Goal: Task Accomplishment & Management: Manage account settings

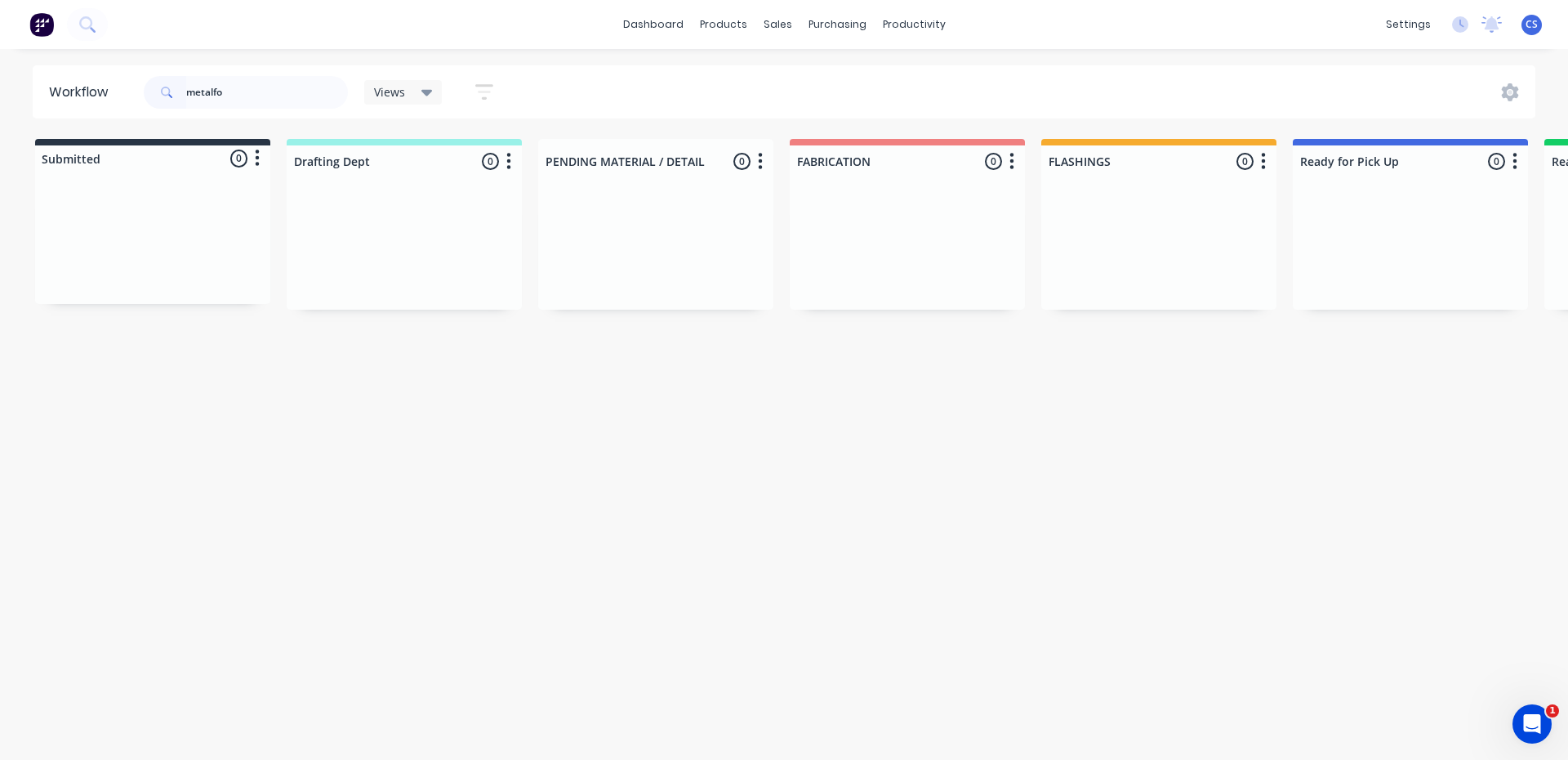
drag, startPoint x: 242, startPoint y: 95, endPoint x: 164, endPoint y: 83, distance: 78.9
click at [164, 83] on div "metalfo" at bounding box center [246, 92] width 205 height 32
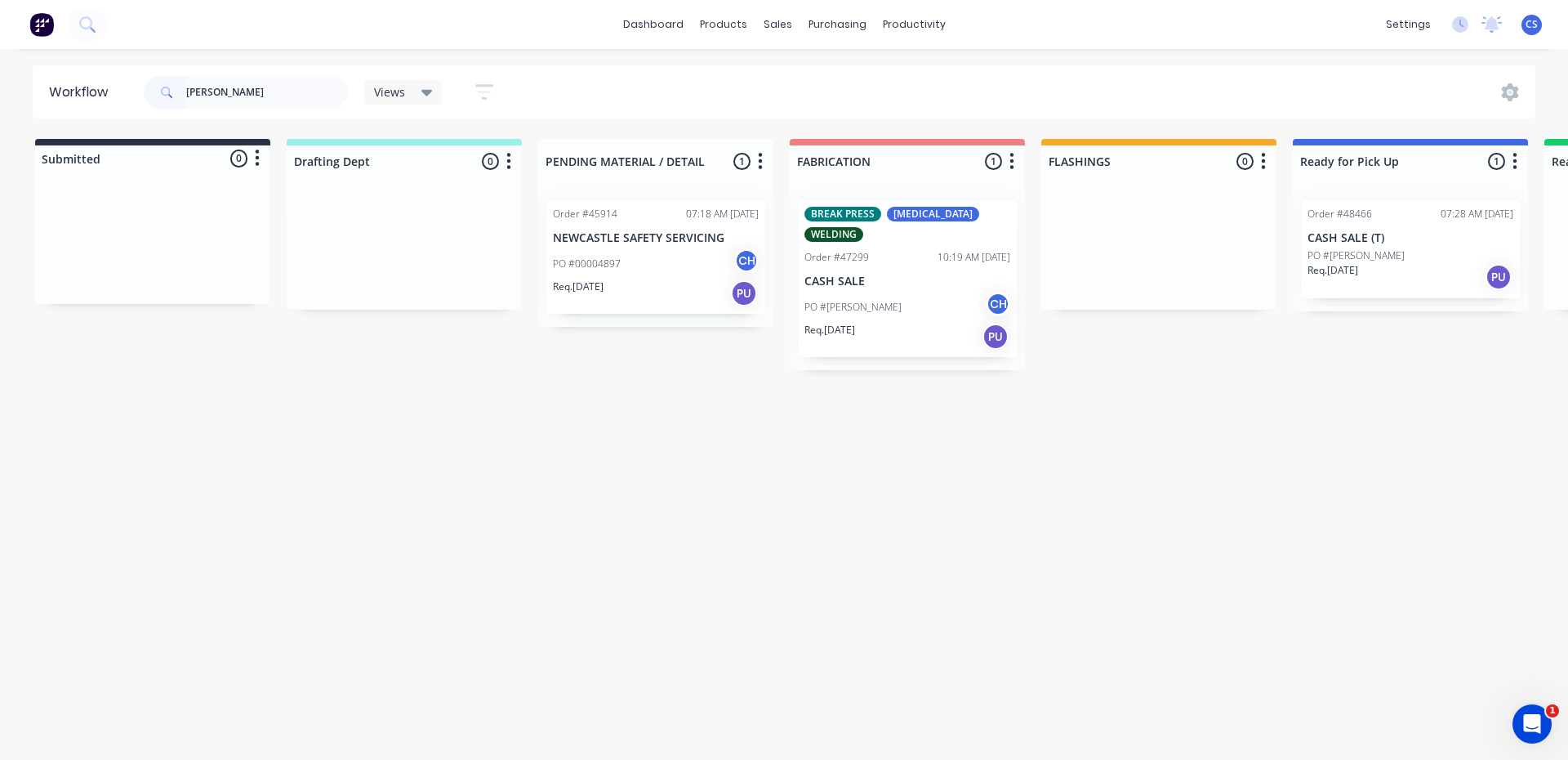
type input "[PERSON_NAME]"
click at [1358, 266] on p "Req. [DATE]" at bounding box center [1333, 270] width 51 height 15
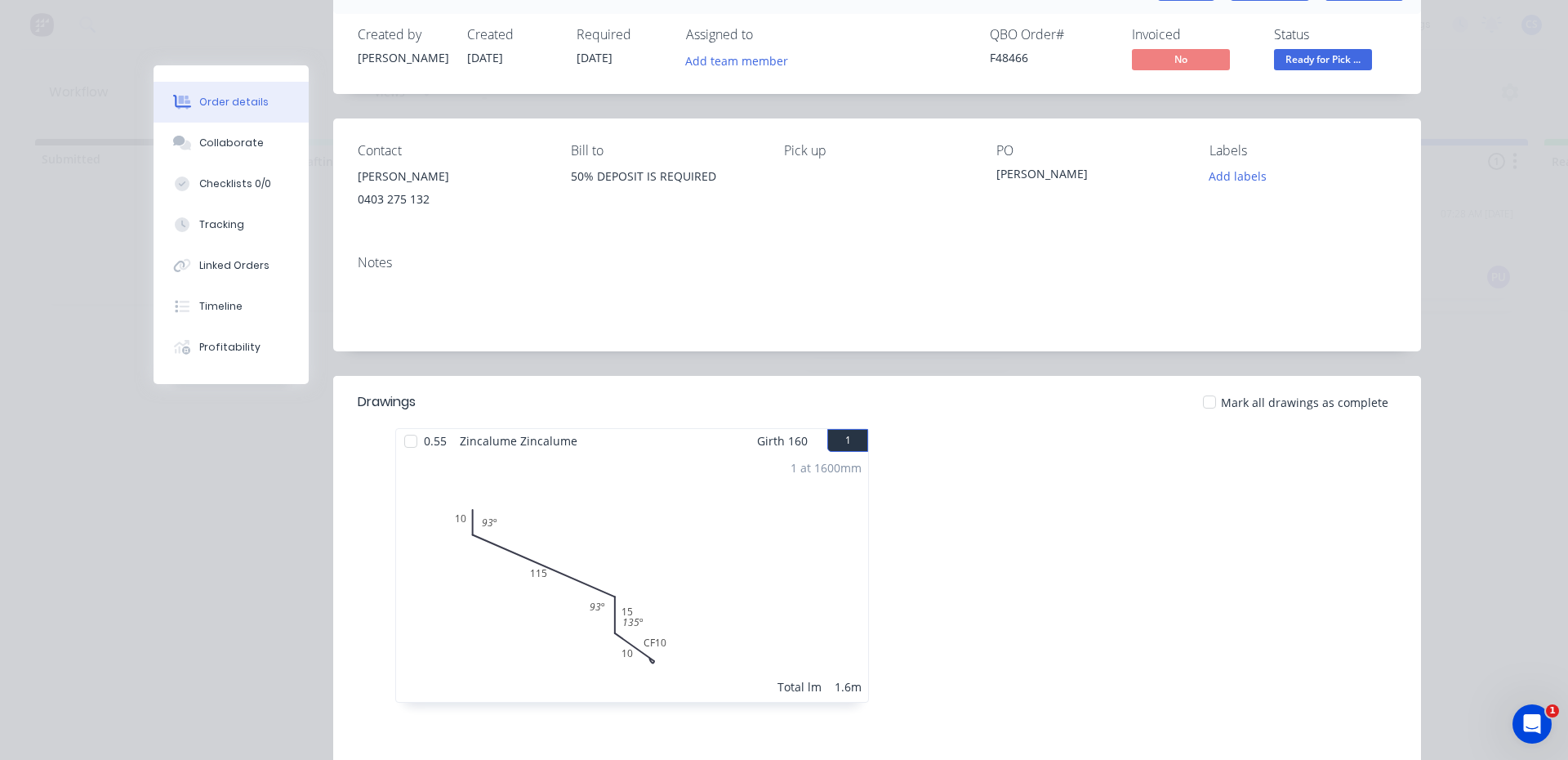
scroll to position [42, 0]
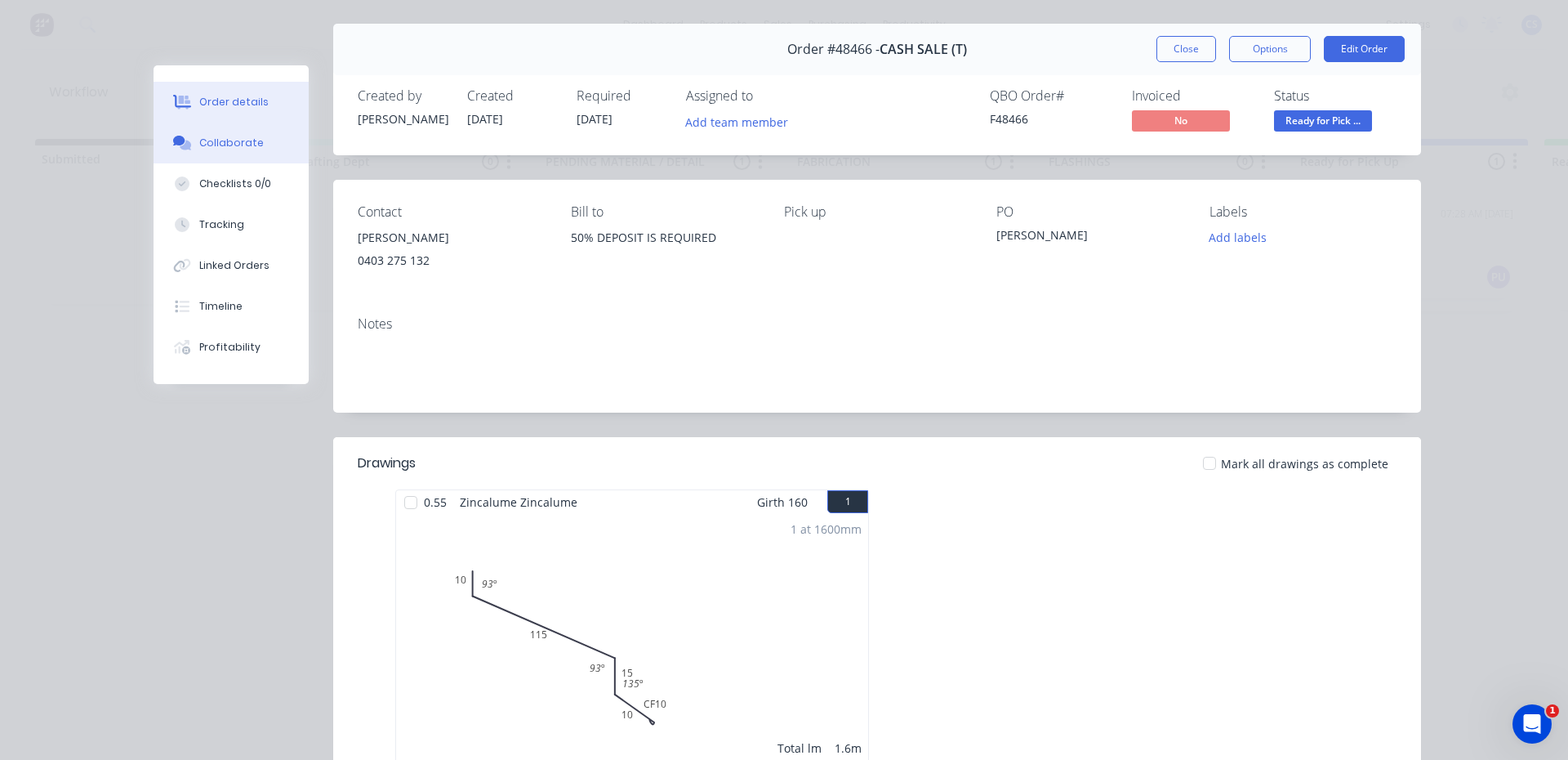
click at [253, 135] on button "Collaborate" at bounding box center [231, 143] width 156 height 41
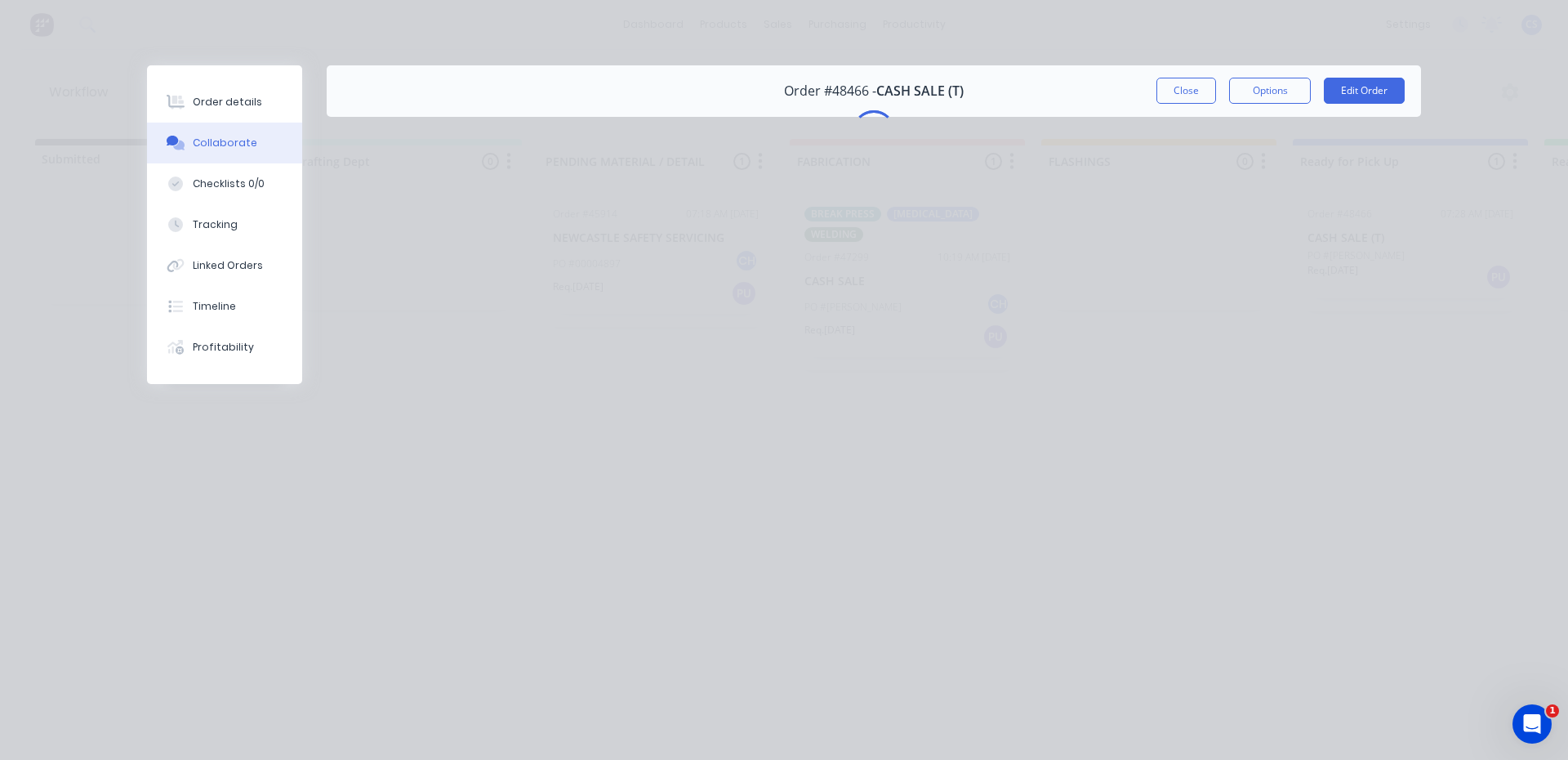
scroll to position [0, 0]
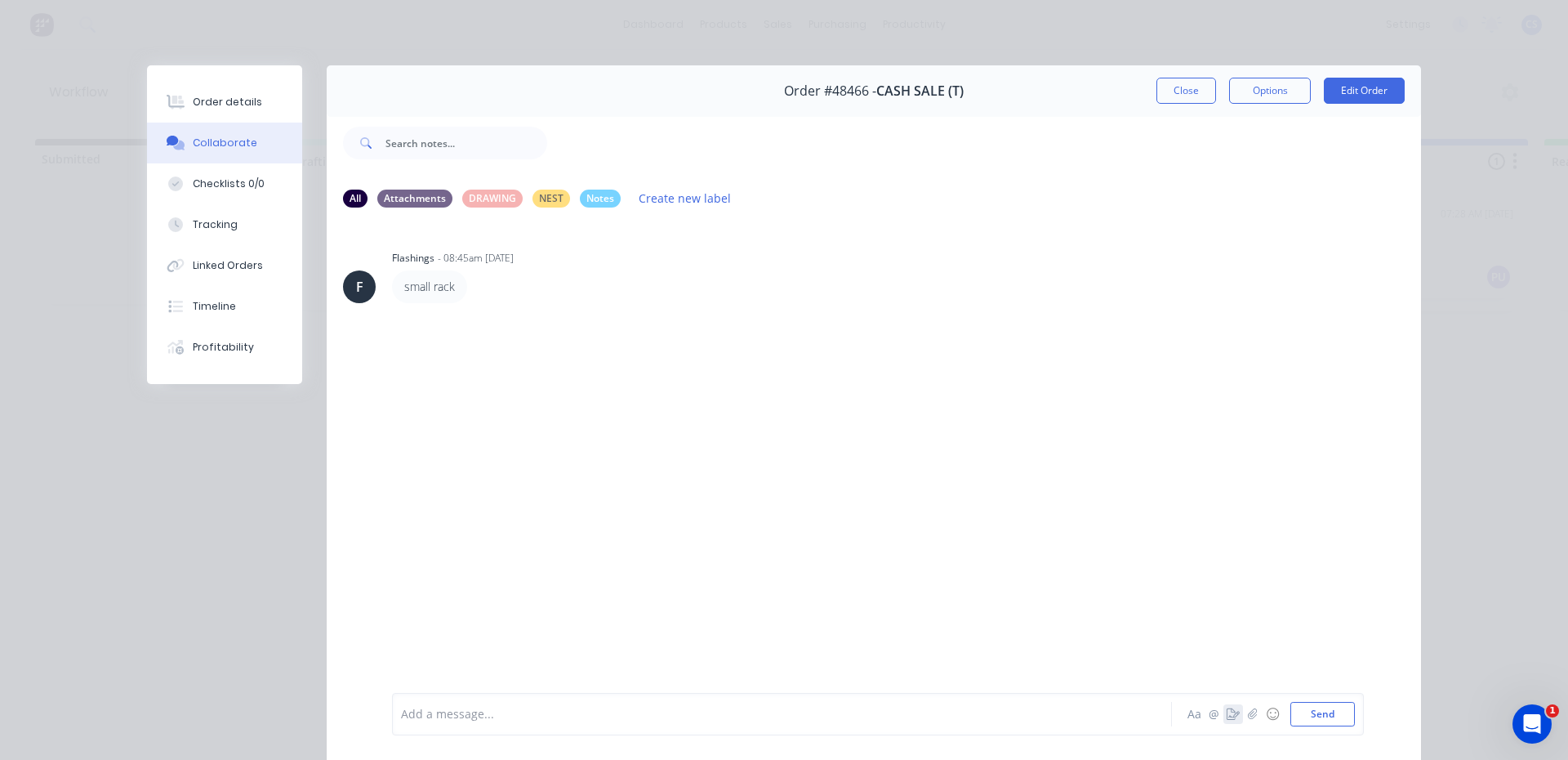
click at [1226, 712] on icon "button" at bounding box center [1232, 714] width 13 height 12
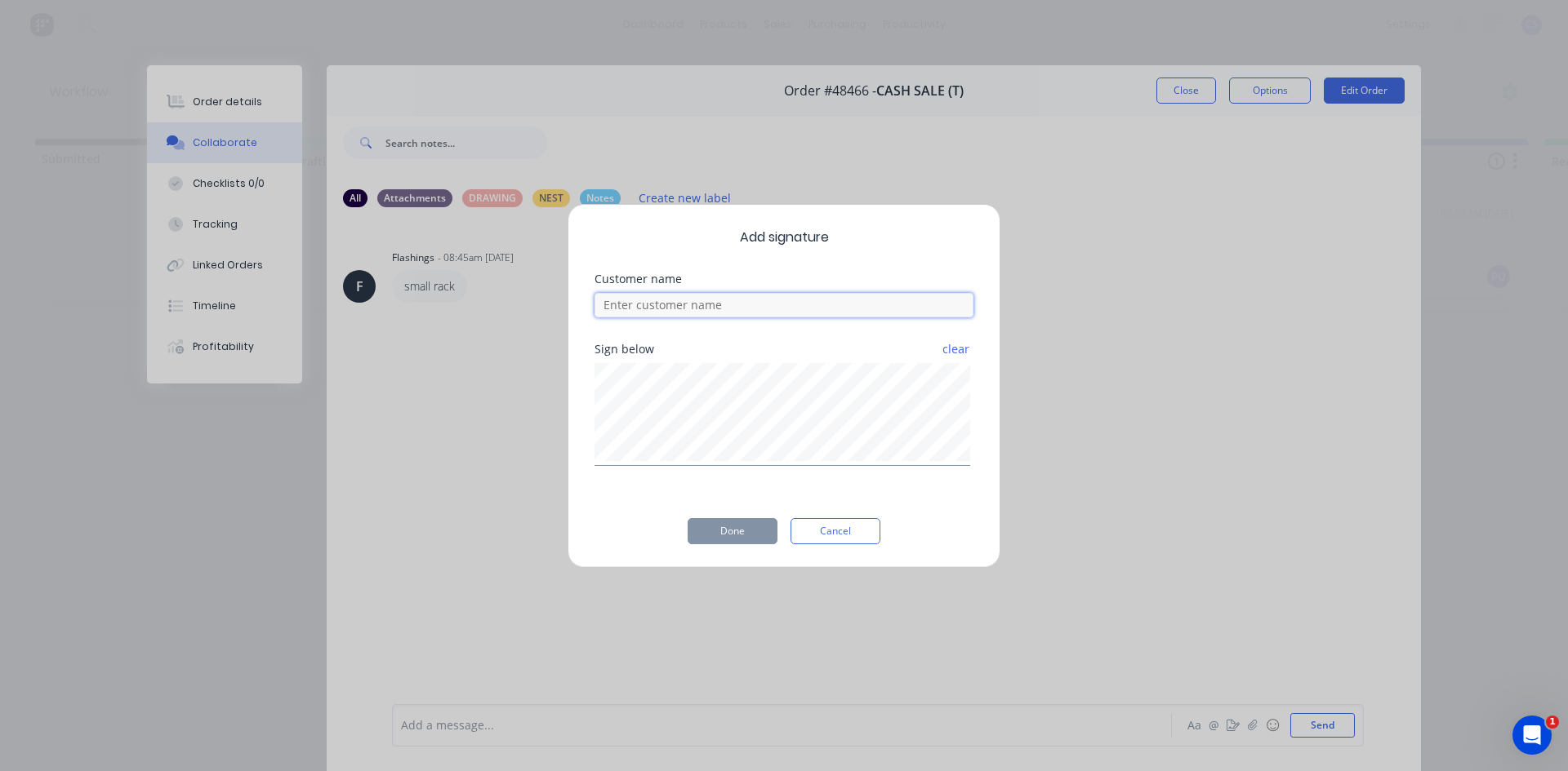
click at [707, 300] on input at bounding box center [783, 304] width 379 height 24
type input "[PERSON_NAME]"
click at [721, 532] on button "Done" at bounding box center [732, 531] width 90 height 26
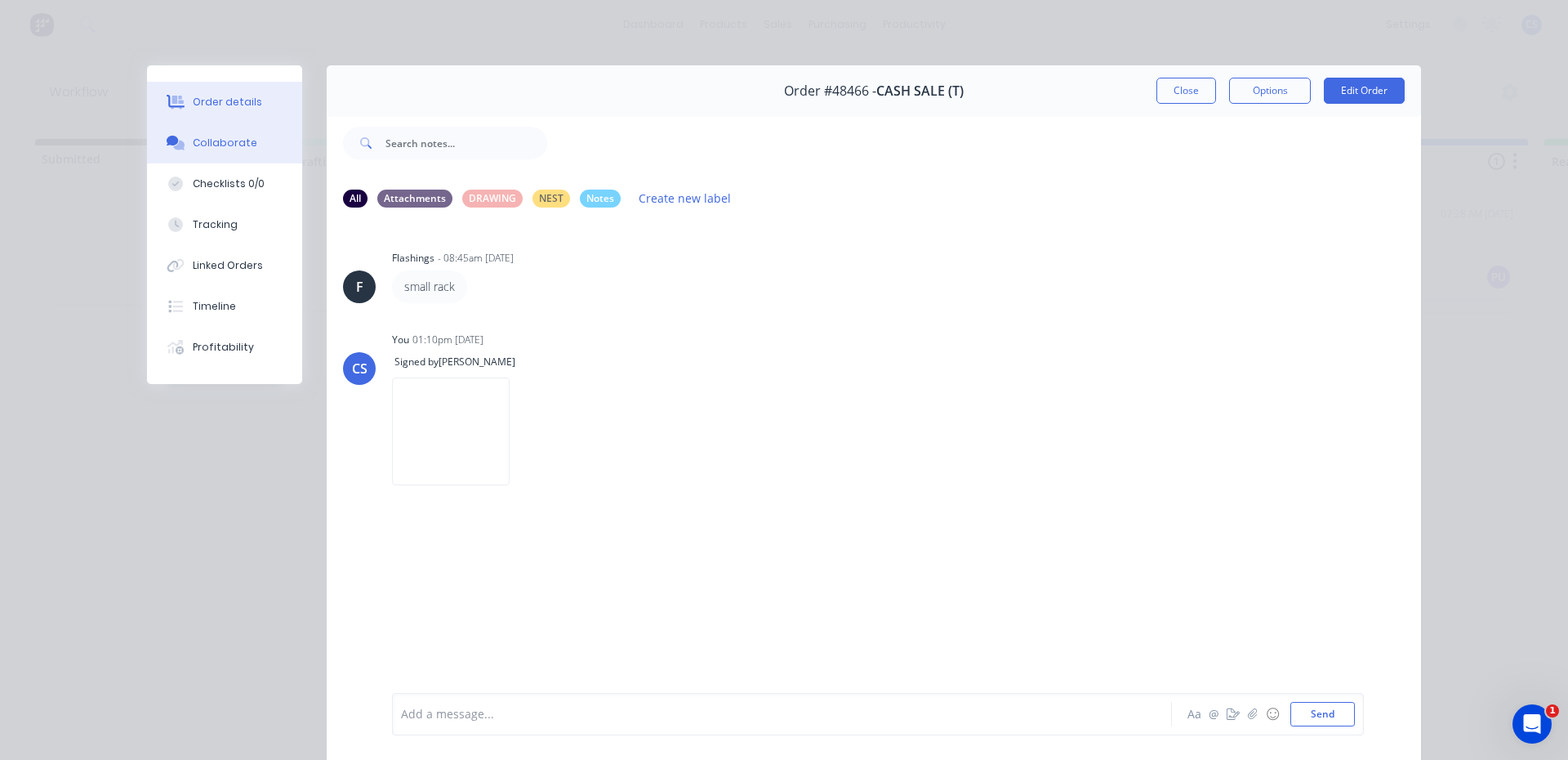
click at [223, 106] on div "Order details" at bounding box center [227, 102] width 69 height 15
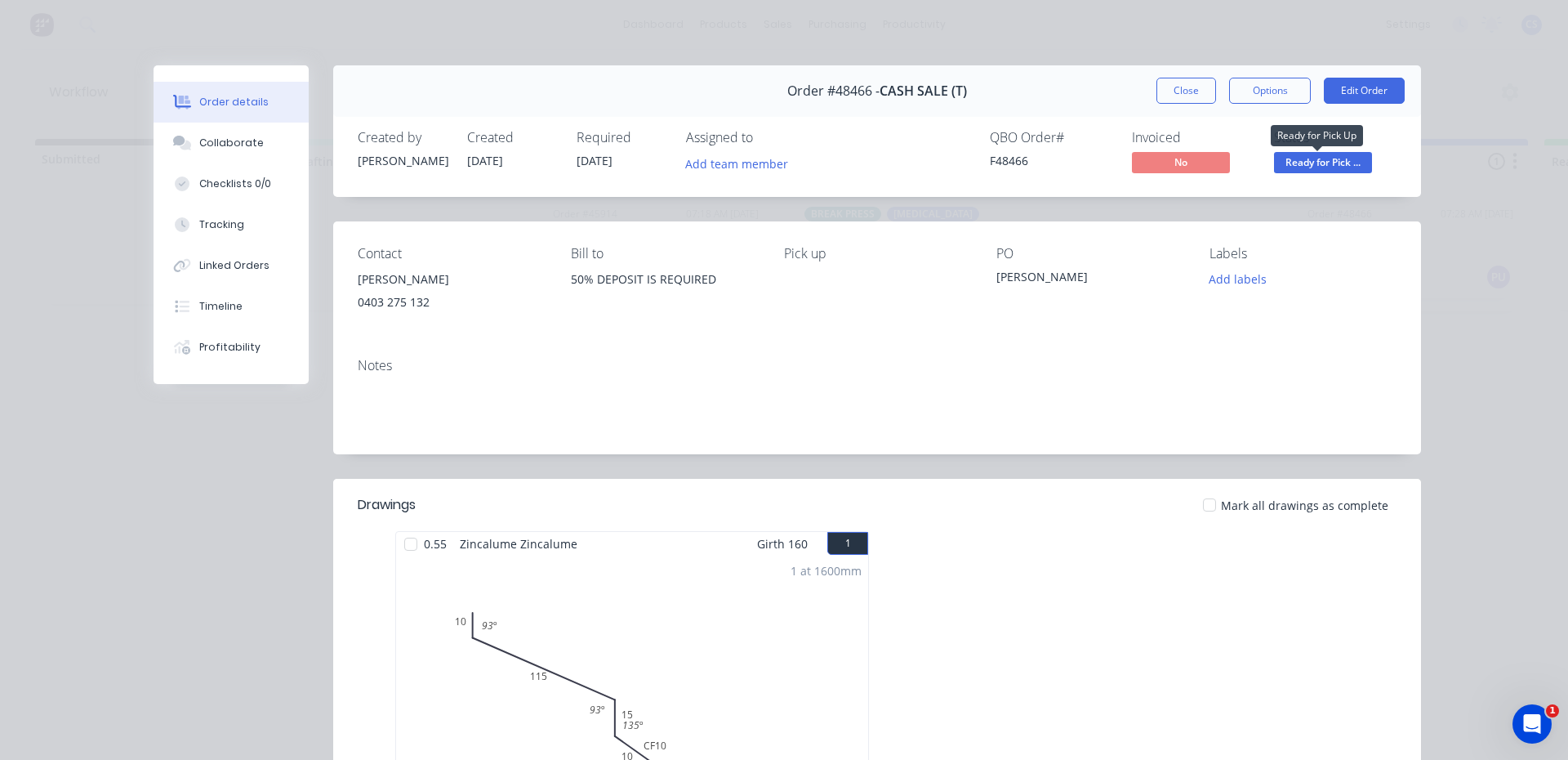
click at [1332, 162] on span "Ready for Pick ..." at bounding box center [1322, 162] width 98 height 21
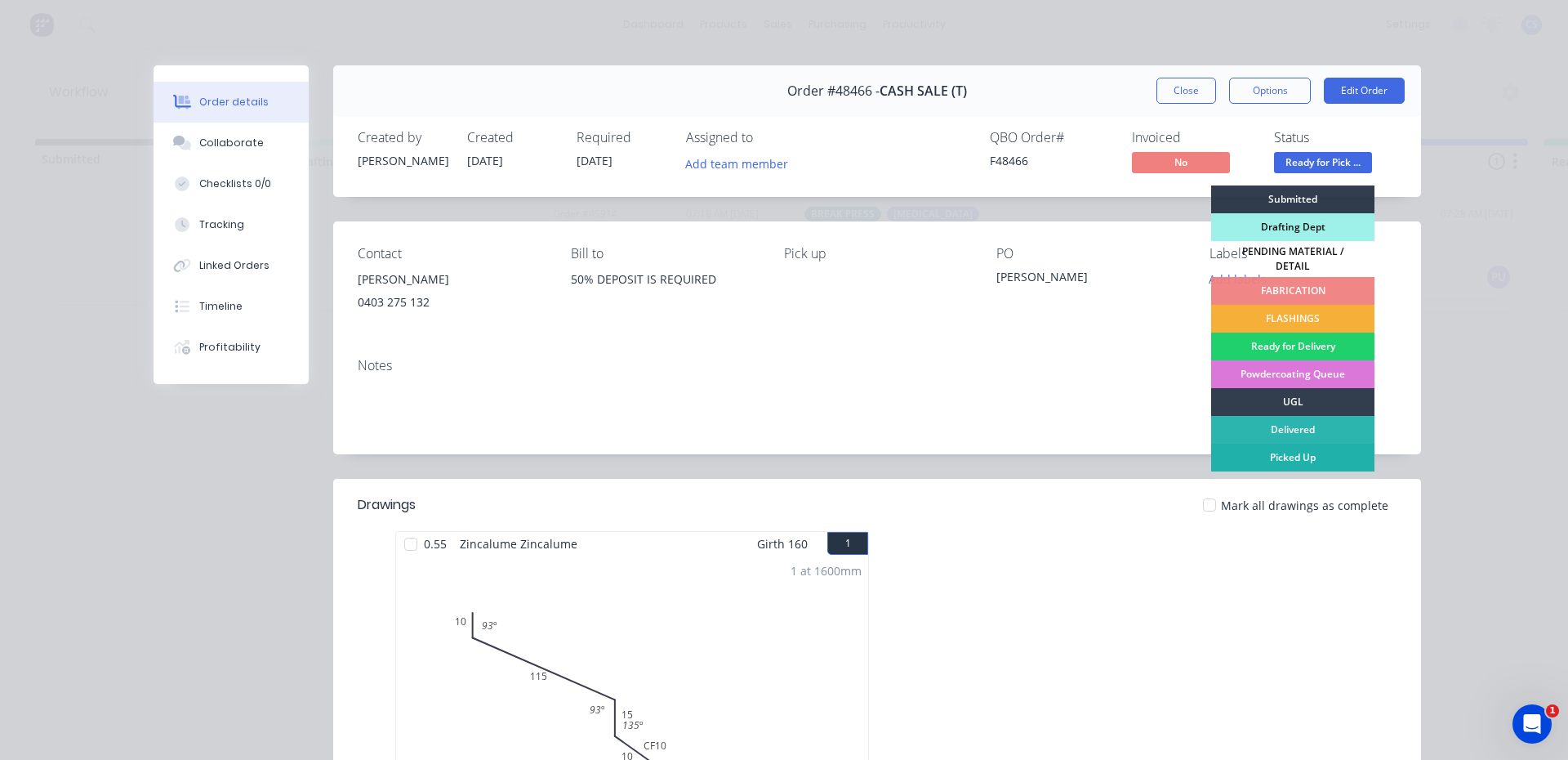
click at [1283, 452] on div "Picked Up" at bounding box center [1292, 457] width 163 height 27
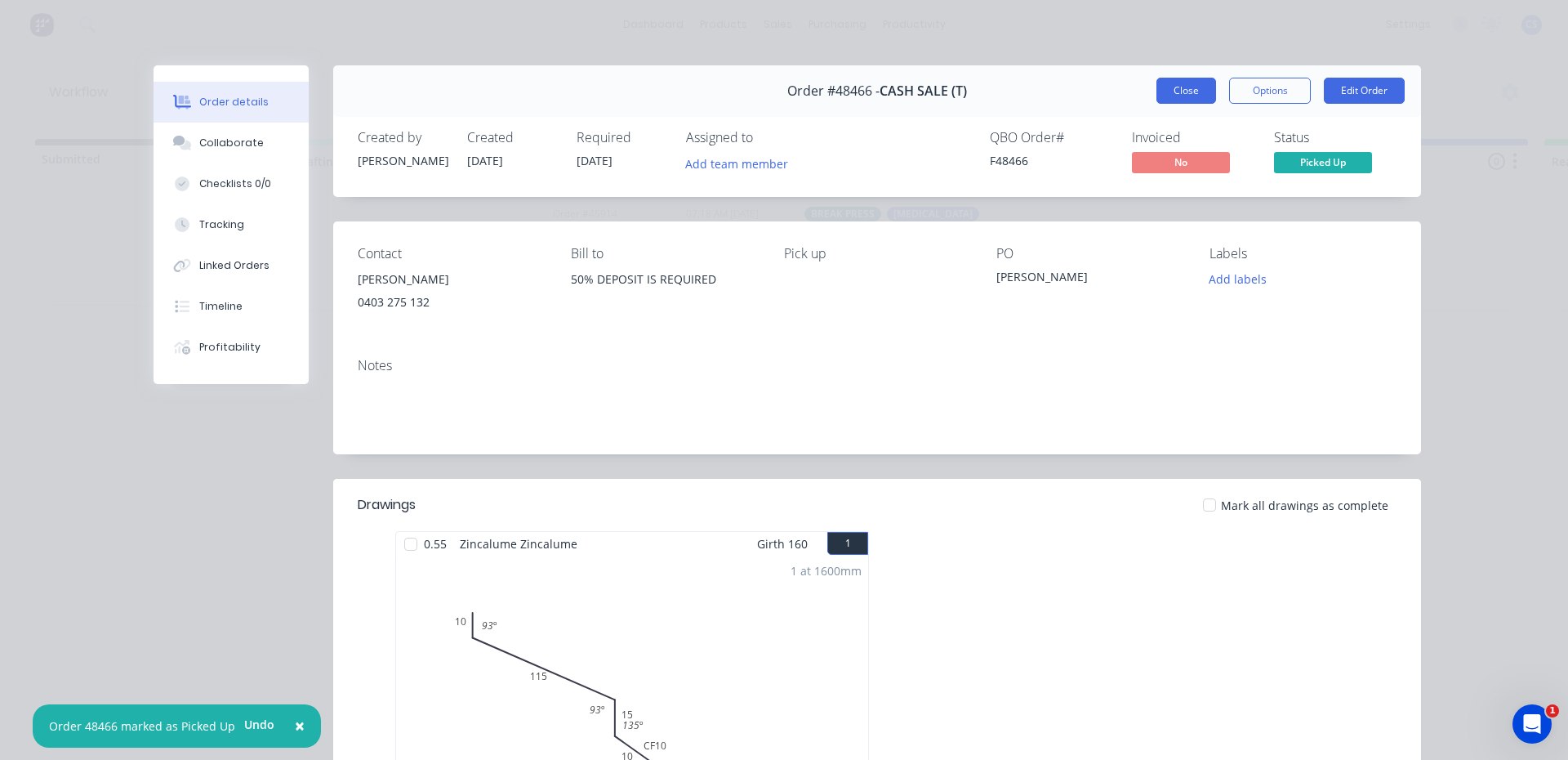
click at [1176, 97] on button "Close" at bounding box center [1185, 90] width 60 height 26
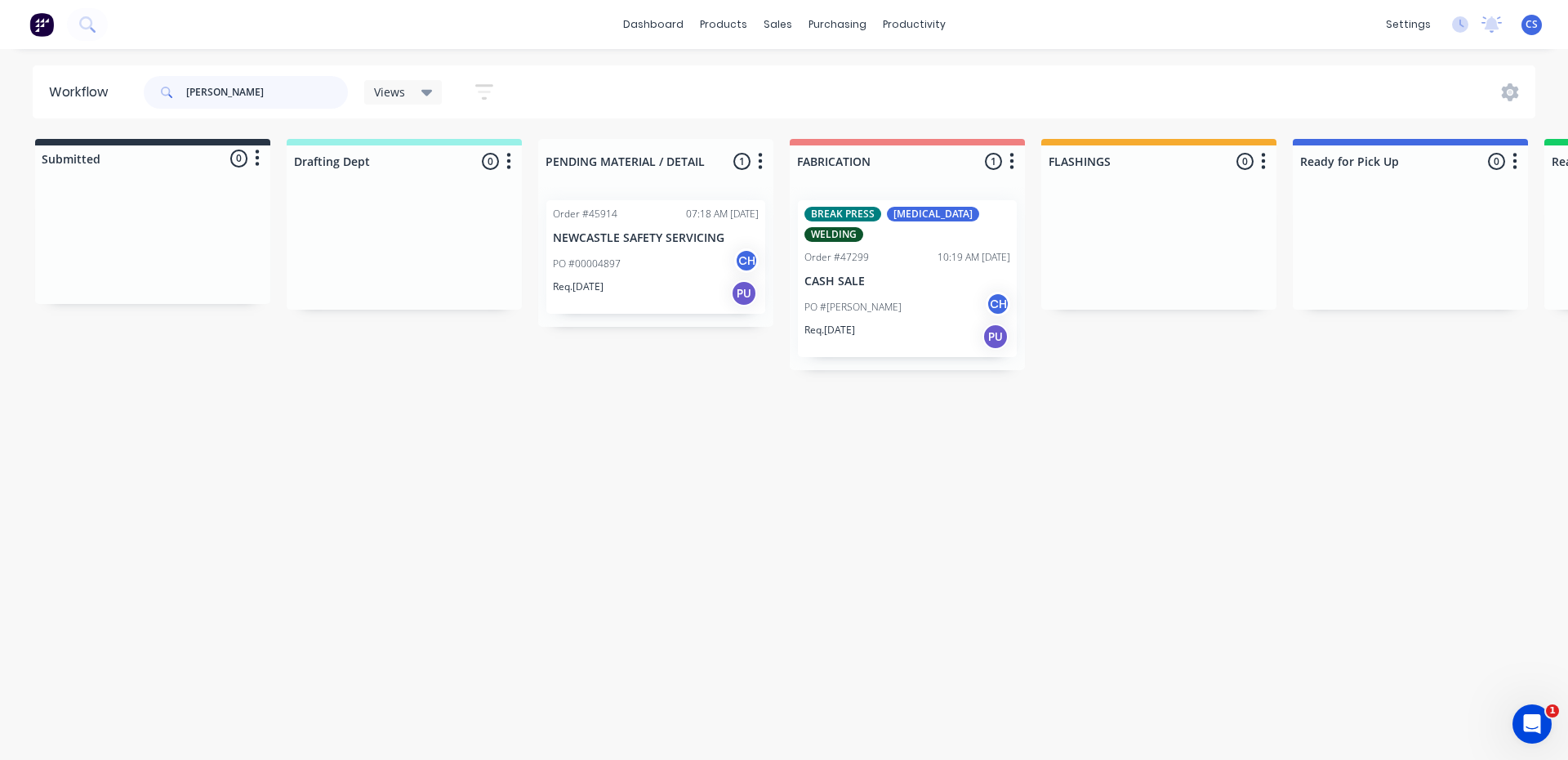
drag, startPoint x: 210, startPoint y: 91, endPoint x: 177, endPoint y: 88, distance: 33.1
click at [178, 89] on div "[PERSON_NAME]" at bounding box center [246, 92] width 205 height 32
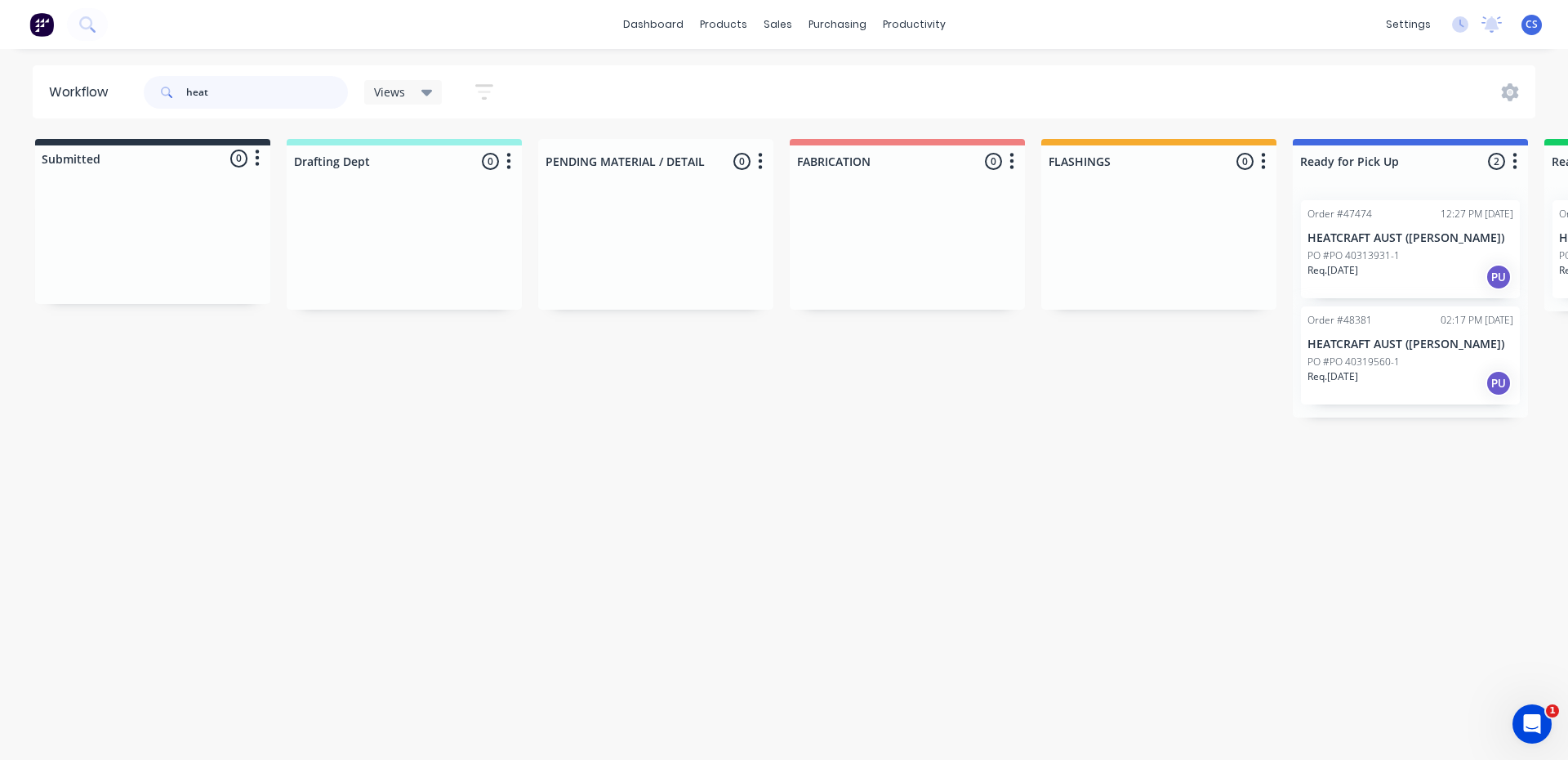
type input "heat"
click at [1413, 278] on div "Req. [DATE] PU" at bounding box center [1410, 277] width 206 height 27
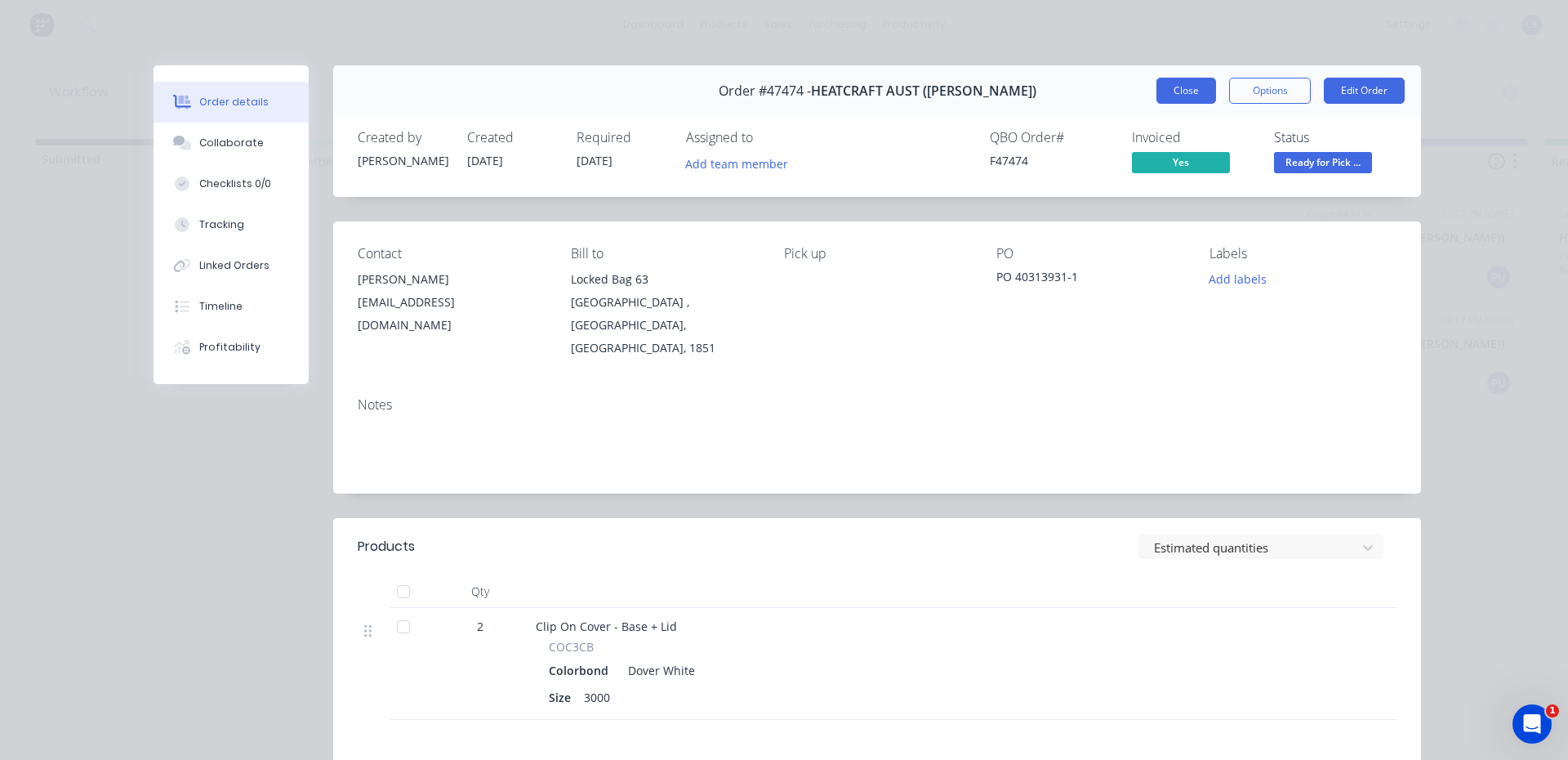
click at [1194, 96] on button "Close" at bounding box center [1185, 90] width 60 height 26
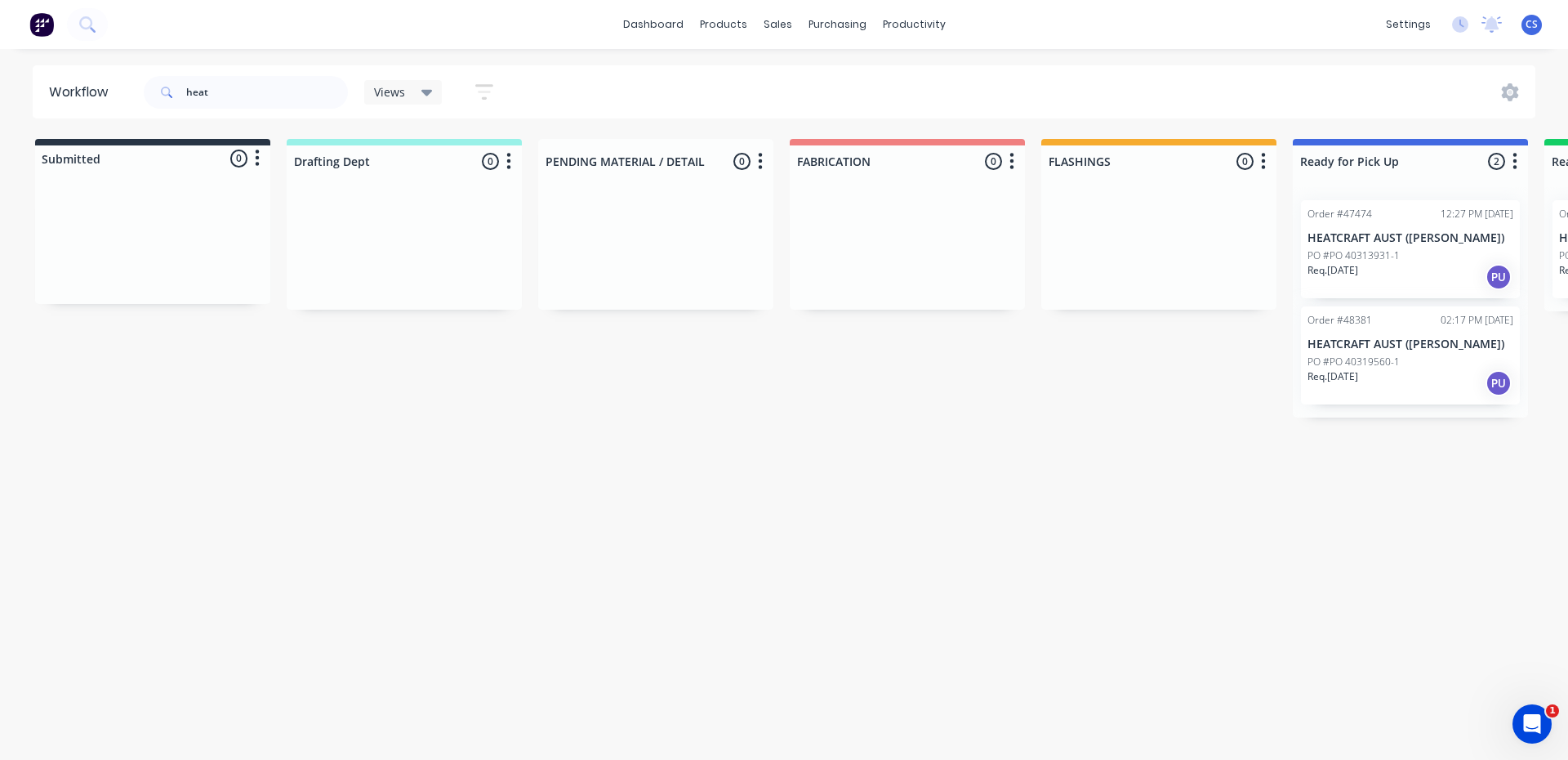
click at [1414, 369] on div "Req. [DATE] PU" at bounding box center [1410, 383] width 206 height 27
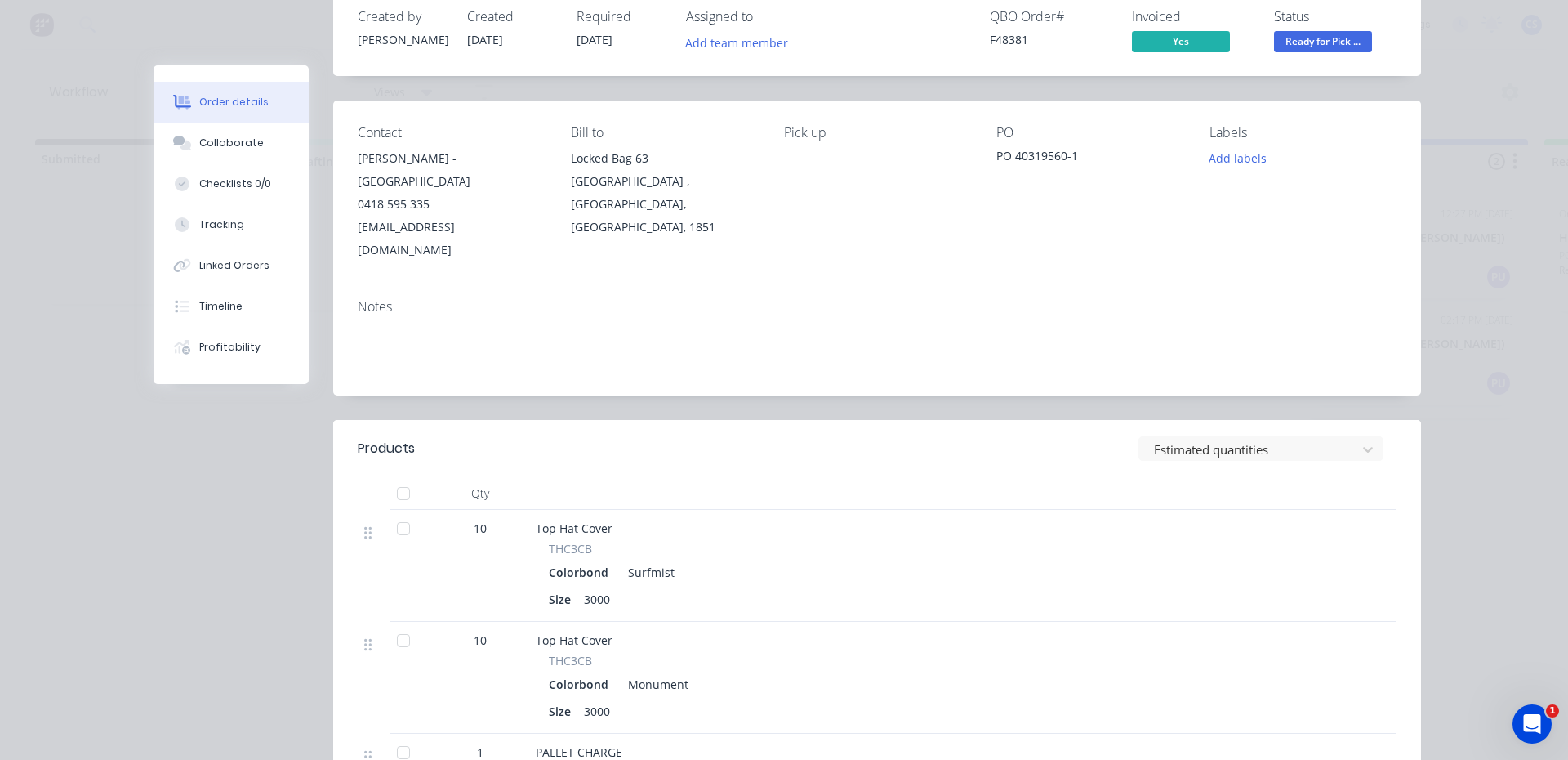
scroll to position [245, 0]
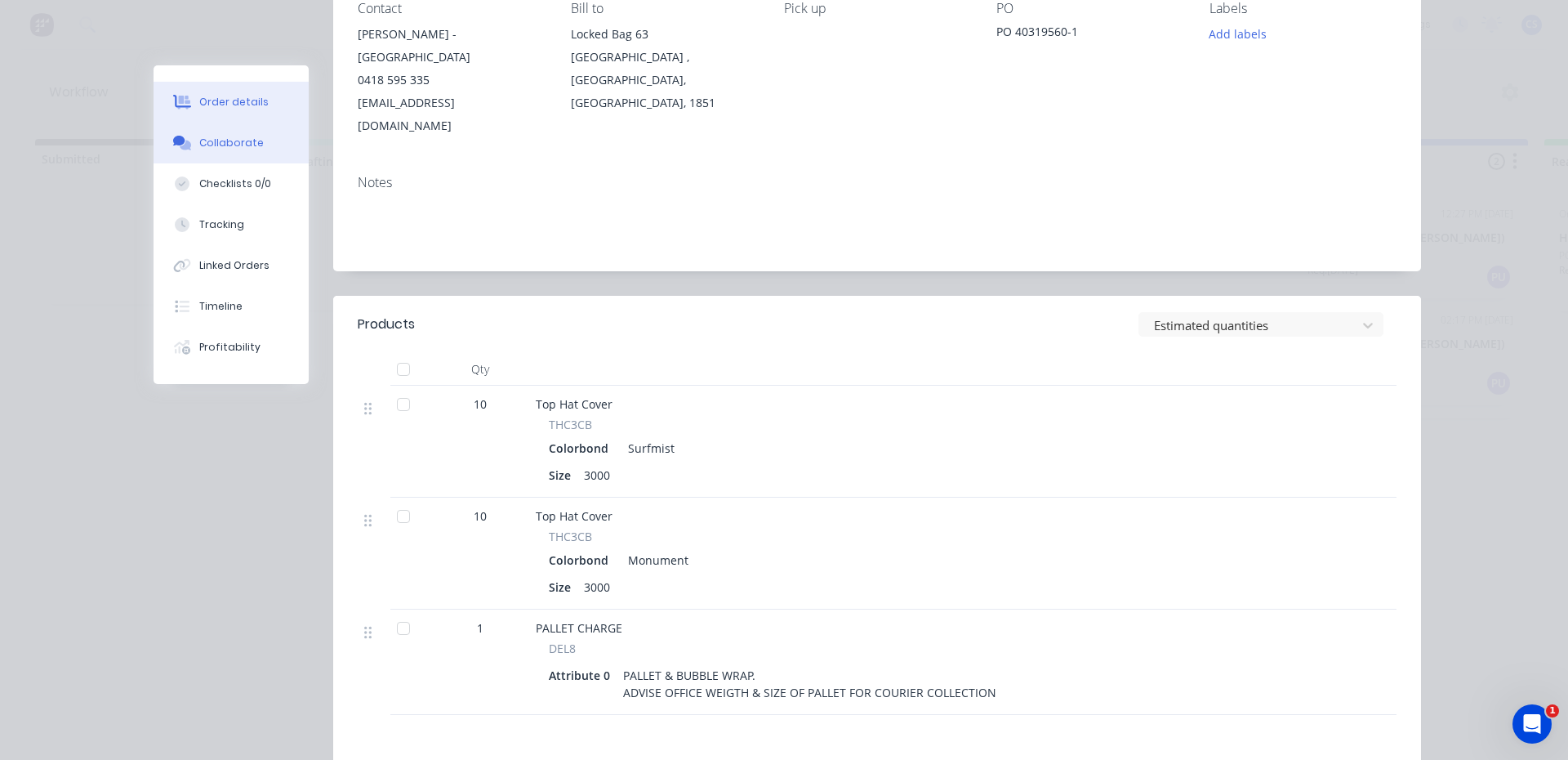
click at [224, 146] on div "Collaborate" at bounding box center [232, 142] width 65 height 15
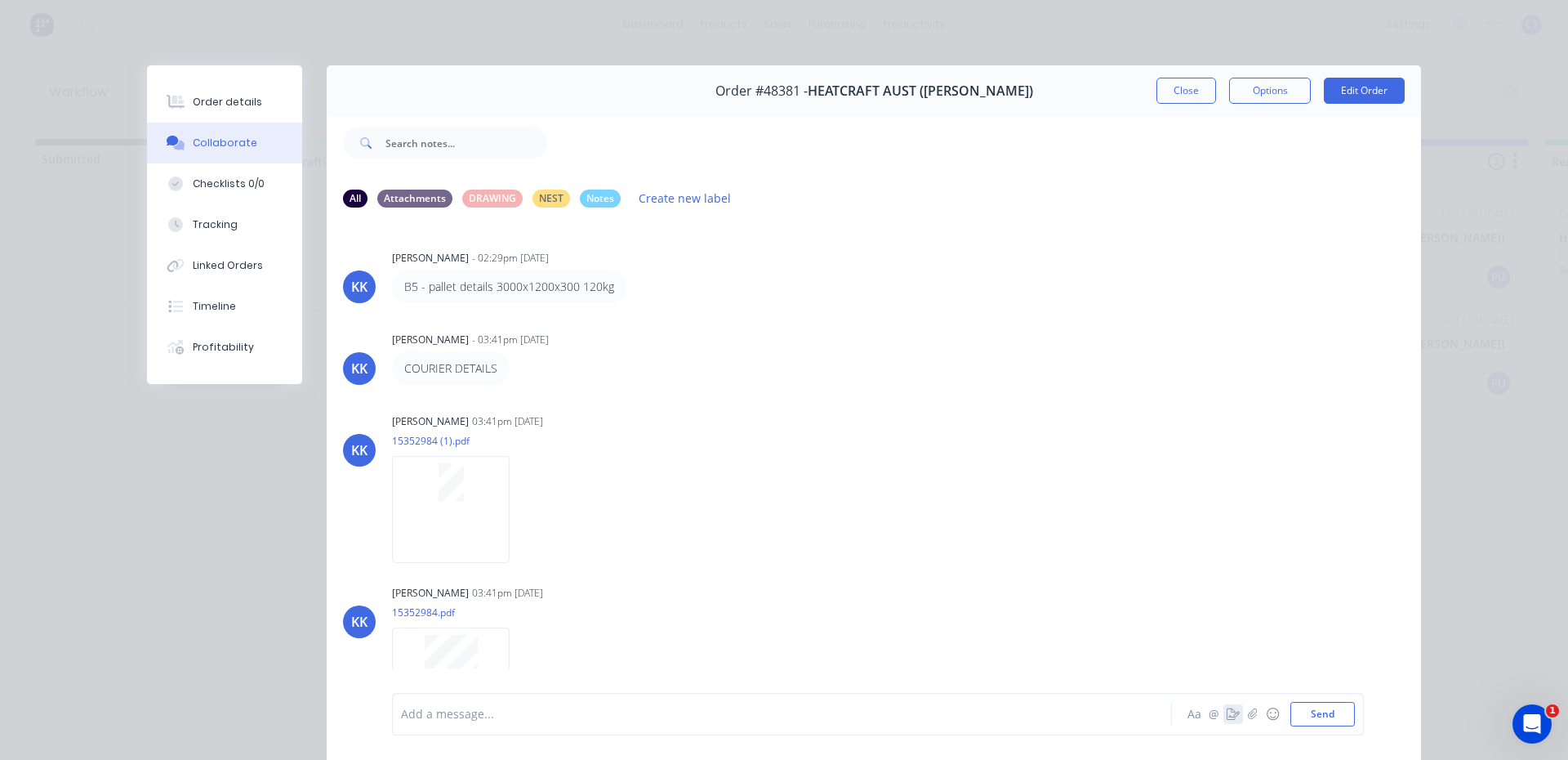
click at [1226, 717] on icon "button" at bounding box center [1232, 714] width 13 height 12
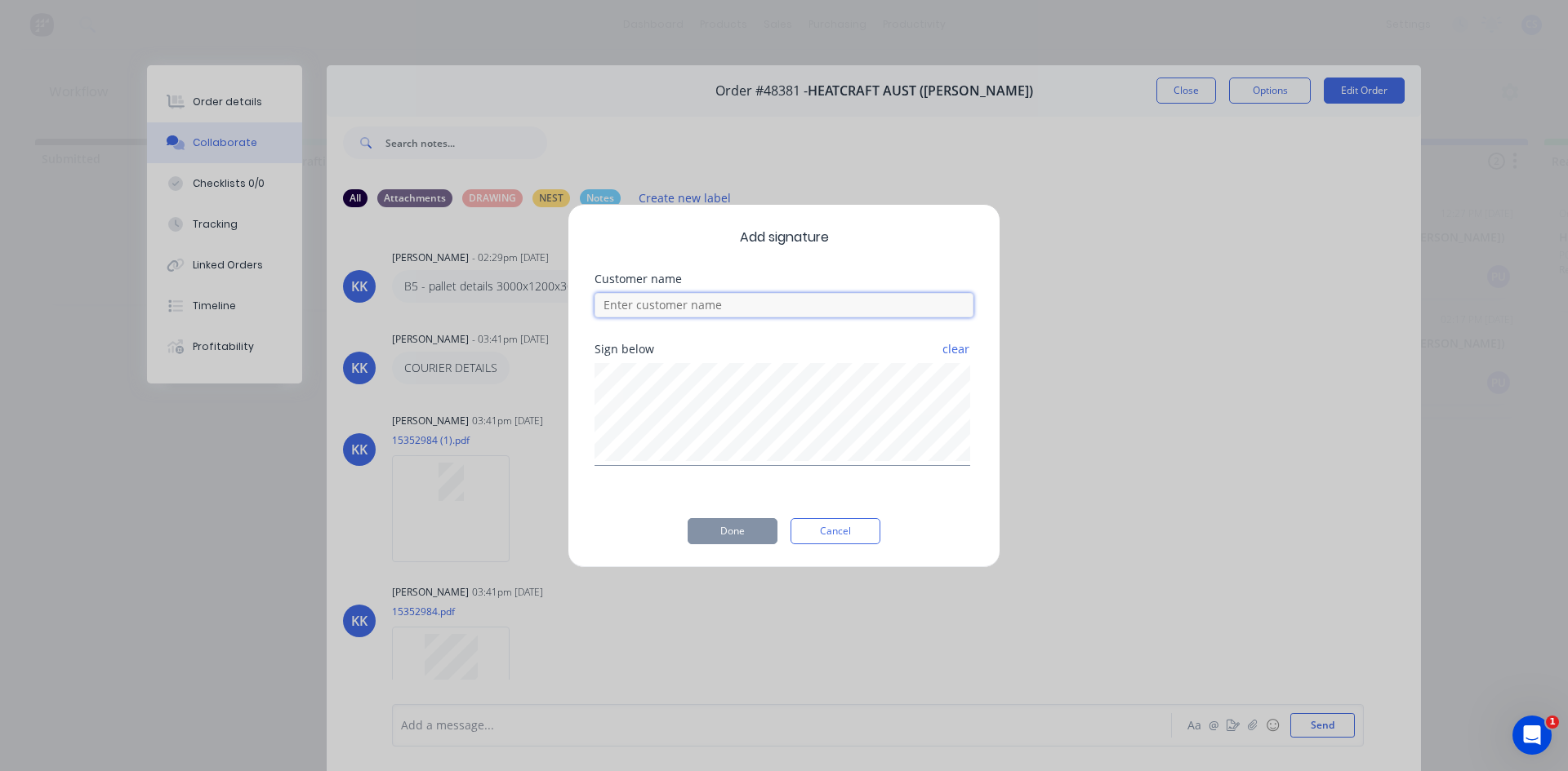
click at [674, 305] on input at bounding box center [783, 304] width 379 height 24
type input "[PERSON_NAME]"
click at [725, 531] on button "Done" at bounding box center [732, 531] width 90 height 26
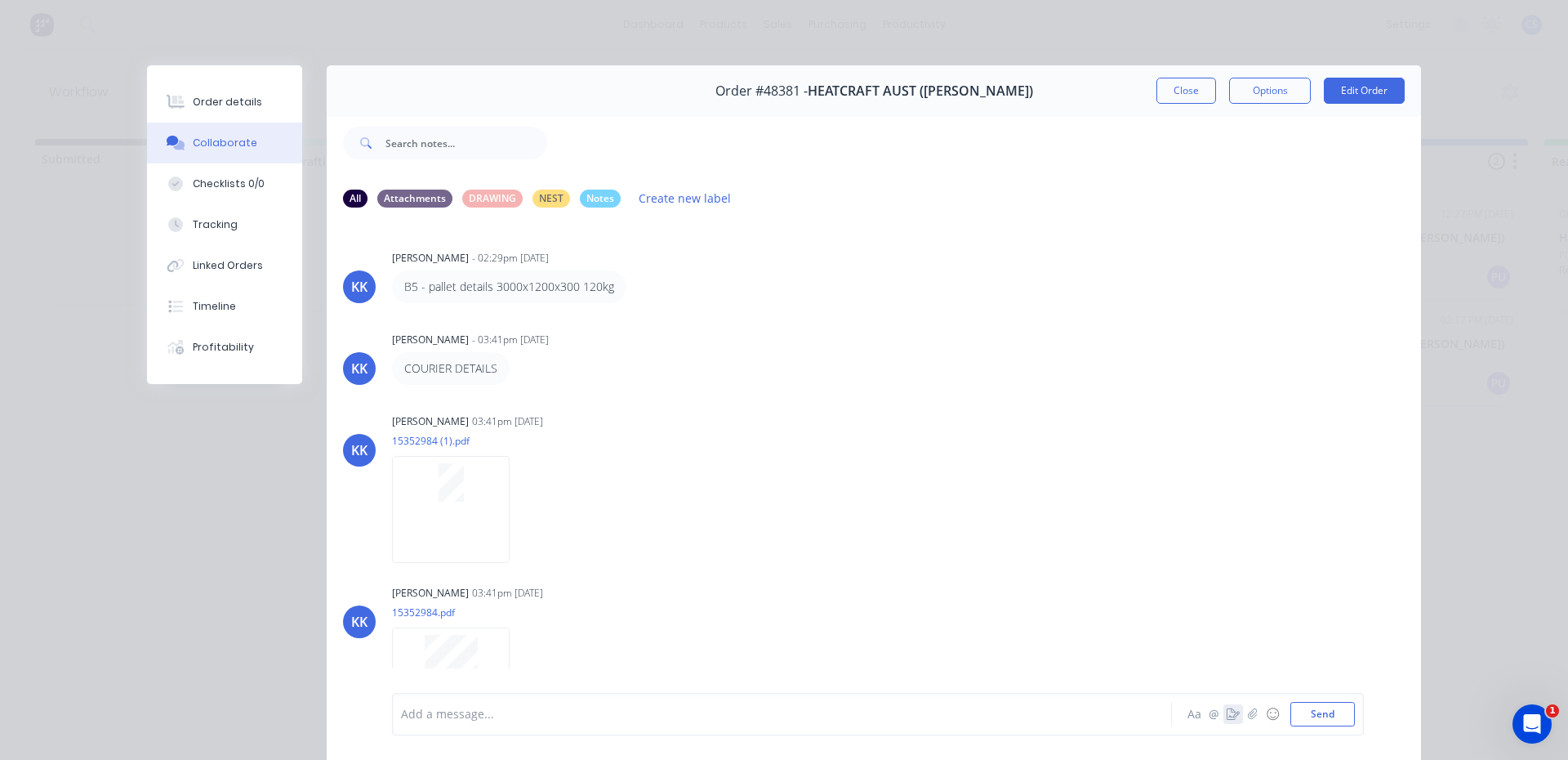
scroll to position [40, 0]
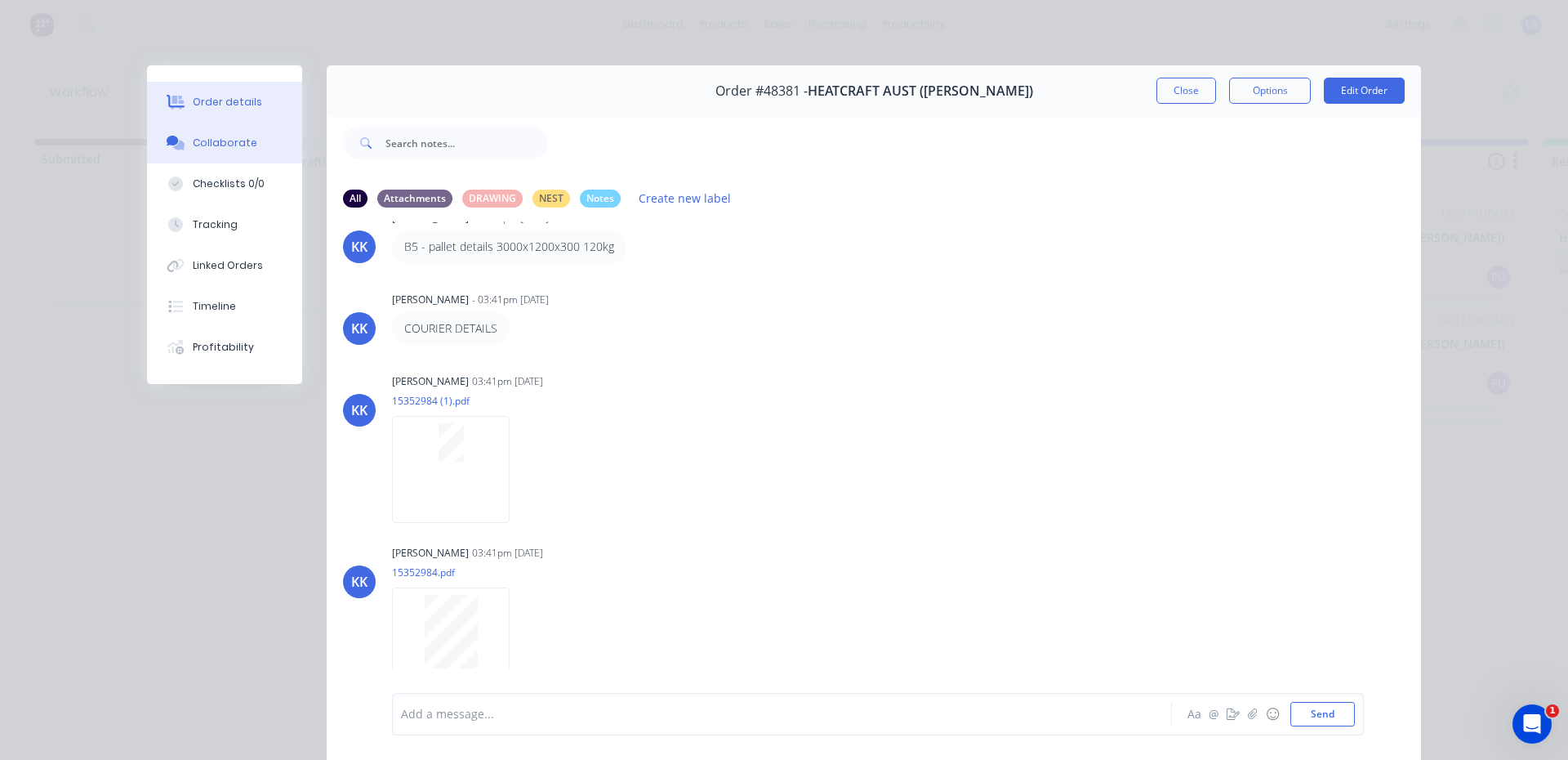
click at [224, 98] on div "Order details" at bounding box center [227, 102] width 69 height 15
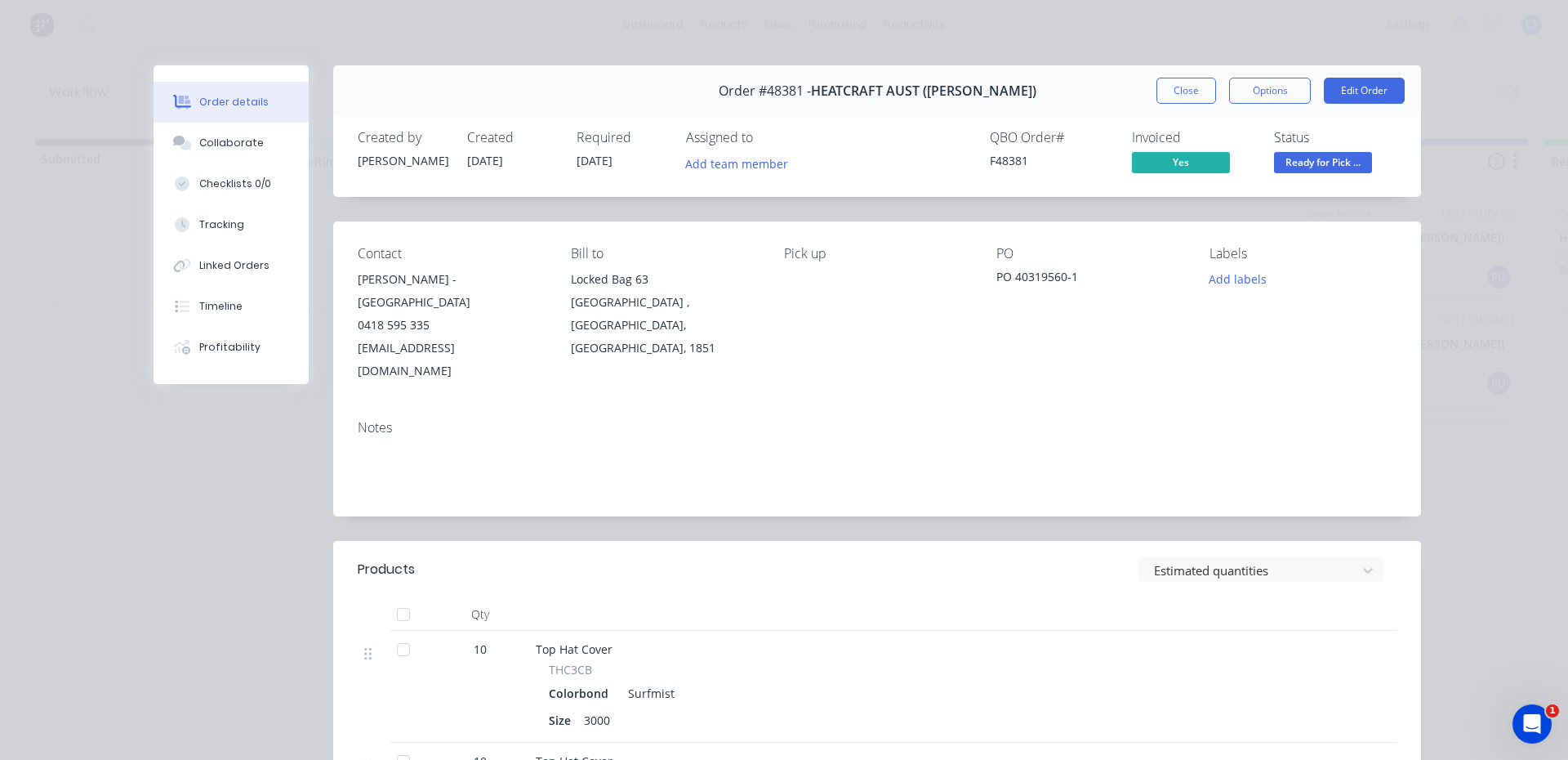
click at [1283, 165] on span "Ready for Pick ..." at bounding box center [1322, 162] width 98 height 21
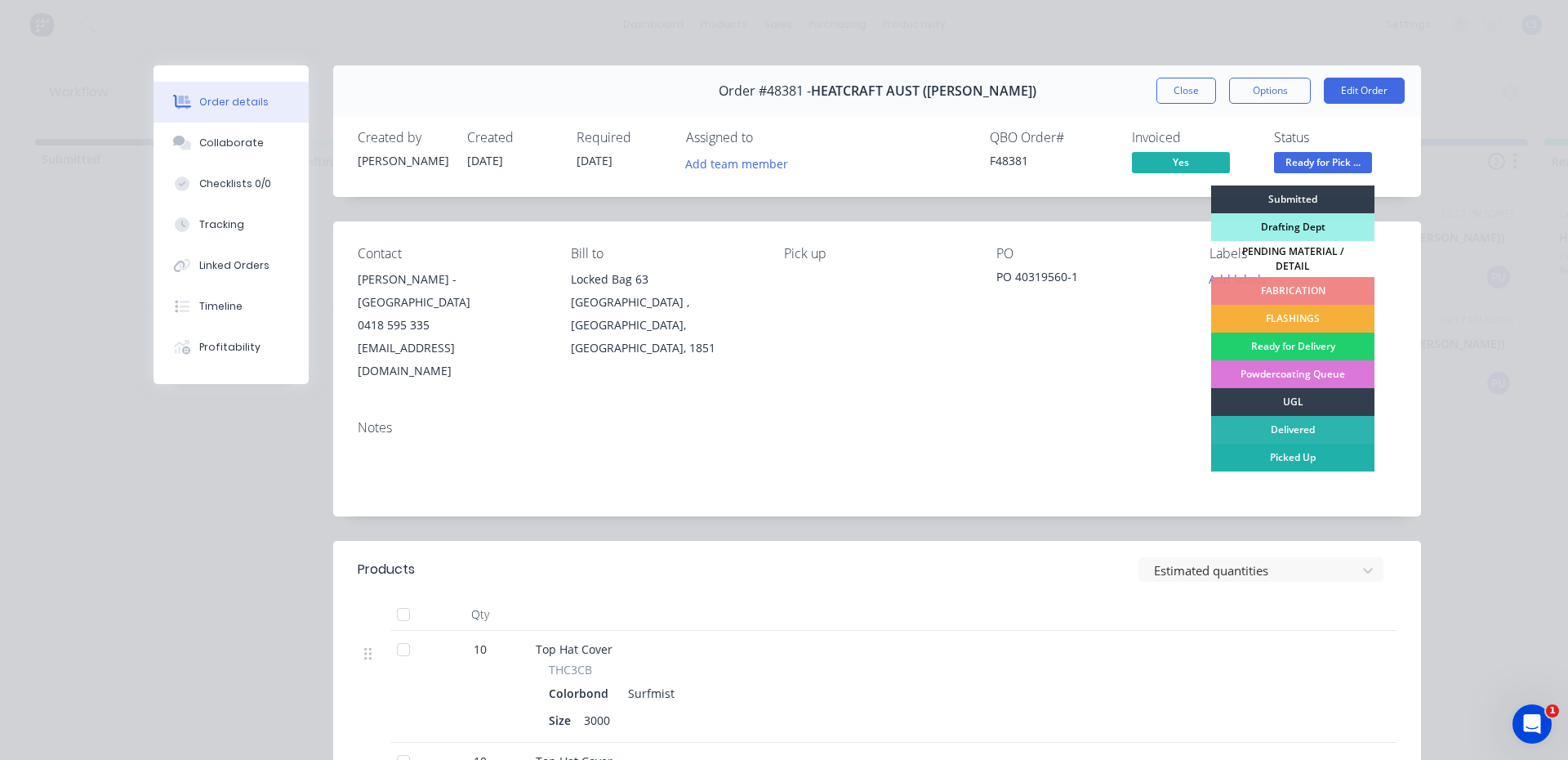
click at [1292, 446] on div "Picked Up" at bounding box center [1292, 457] width 163 height 27
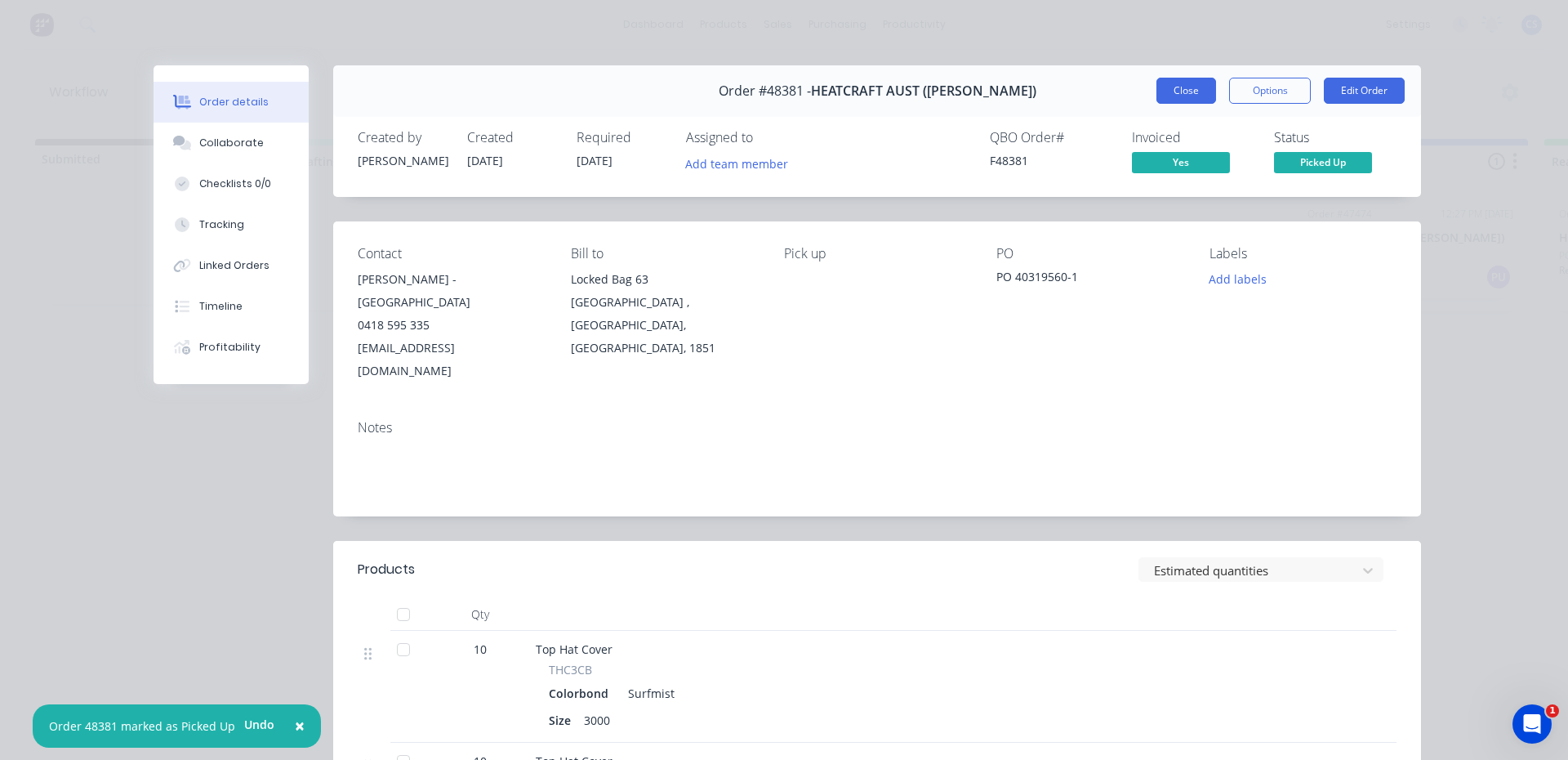
click at [1170, 94] on button "Close" at bounding box center [1185, 90] width 60 height 26
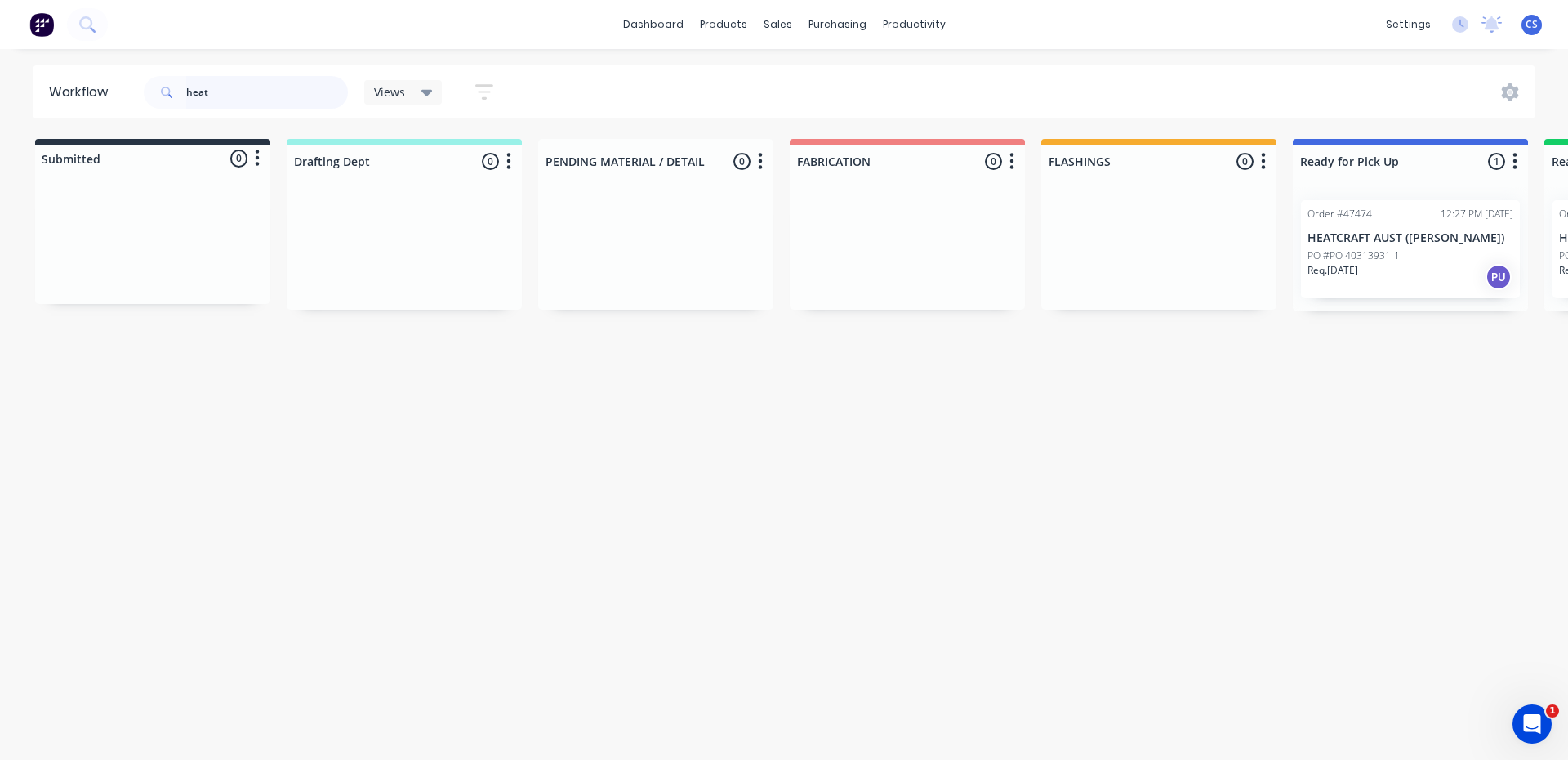
drag, startPoint x: 258, startPoint y: 86, endPoint x: 118, endPoint y: 110, distance: 142.0
click at [118, 110] on header "Workflow heat Views Save new view None (Default) edit [PERSON_NAME] edit [PERSO…" at bounding box center [784, 92] width 1503 height 53
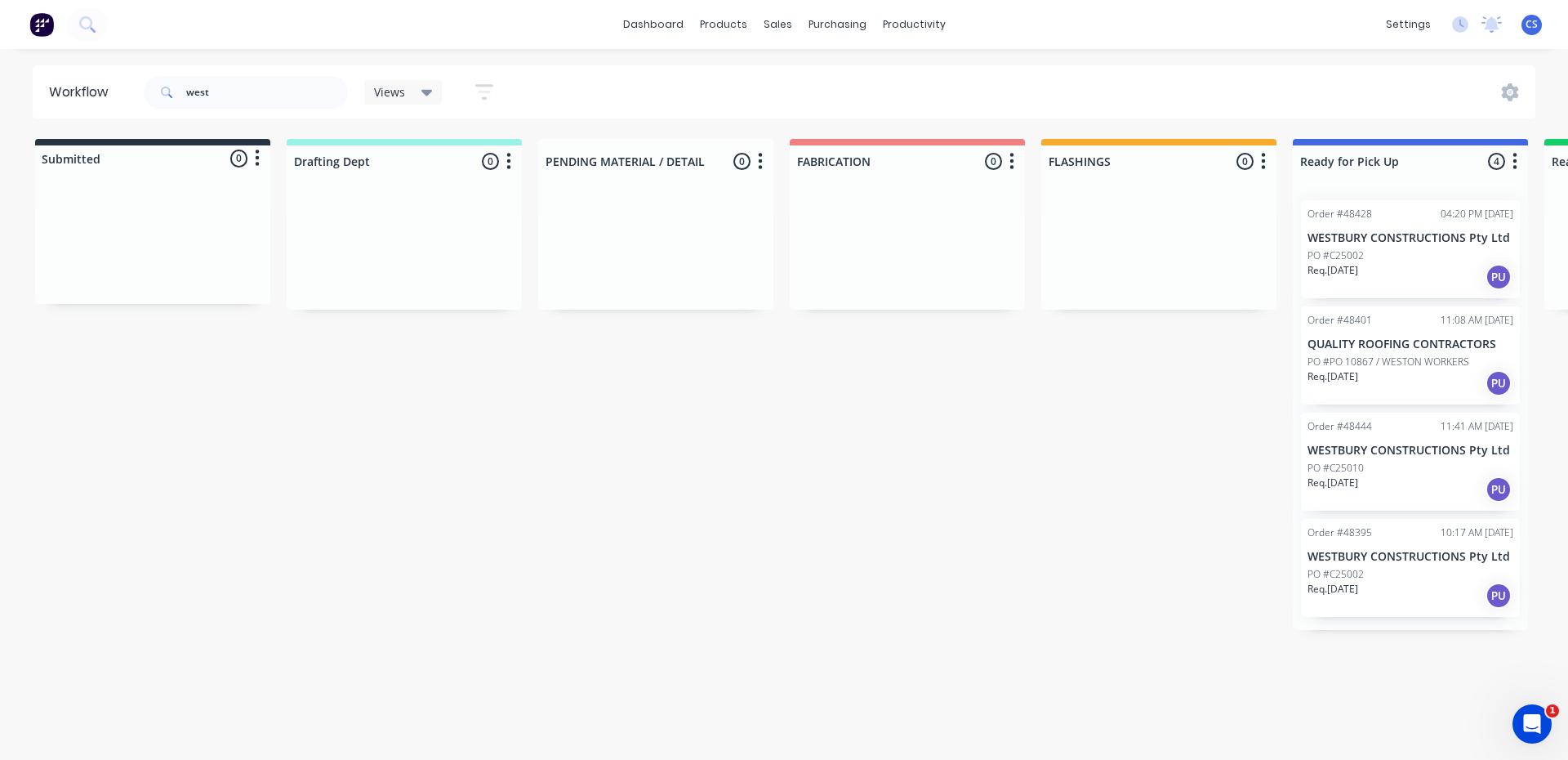
click at [1383, 594] on div "Req. [DATE] PU" at bounding box center [1410, 595] width 206 height 27
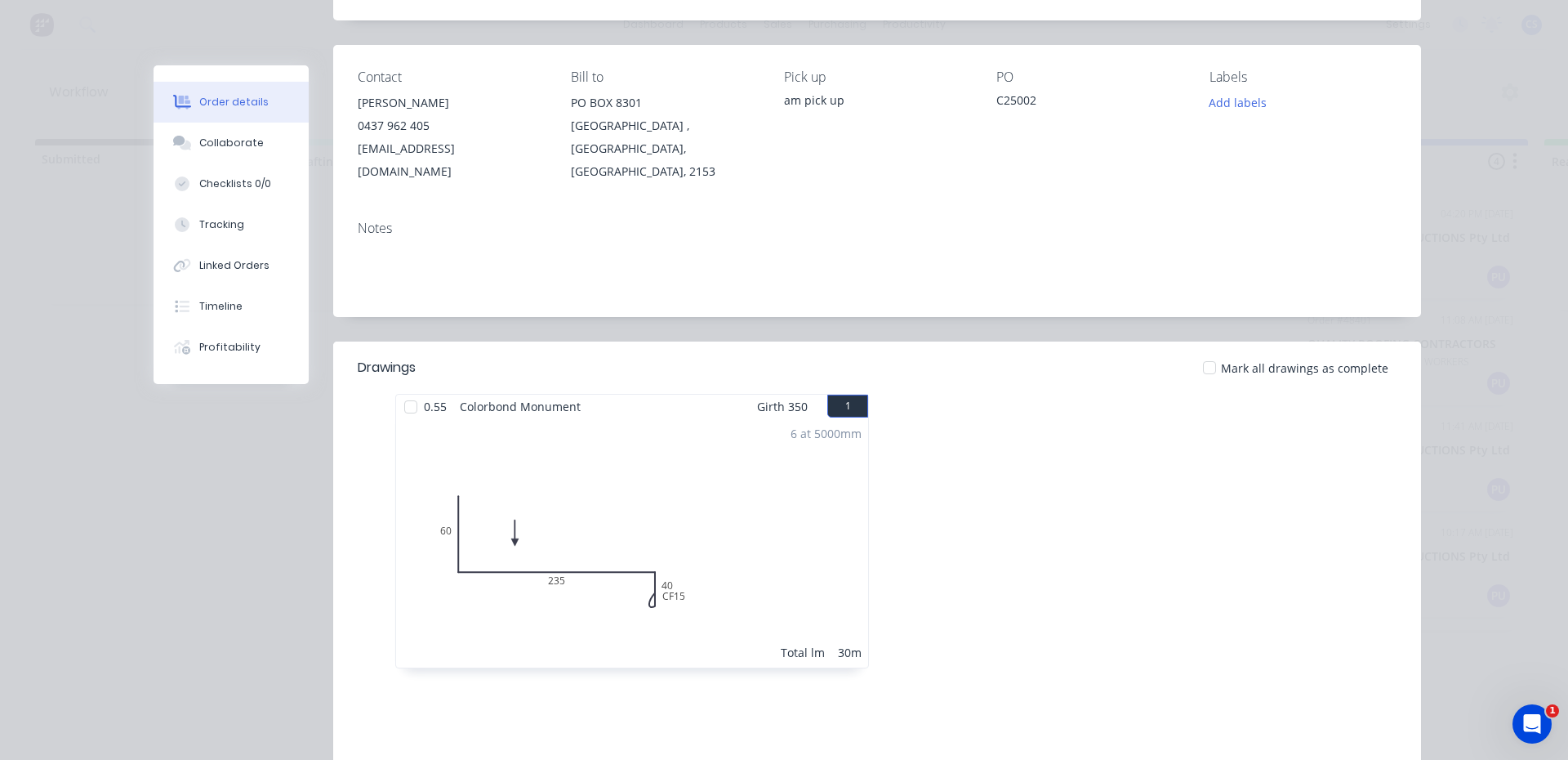
scroll to position [0, 0]
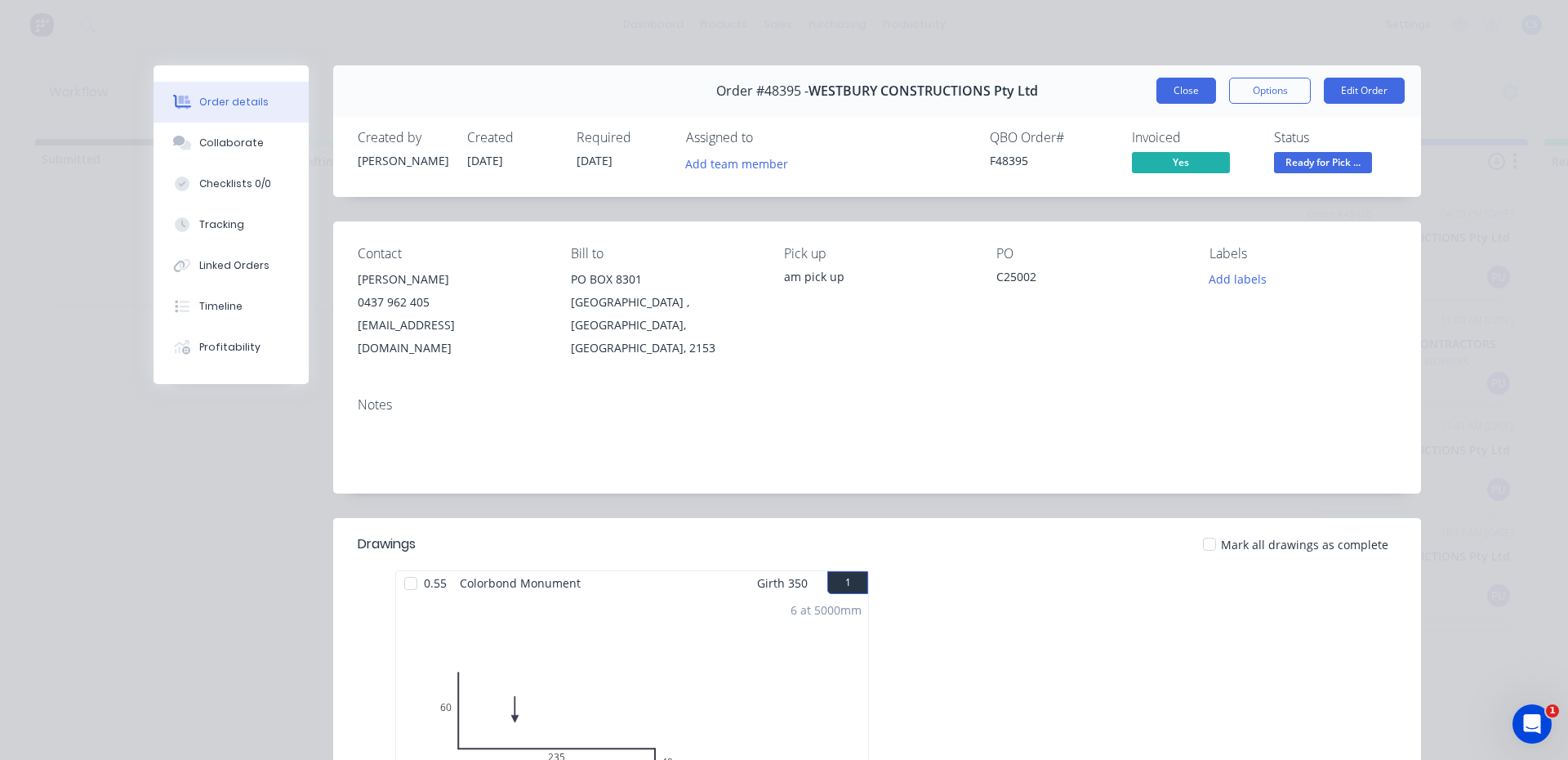
click at [1182, 92] on button "Close" at bounding box center [1185, 90] width 60 height 26
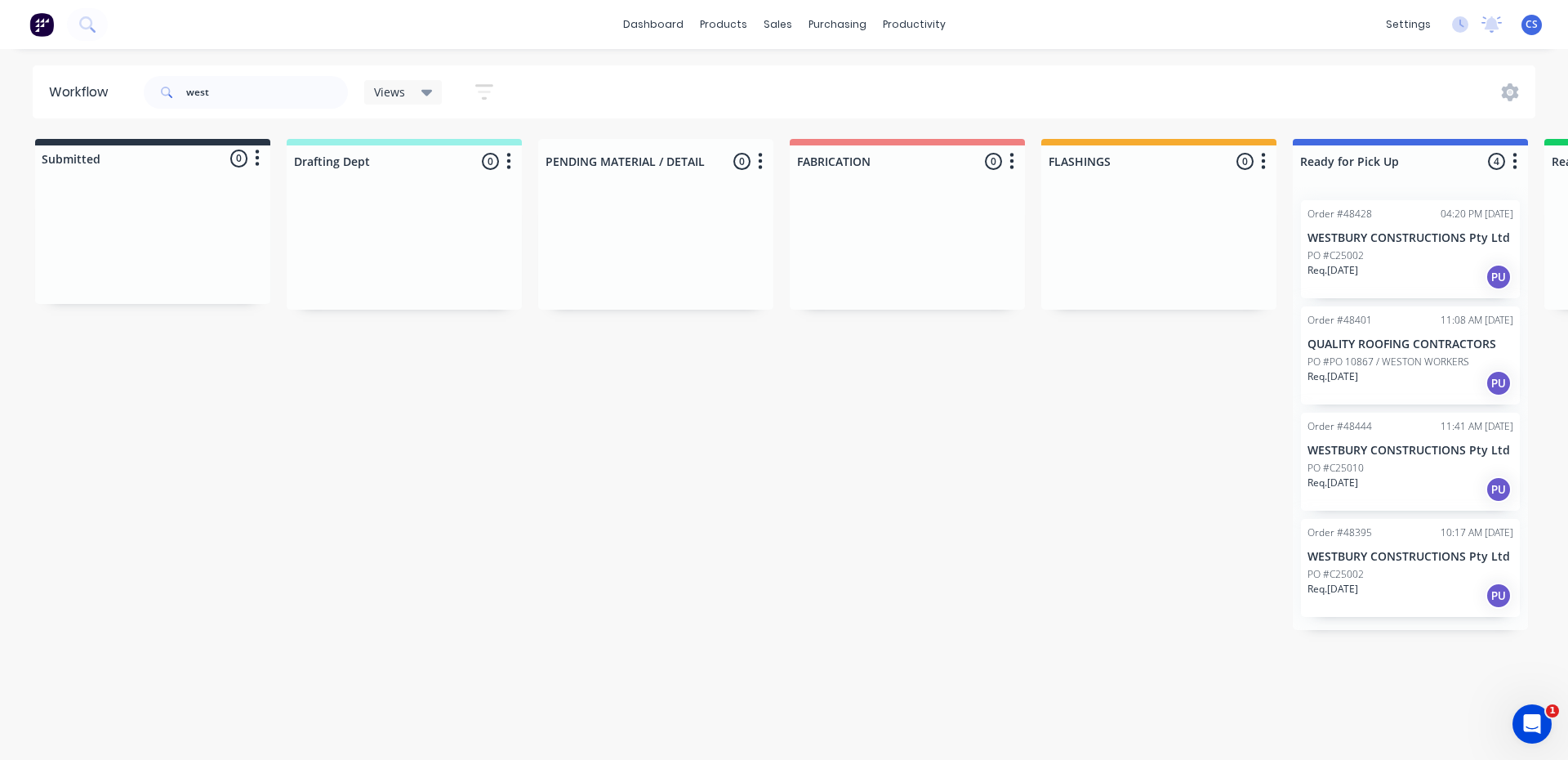
click at [1382, 468] on div "PO #C25010" at bounding box center [1410, 468] width 206 height 15
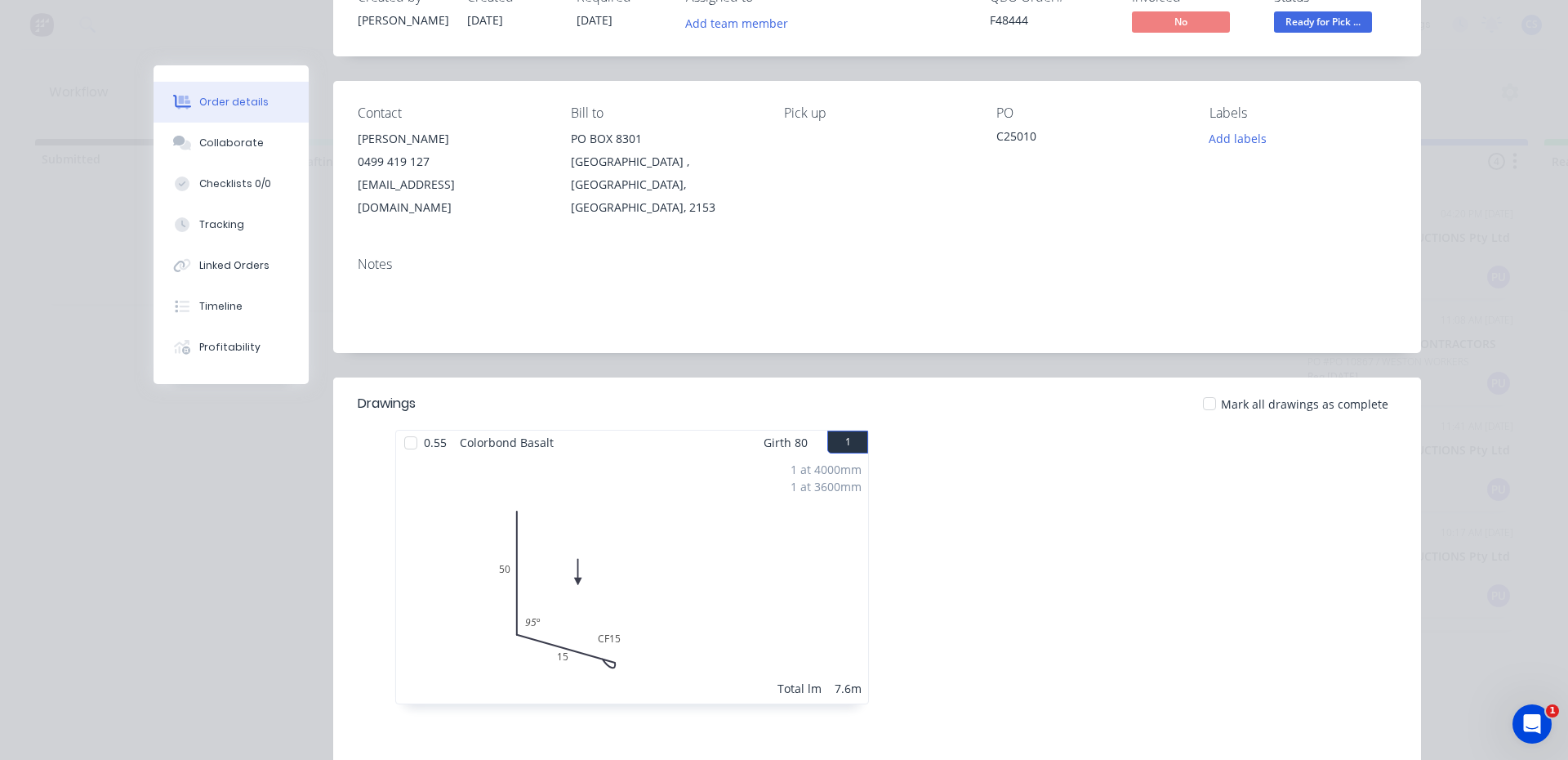
scroll to position [81, 0]
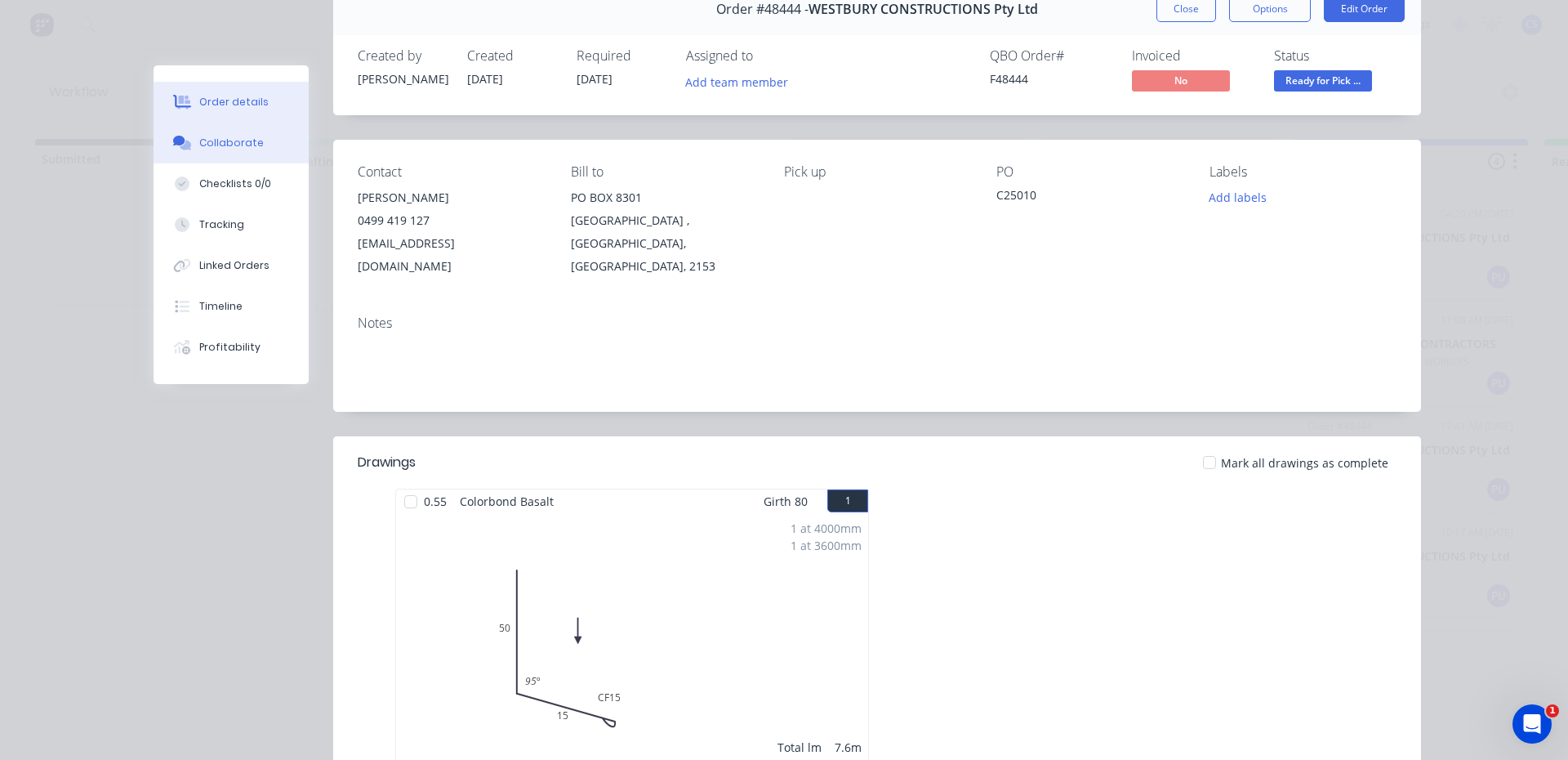
click at [209, 143] on div "Collaborate" at bounding box center [232, 142] width 65 height 15
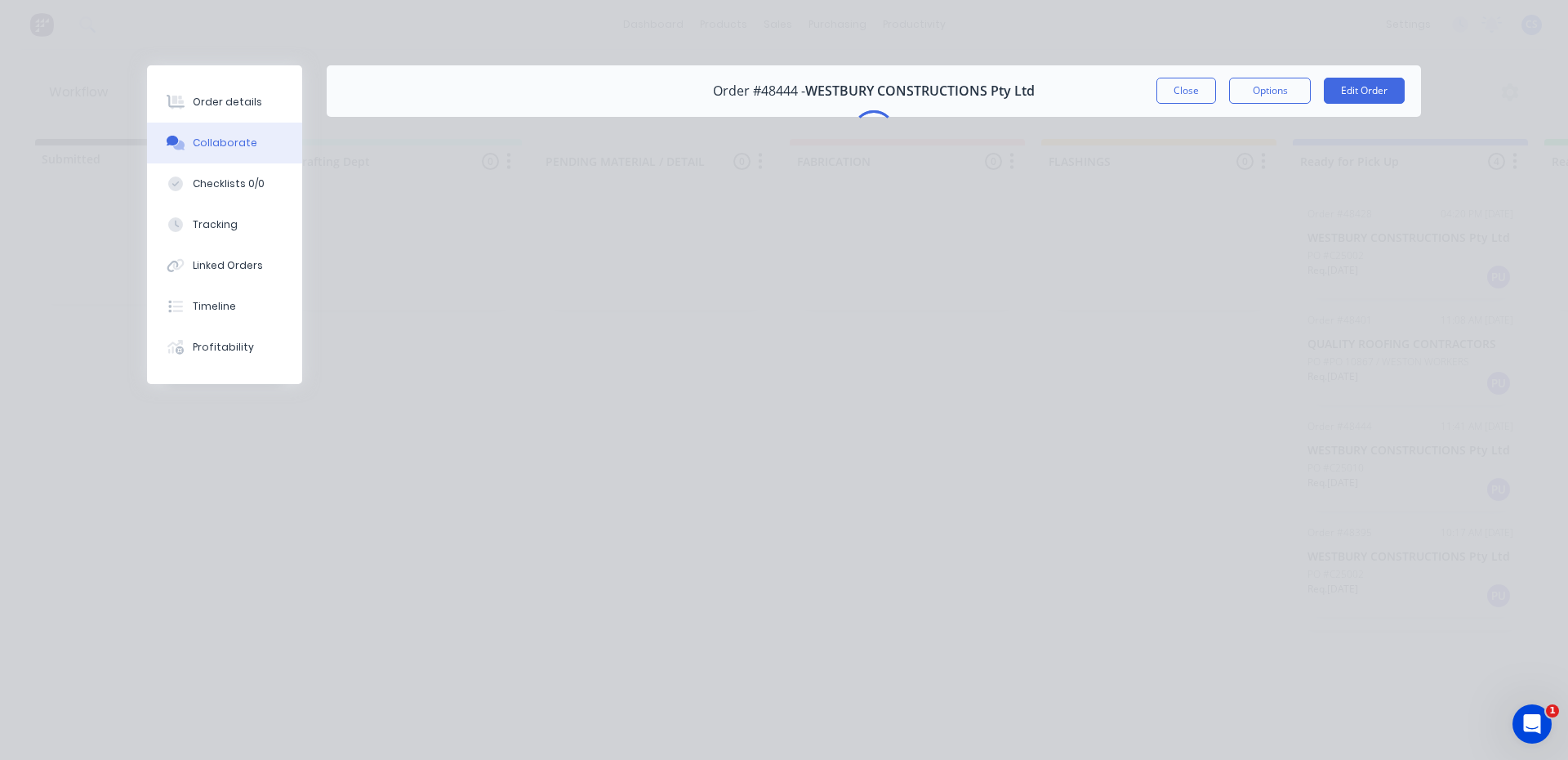
scroll to position [0, 0]
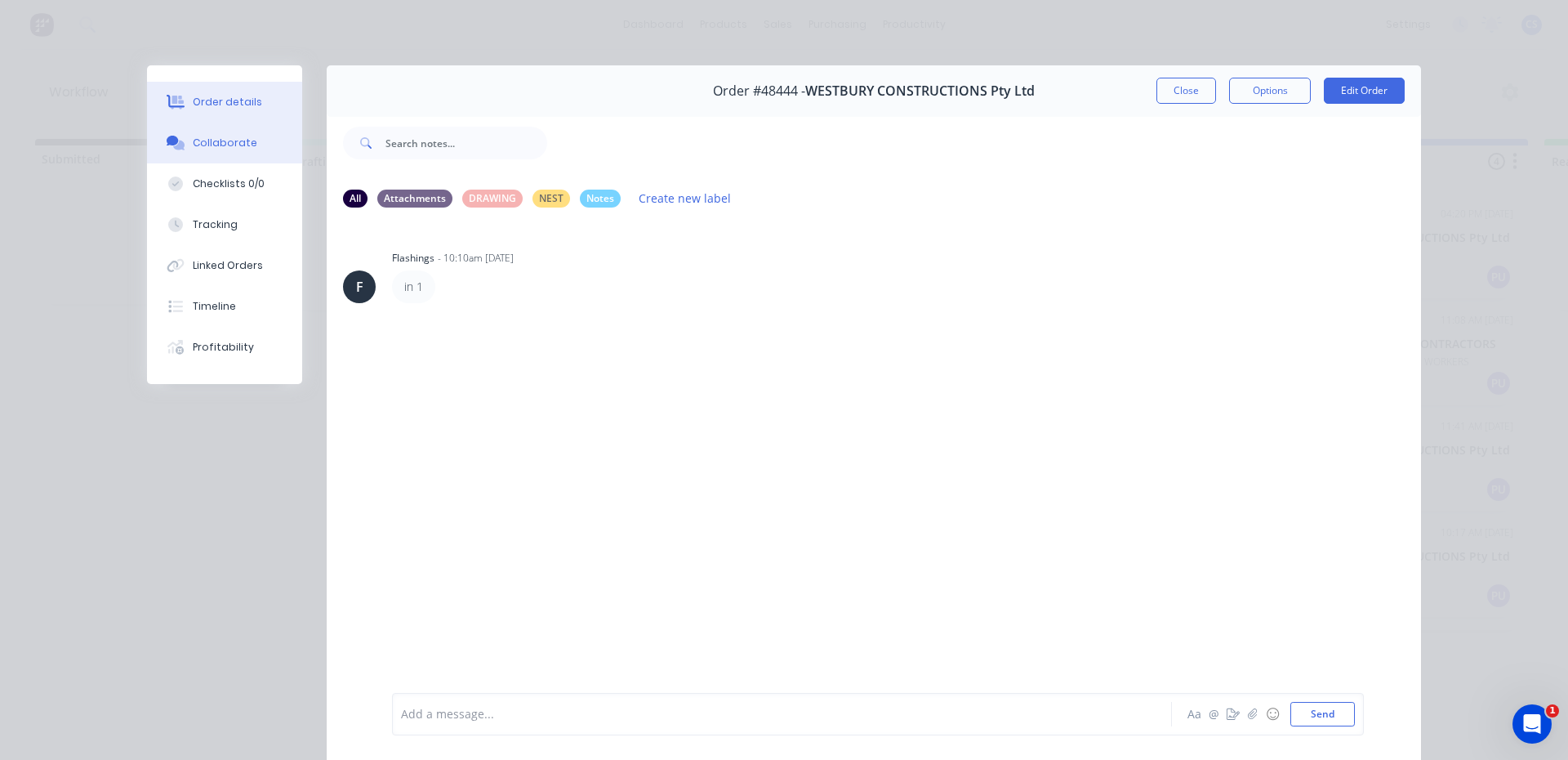
click at [262, 102] on button "Order details" at bounding box center [224, 102] width 156 height 41
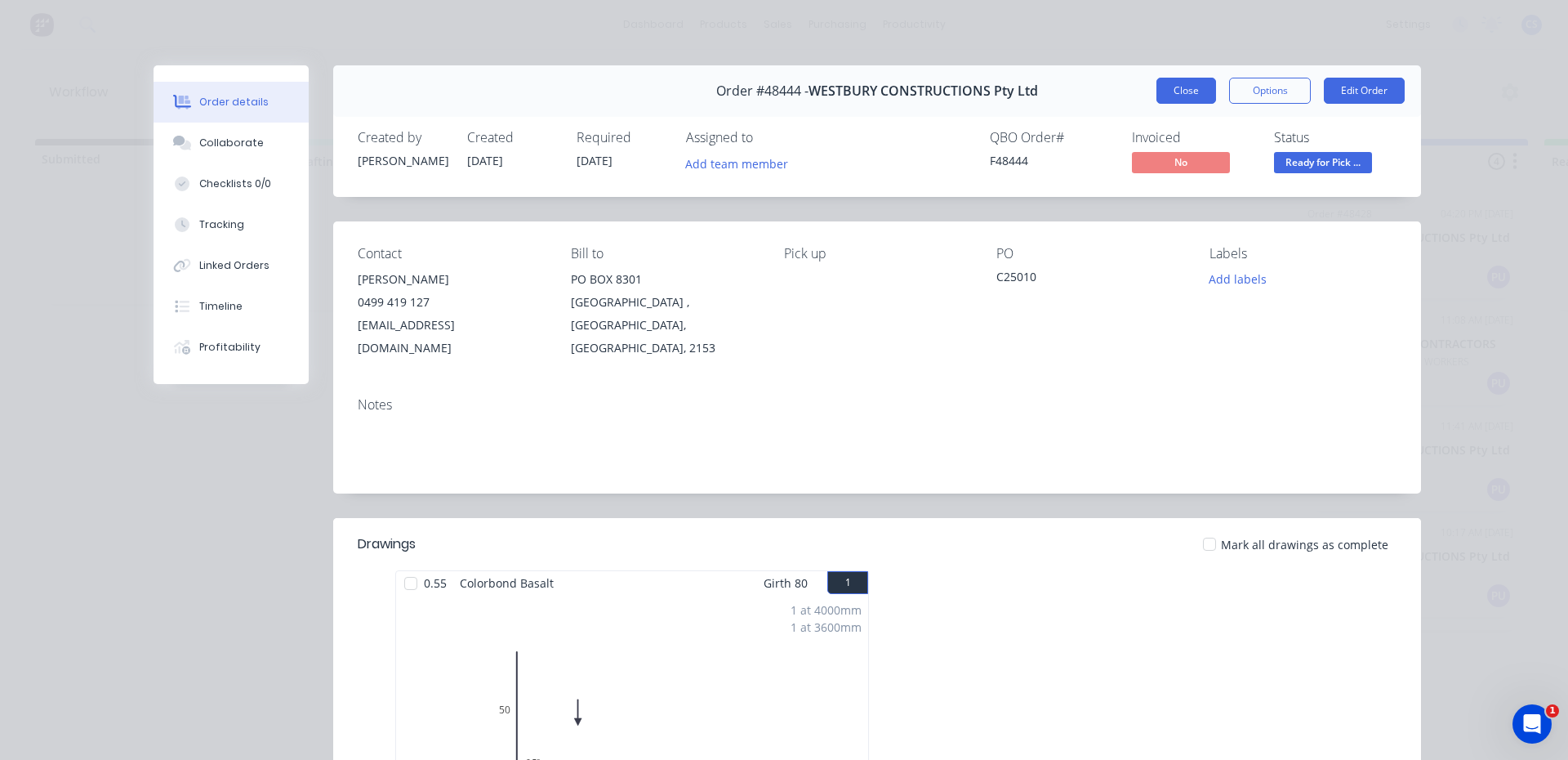
click at [1187, 96] on button "Close" at bounding box center [1185, 90] width 60 height 26
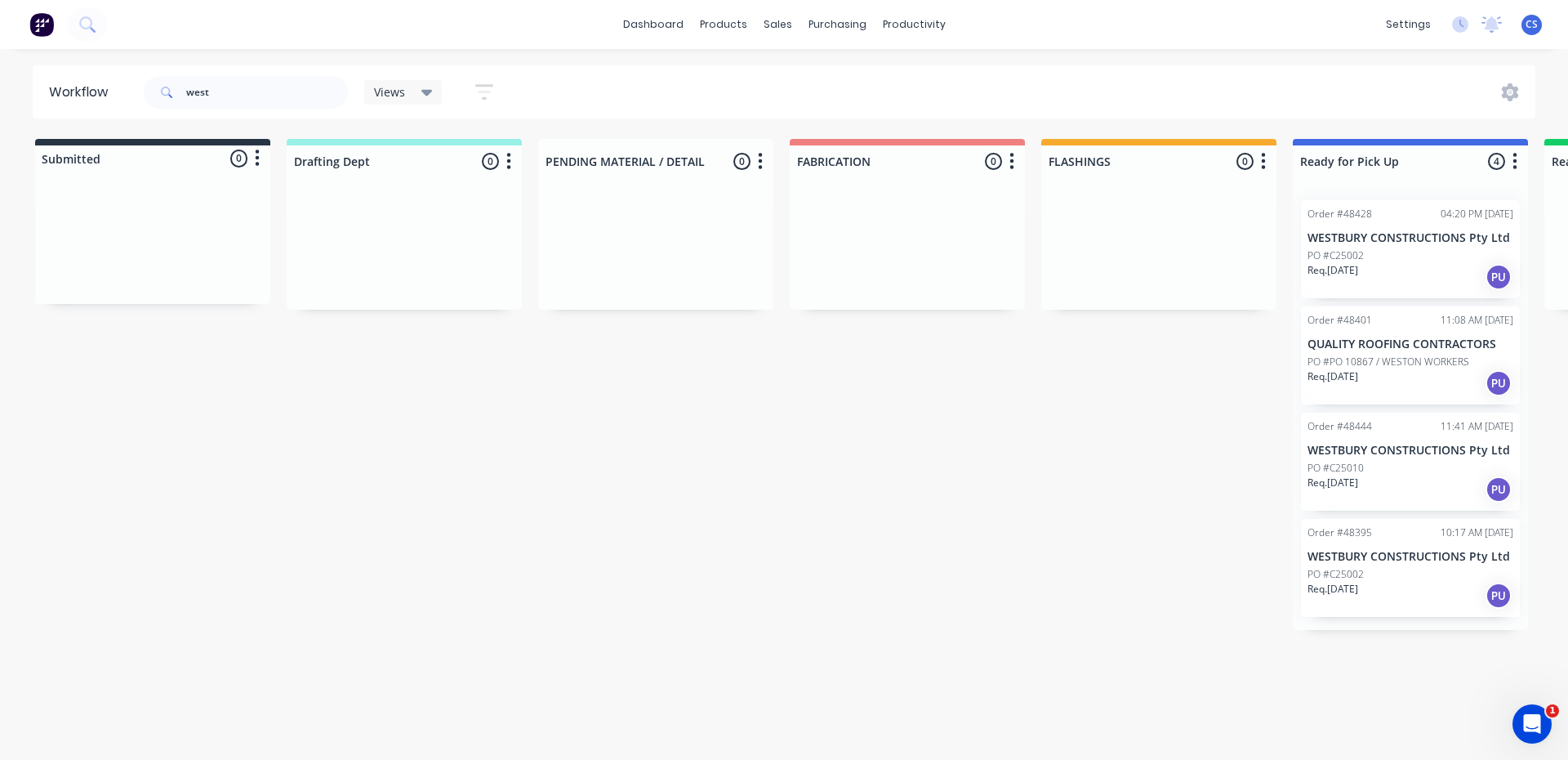
click at [1402, 372] on div "Req. [DATE] PU" at bounding box center [1410, 383] width 206 height 27
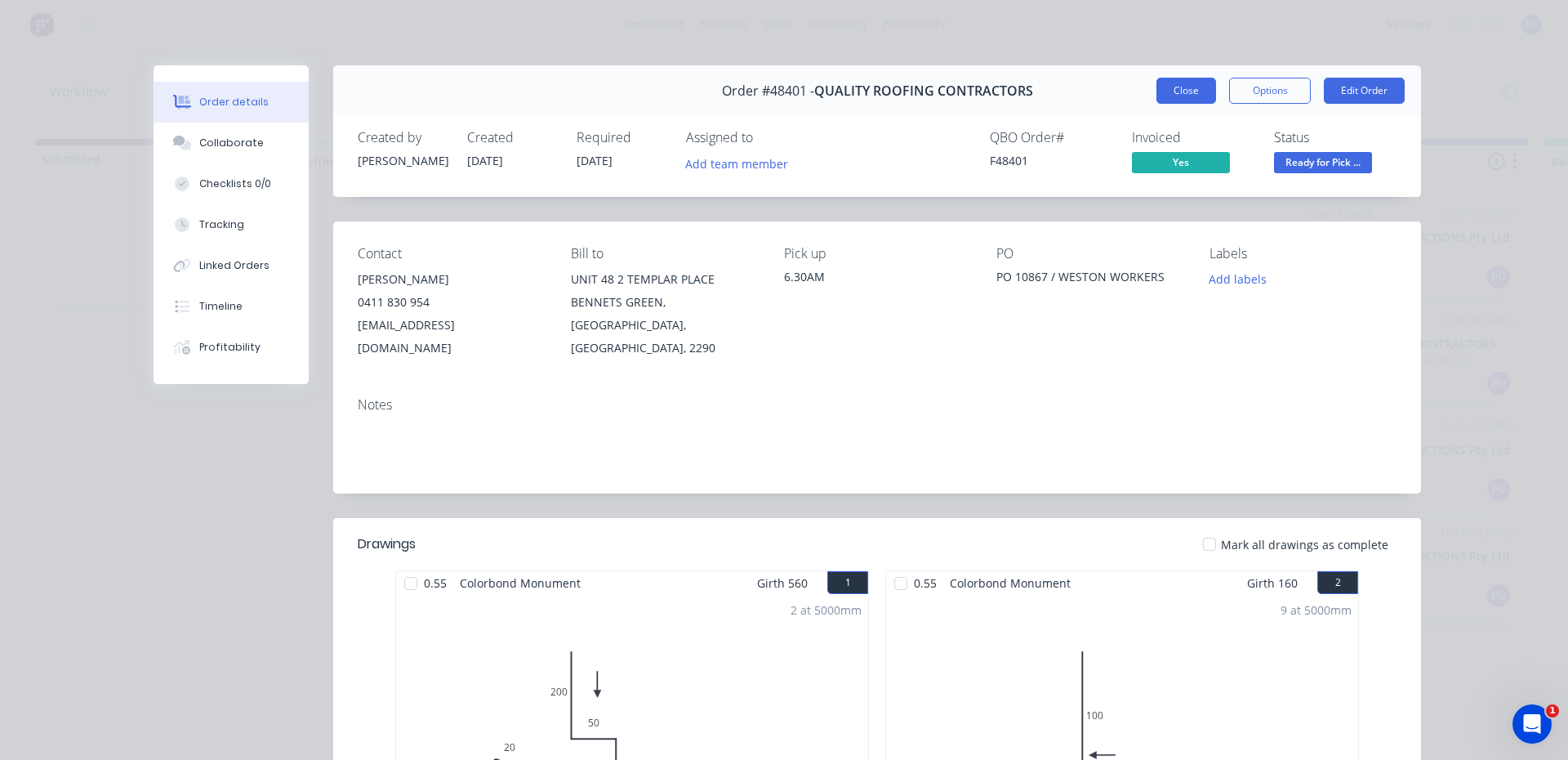
click at [1160, 92] on button "Close" at bounding box center [1185, 90] width 60 height 26
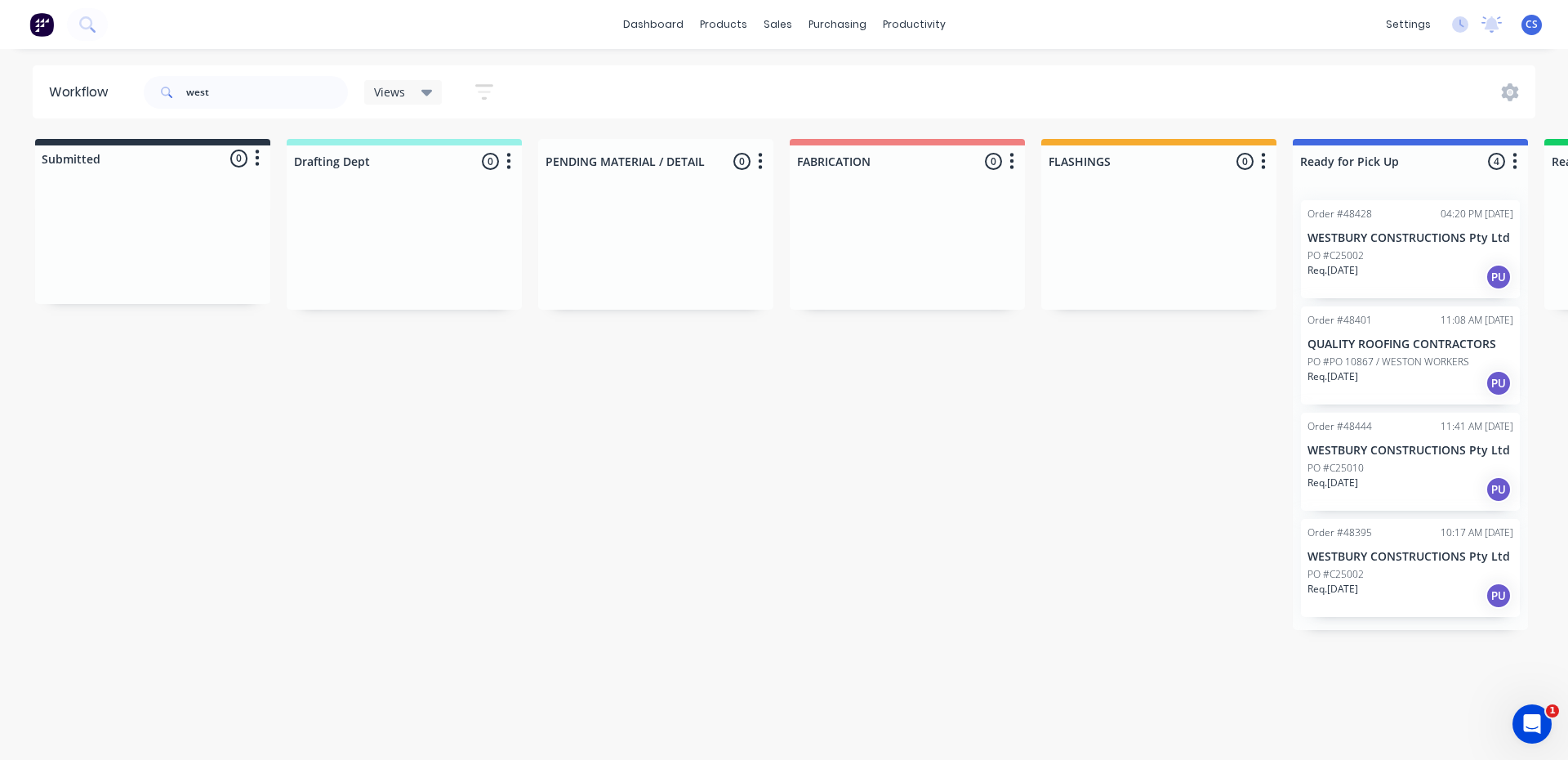
click at [1408, 256] on div "PO #C25002" at bounding box center [1410, 256] width 206 height 15
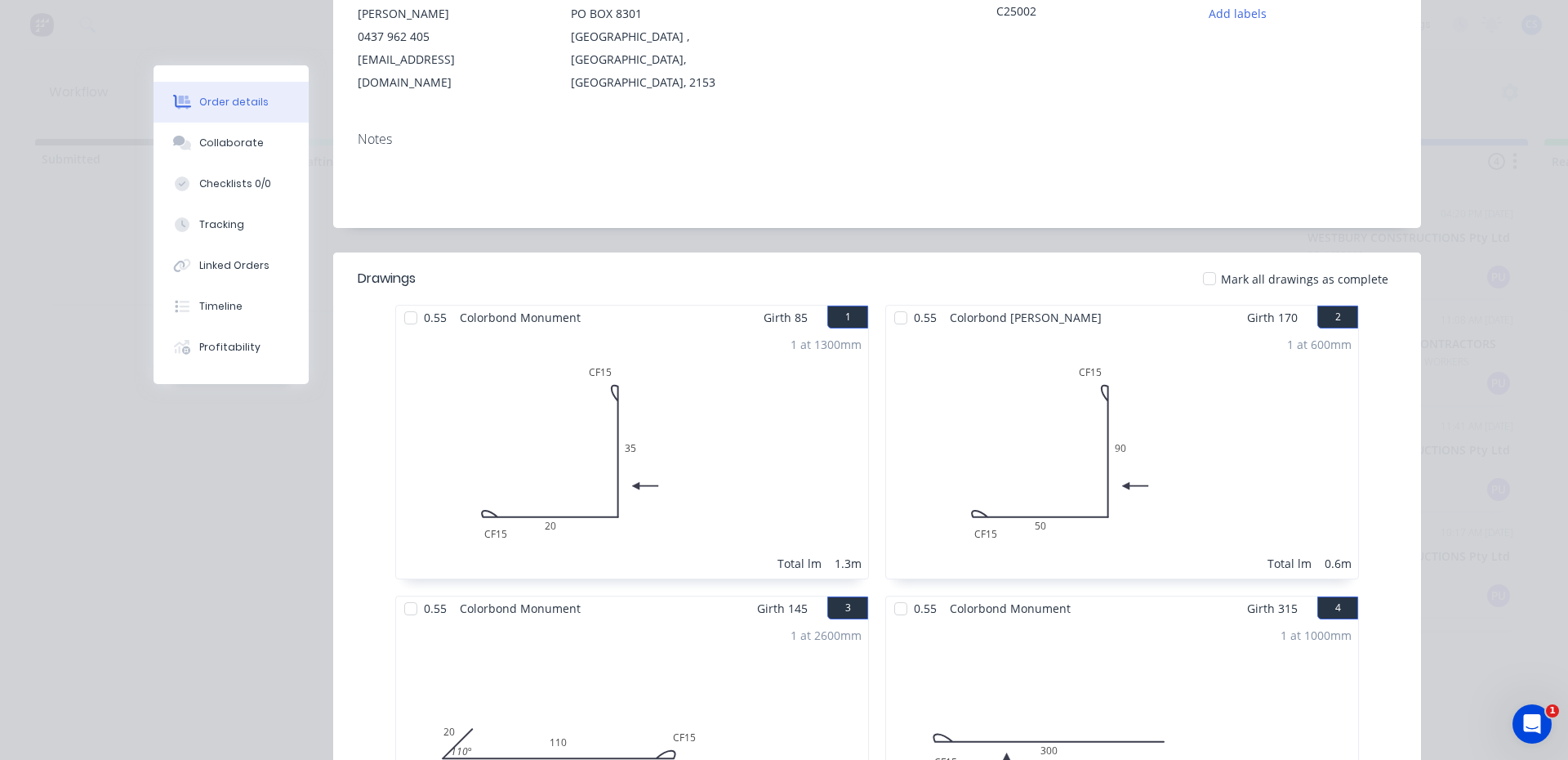
scroll to position [81, 0]
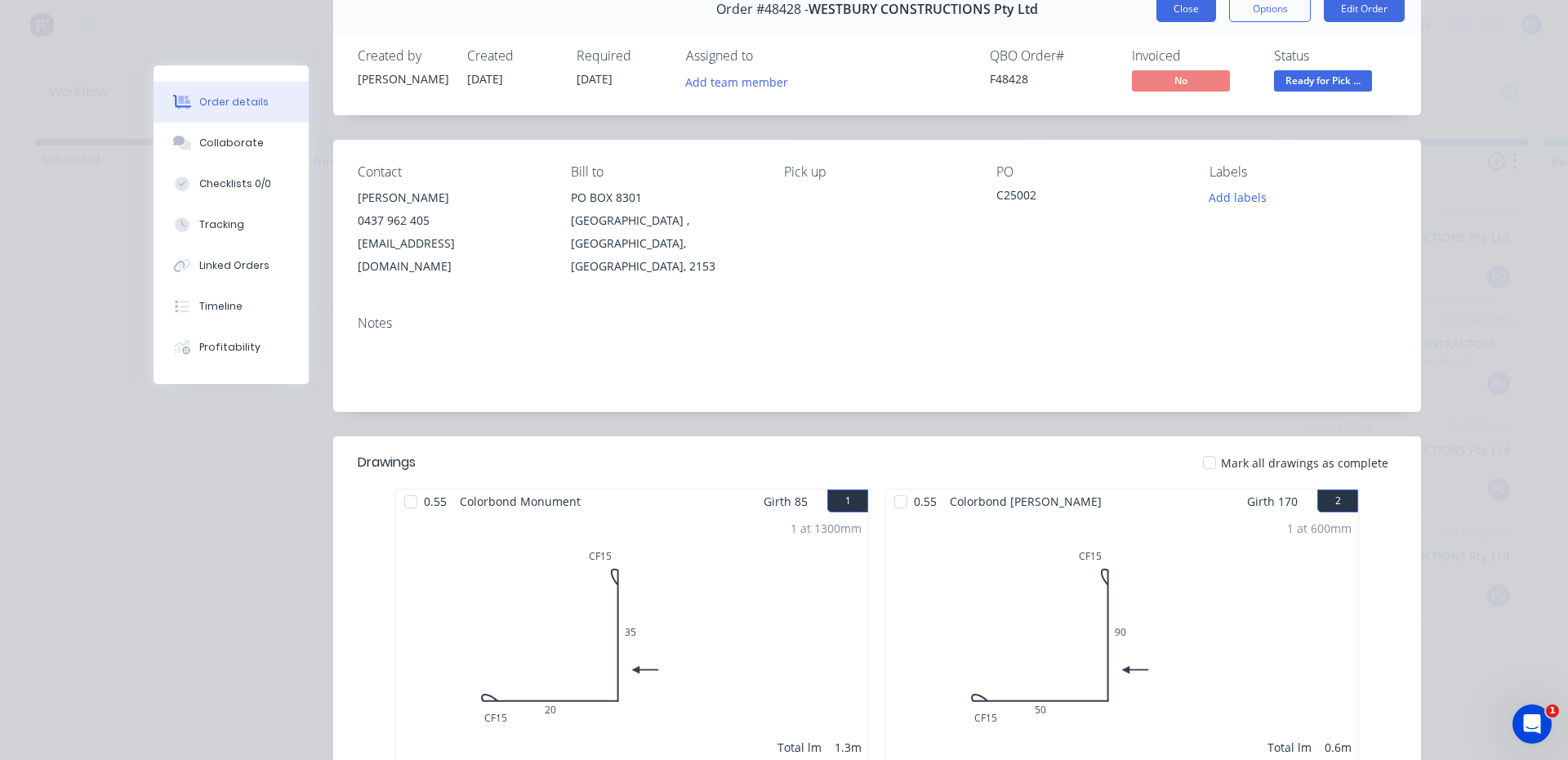
click at [1186, 8] on button "Close" at bounding box center [1185, 9] width 60 height 26
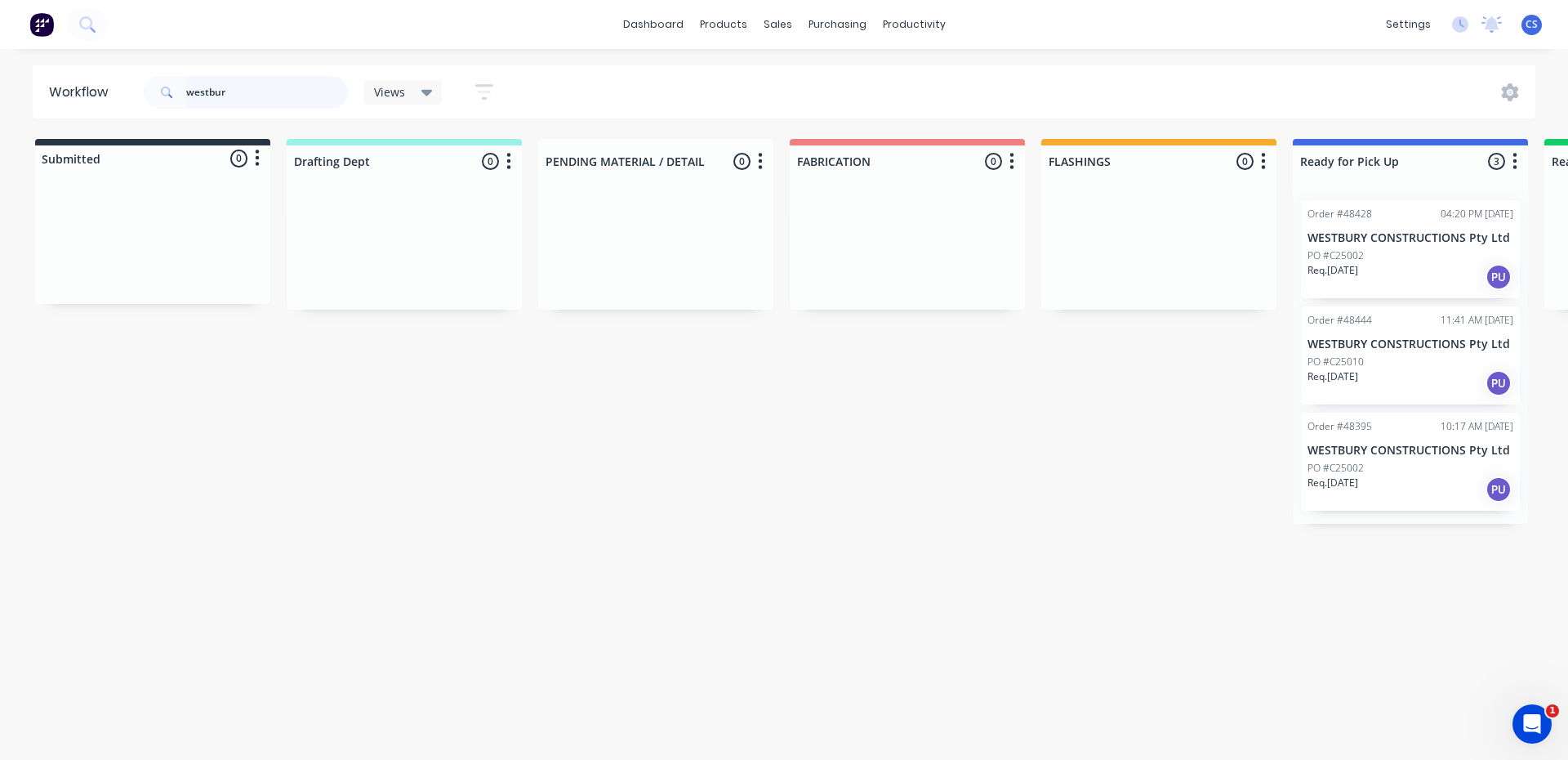
type input "westbur"
click at [1405, 256] on div "PO #C25002" at bounding box center [1410, 256] width 206 height 15
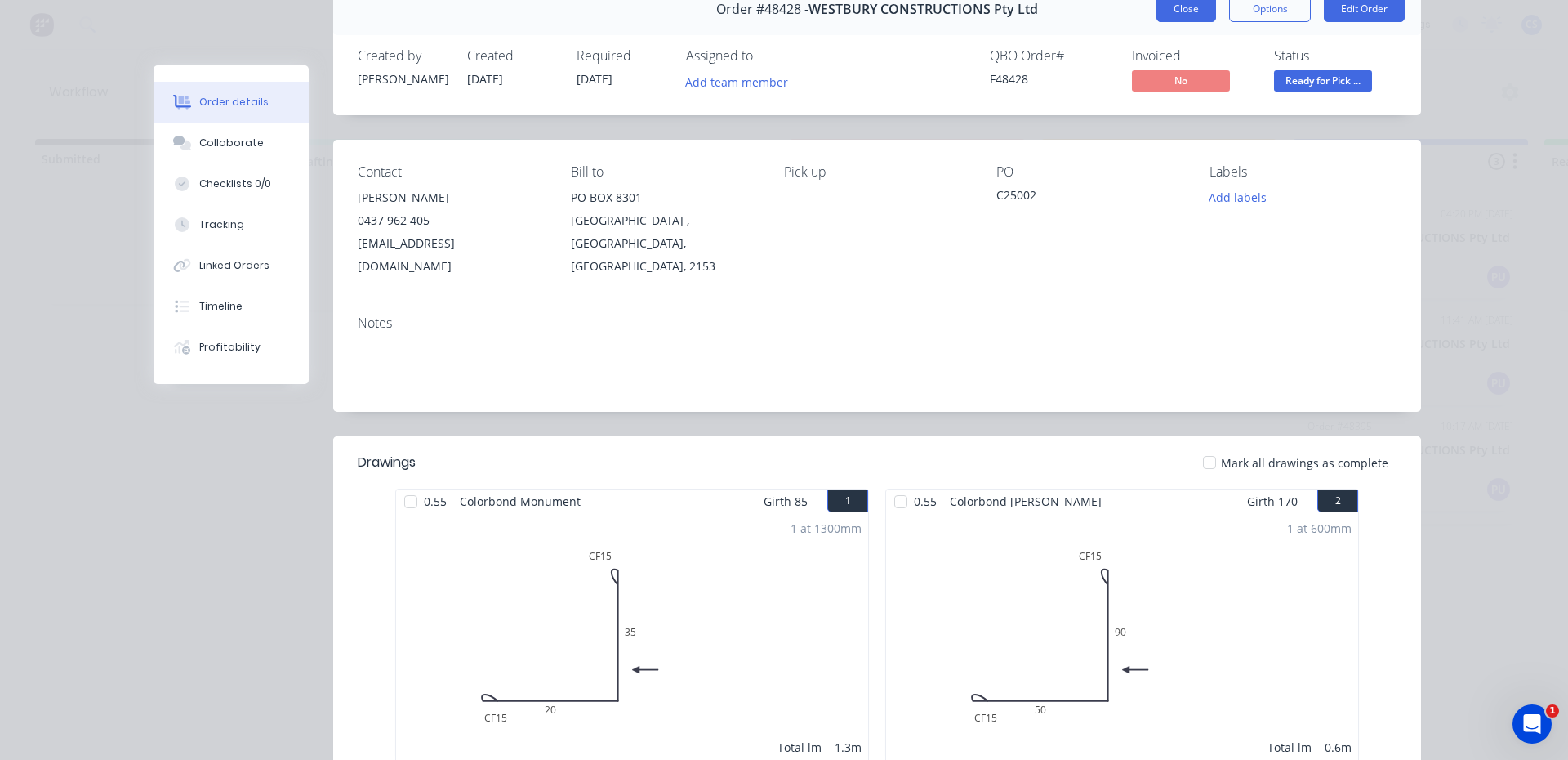
click at [1178, 16] on button "Close" at bounding box center [1185, 9] width 60 height 26
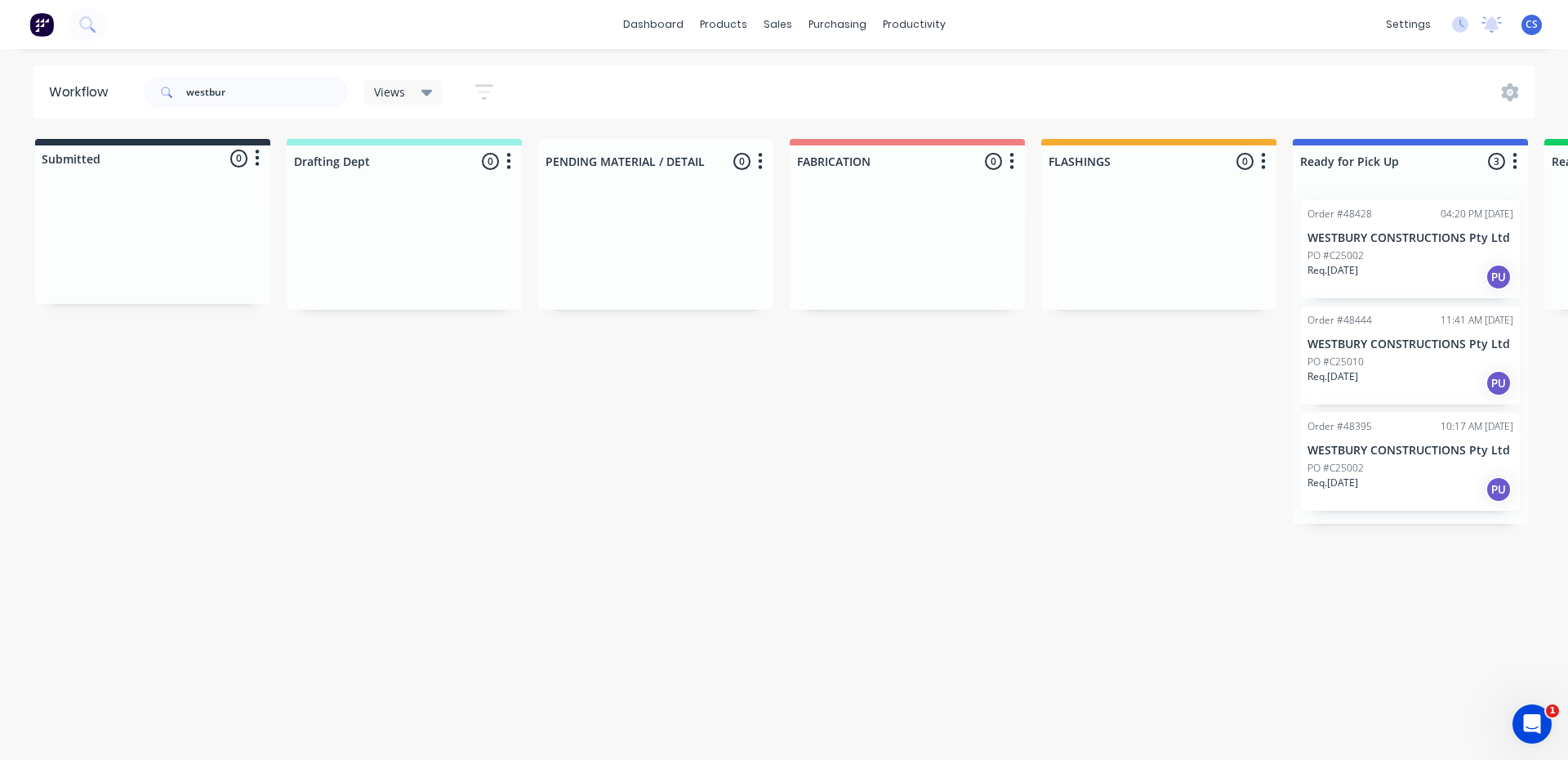
click at [1387, 494] on div "Req. [DATE] PU" at bounding box center [1410, 490] width 206 height 27
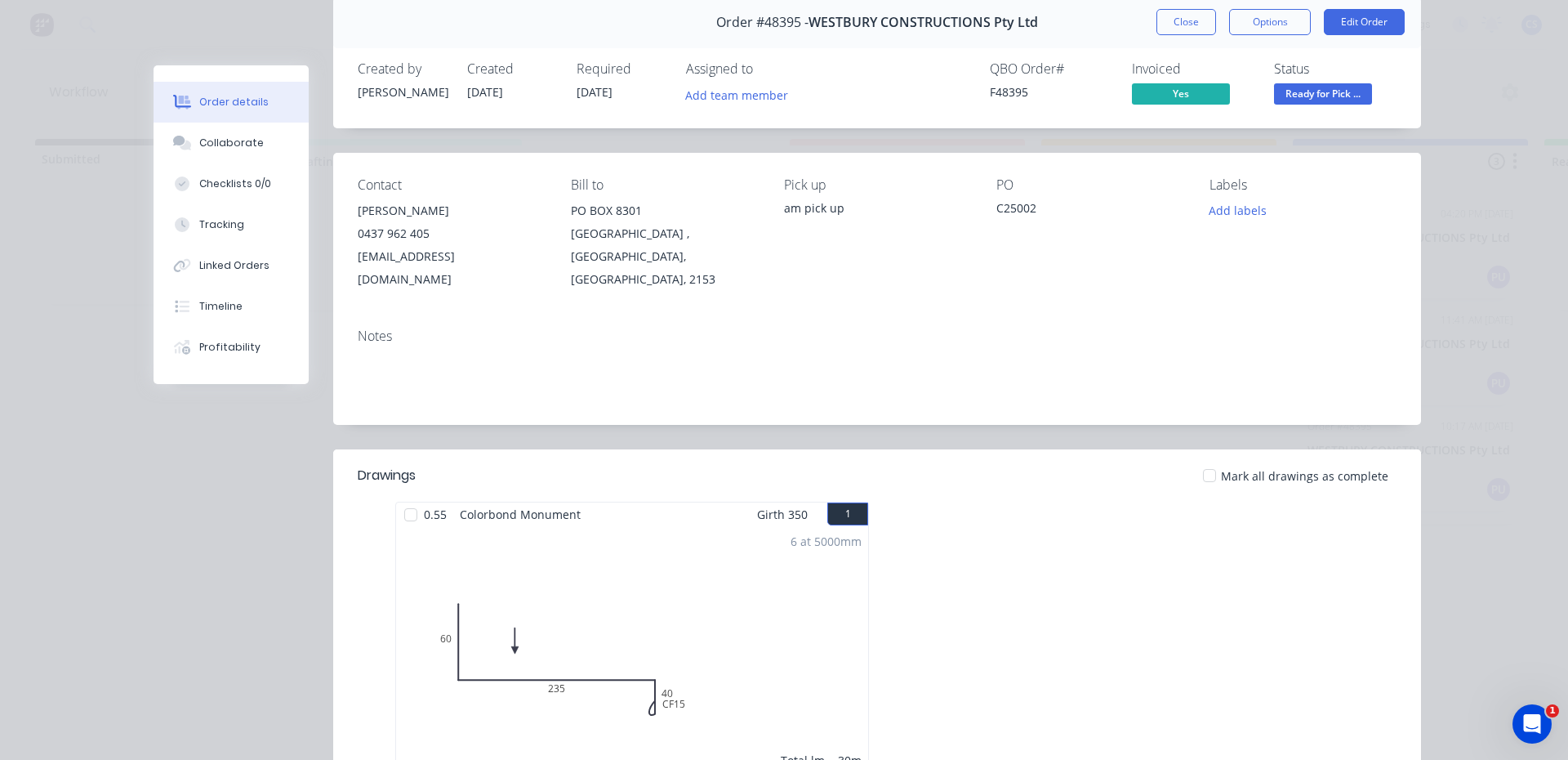
scroll to position [0, 0]
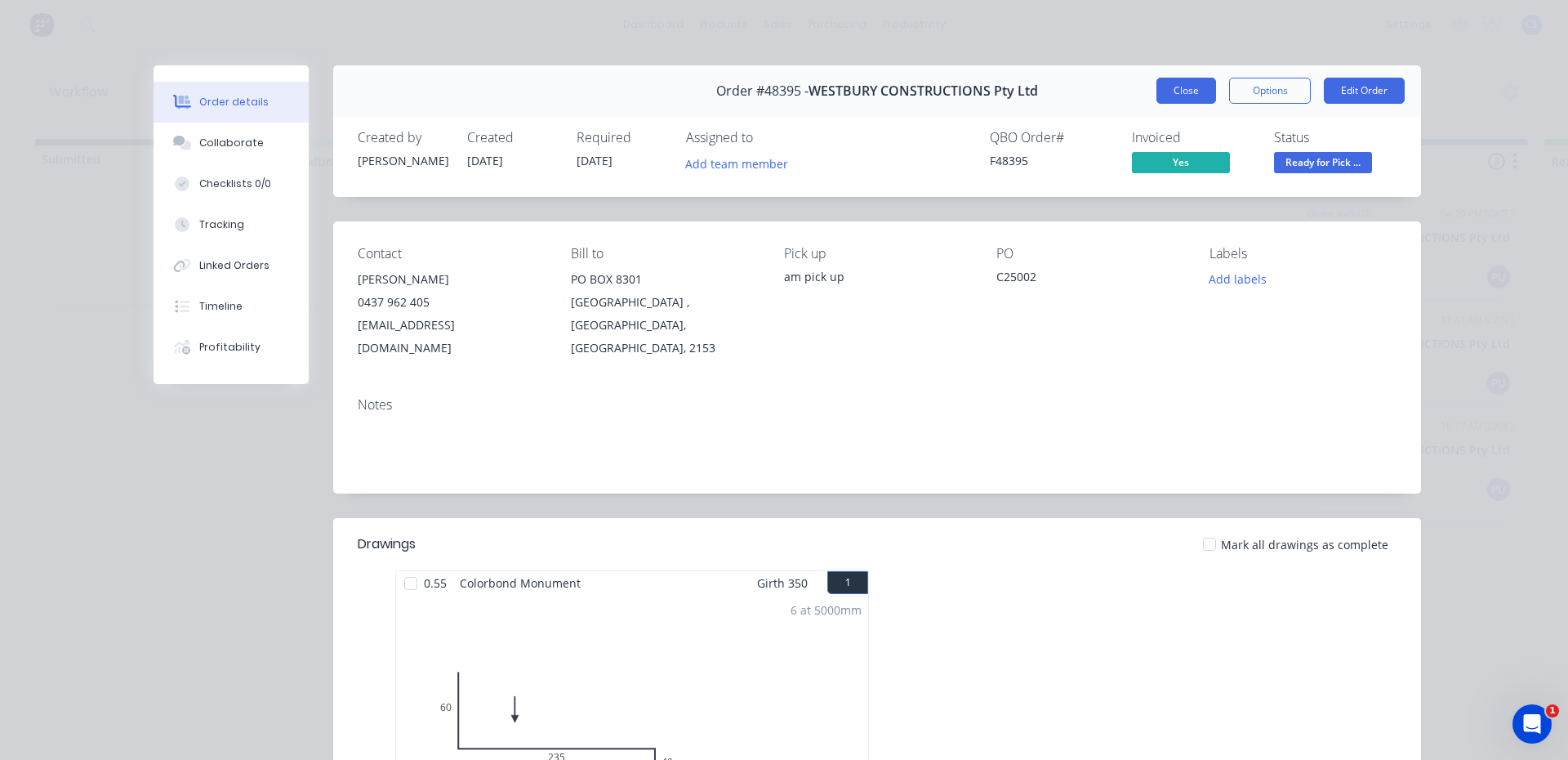
click at [1160, 89] on button "Close" at bounding box center [1185, 90] width 60 height 26
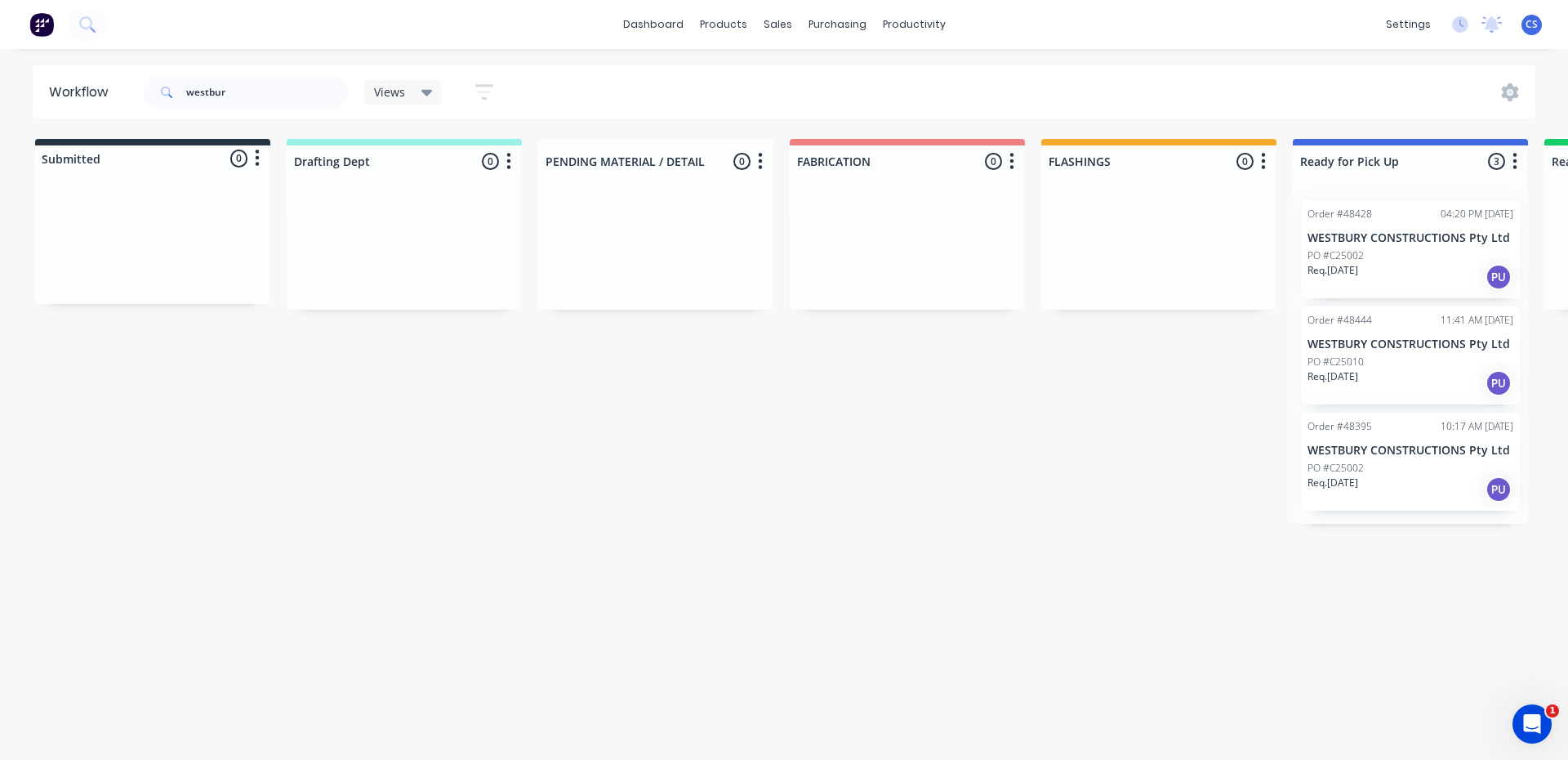
click at [1367, 367] on div "PO #C25010" at bounding box center [1410, 361] width 206 height 15
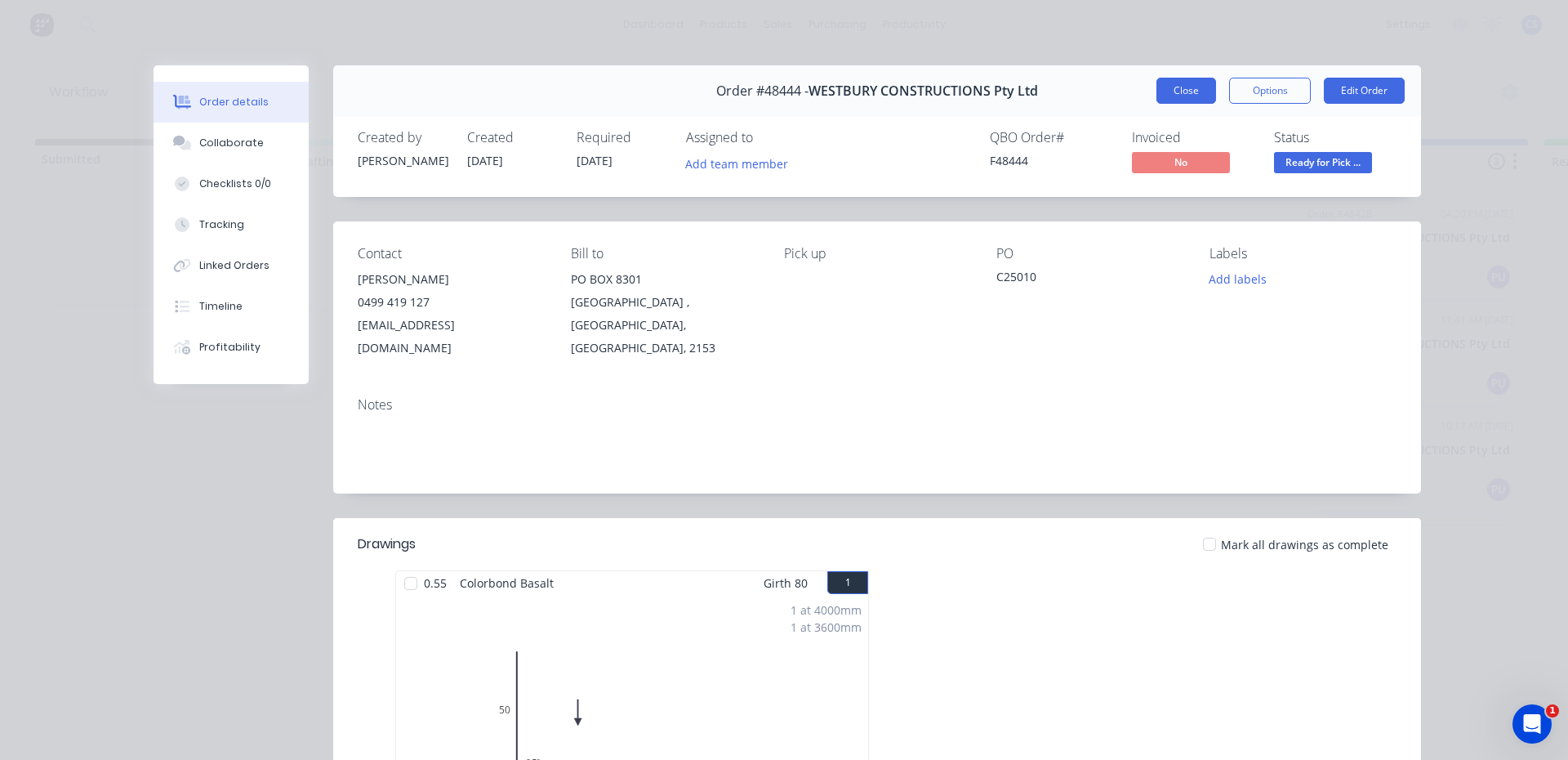
click at [1171, 79] on button "Close" at bounding box center [1185, 90] width 60 height 26
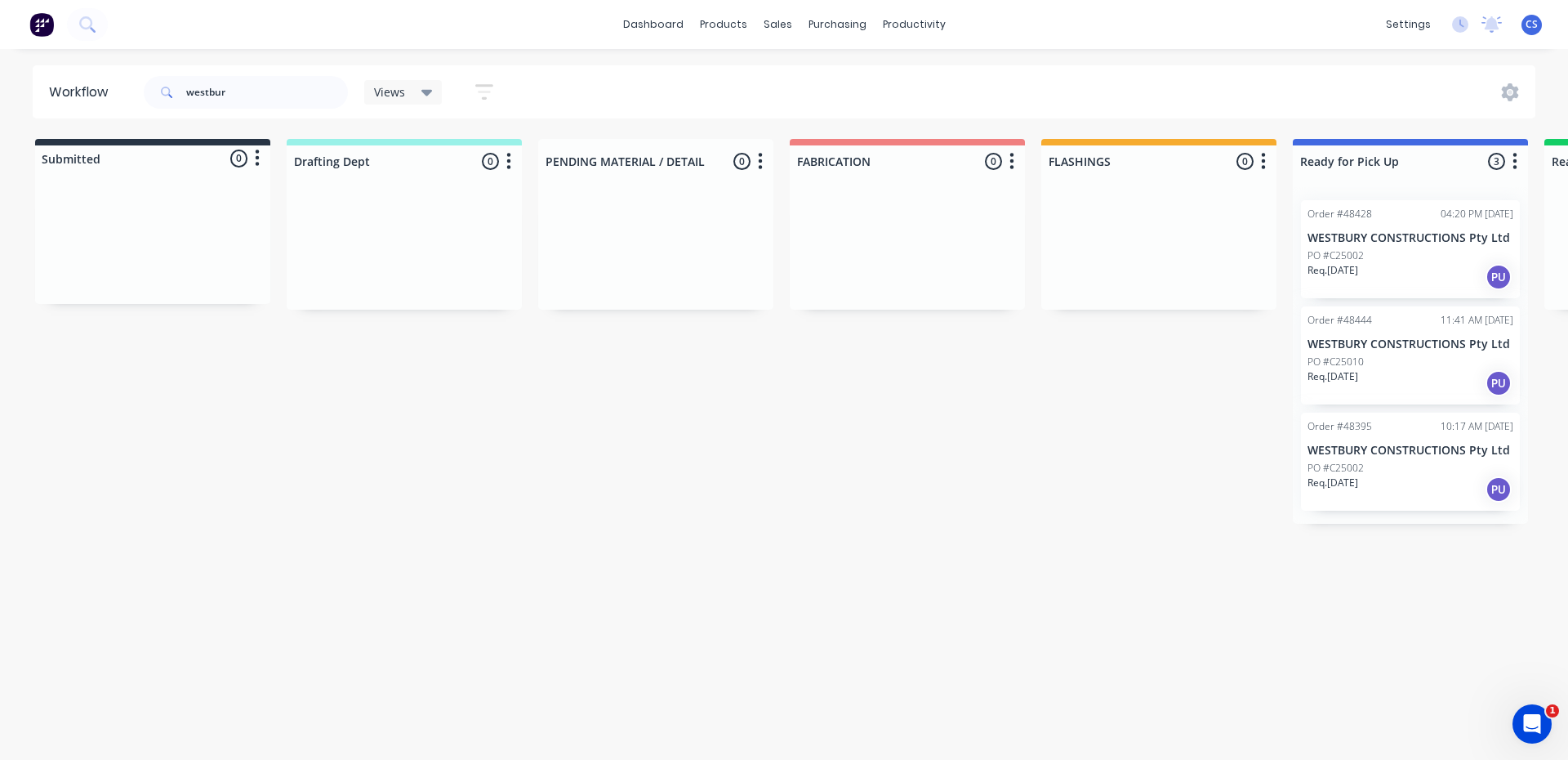
click at [1377, 471] on div "PO #C25002" at bounding box center [1410, 468] width 206 height 15
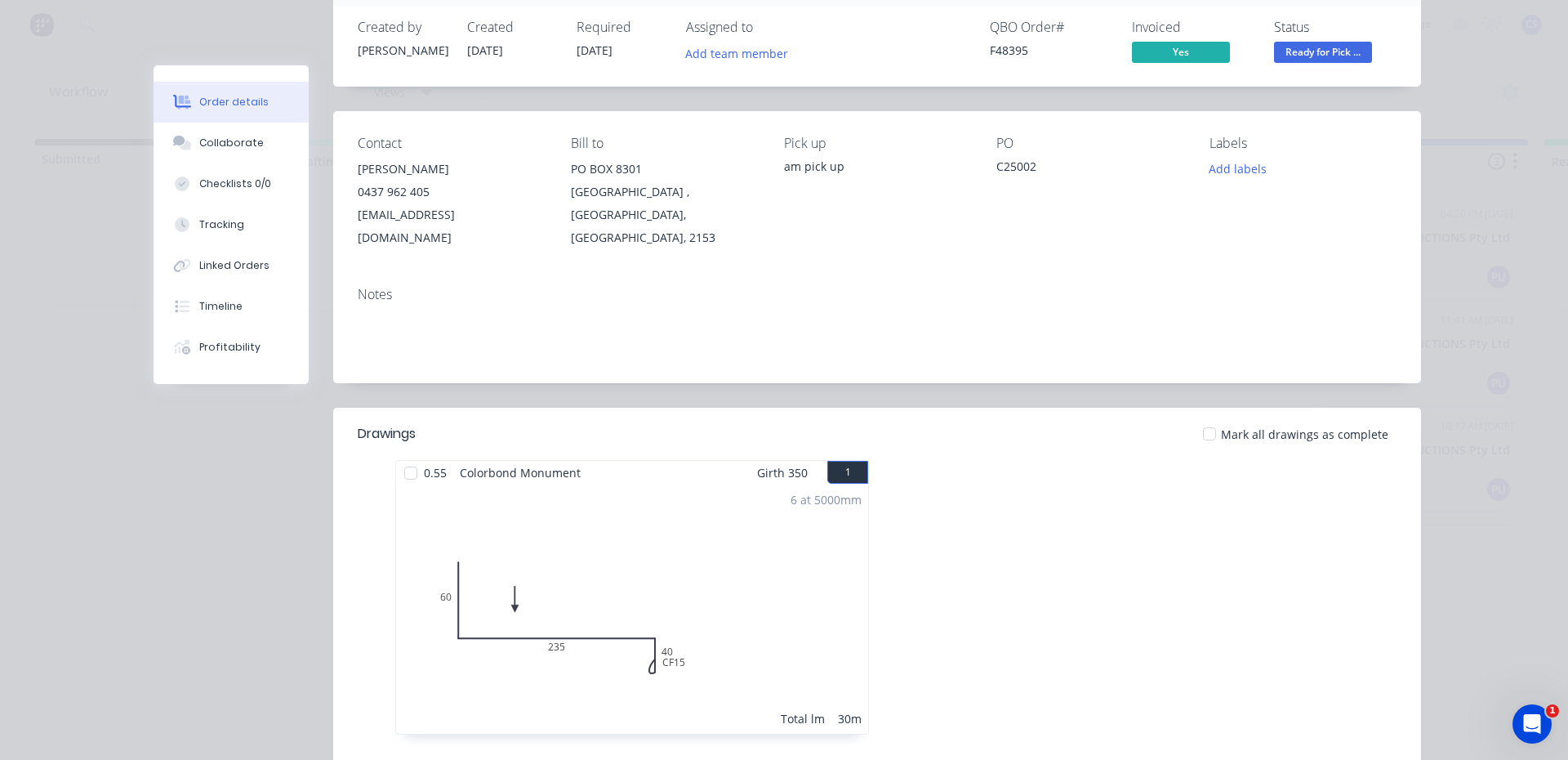
scroll to position [81, 0]
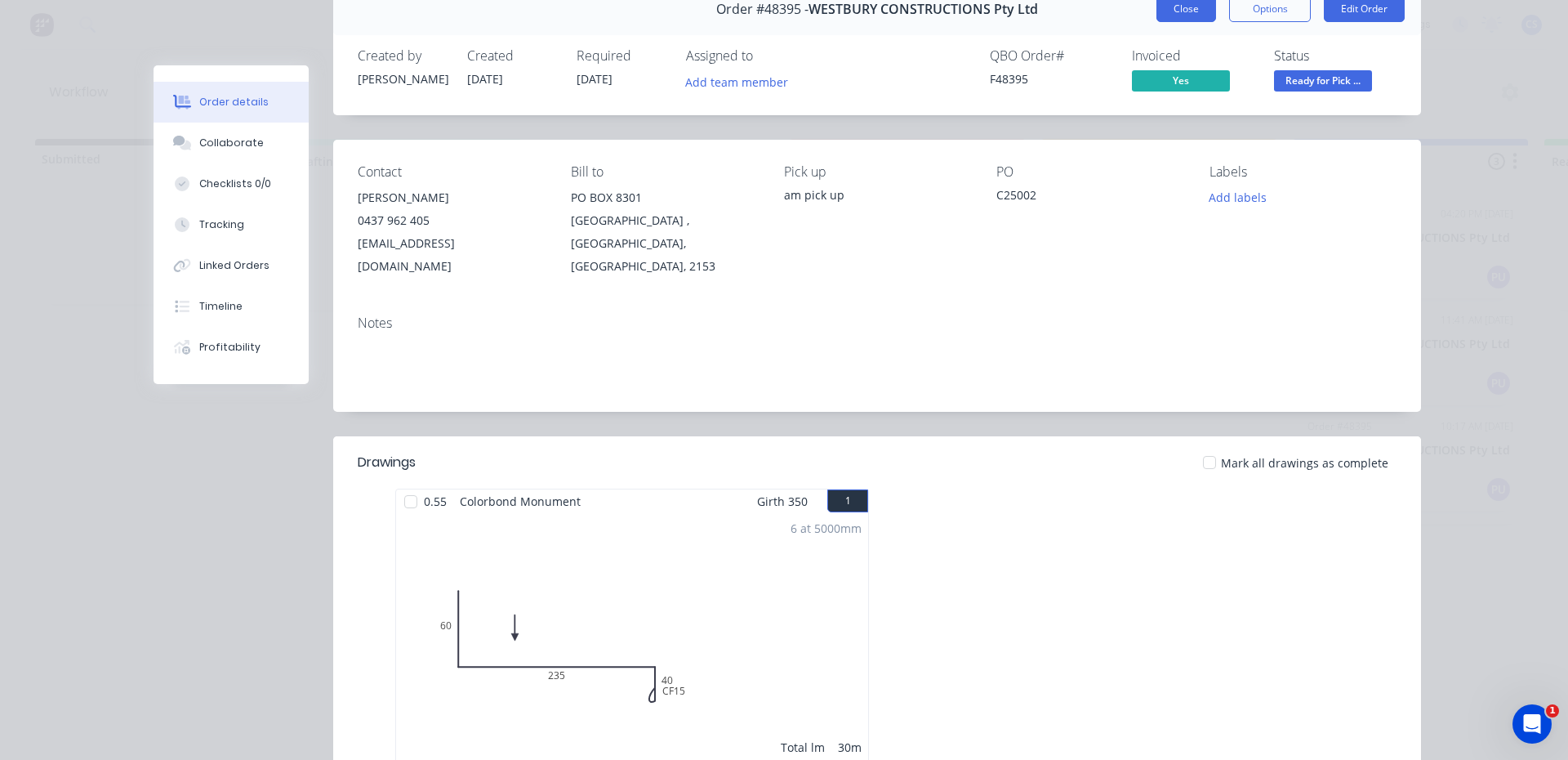
click at [1173, 9] on button "Close" at bounding box center [1185, 9] width 60 height 26
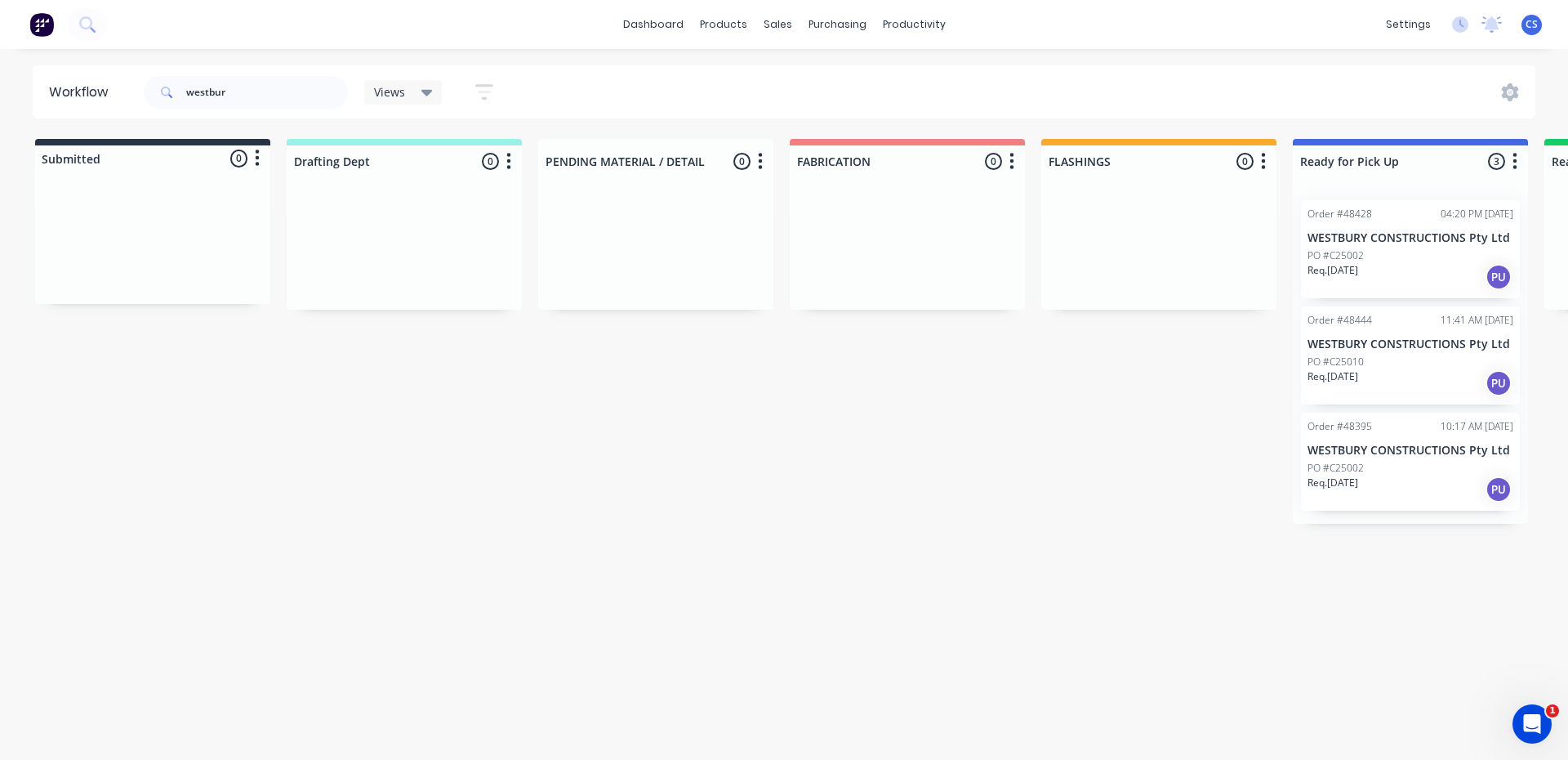
click at [1358, 386] on div "Req. [DATE] PU" at bounding box center [1410, 383] width 206 height 27
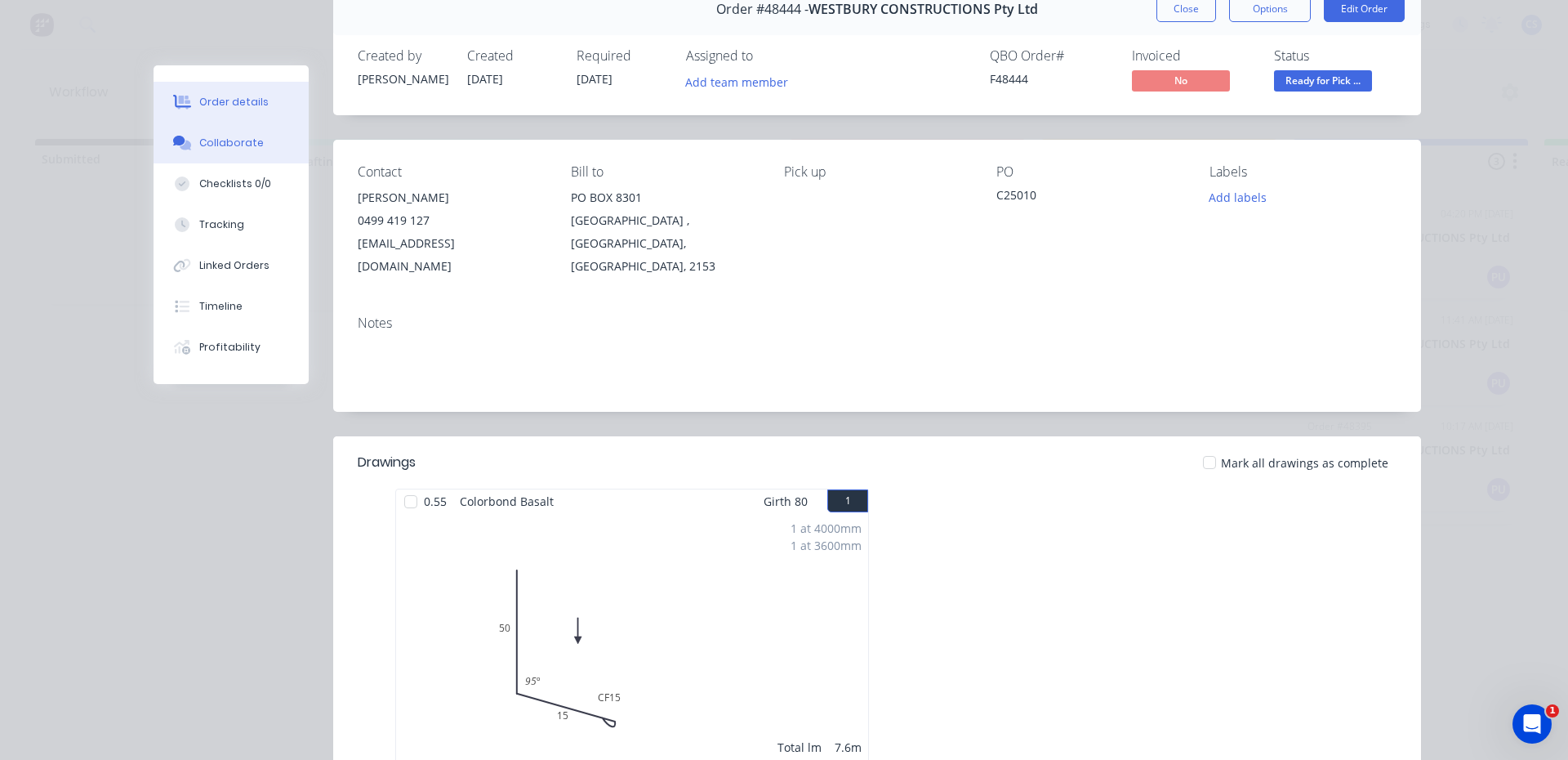
click at [221, 144] on div "Collaborate" at bounding box center [232, 142] width 65 height 15
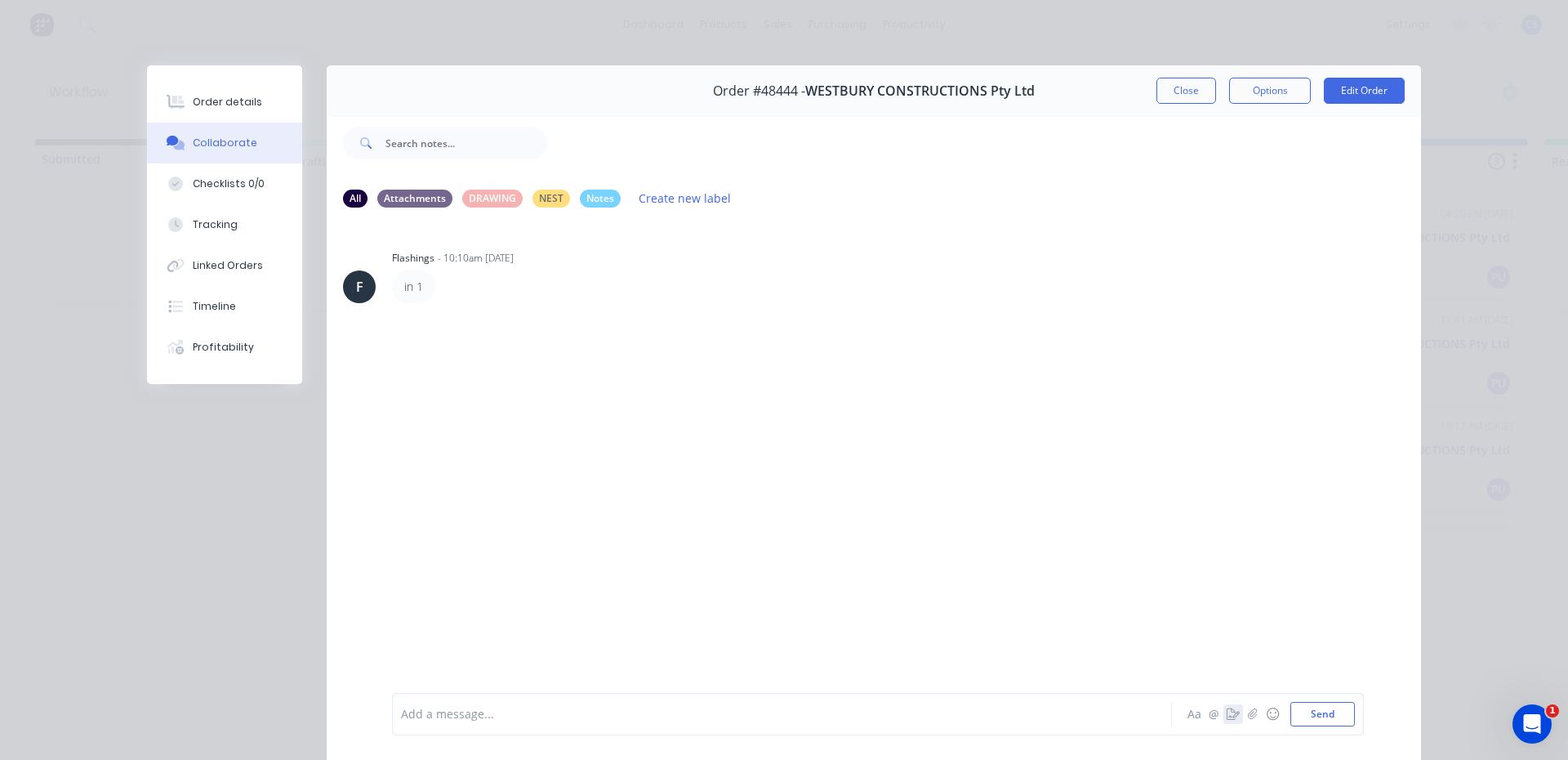
click at [1226, 717] on icon "button" at bounding box center [1232, 714] width 13 height 12
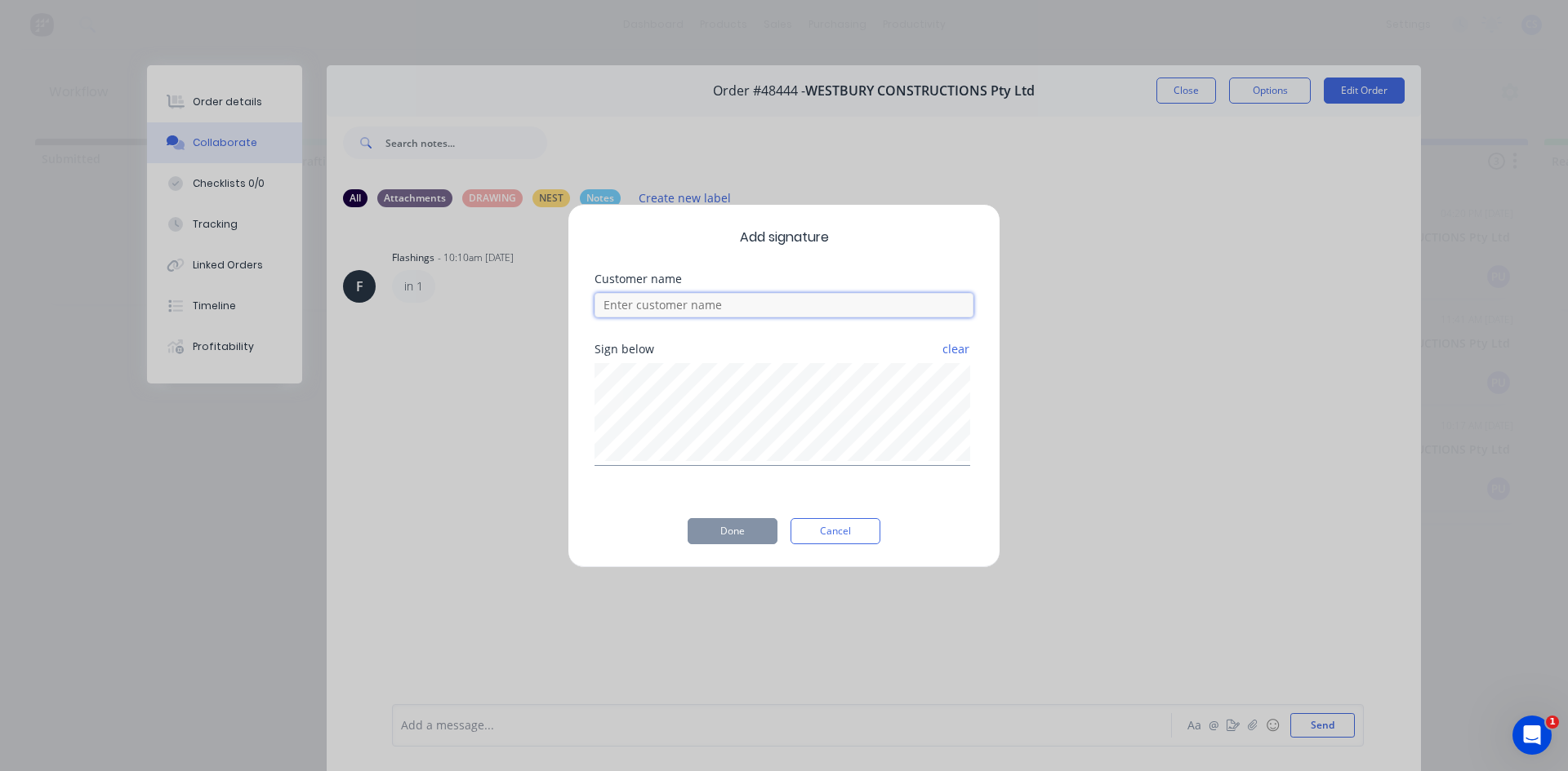
click at [666, 303] on input at bounding box center [783, 304] width 379 height 24
type input "[PERSON_NAME]"
click at [757, 532] on button "Done" at bounding box center [732, 531] width 90 height 26
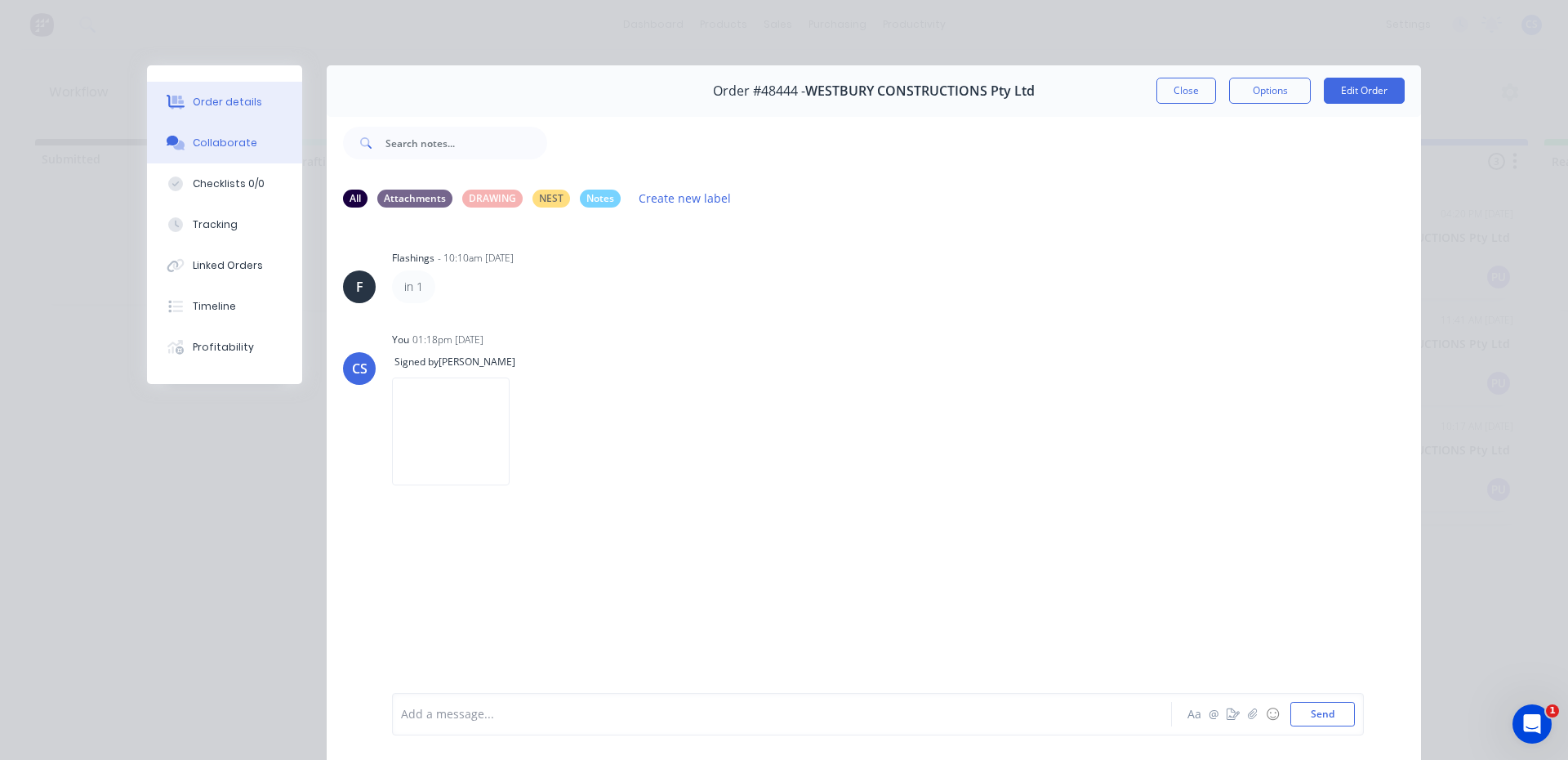
click at [182, 110] on button "Order details" at bounding box center [224, 102] width 156 height 41
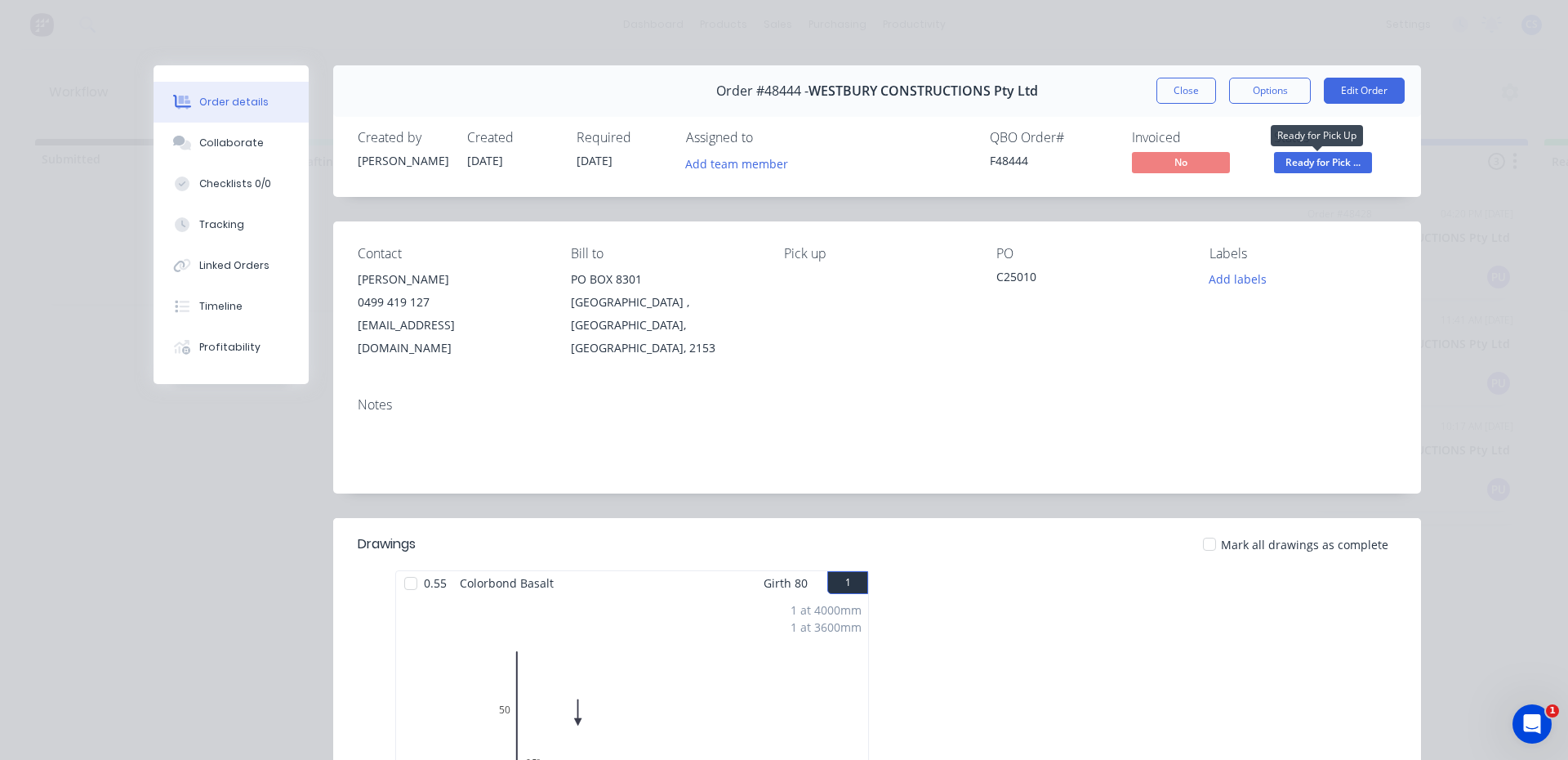
click at [1298, 161] on span "Ready for Pick ..." at bounding box center [1322, 162] width 98 height 21
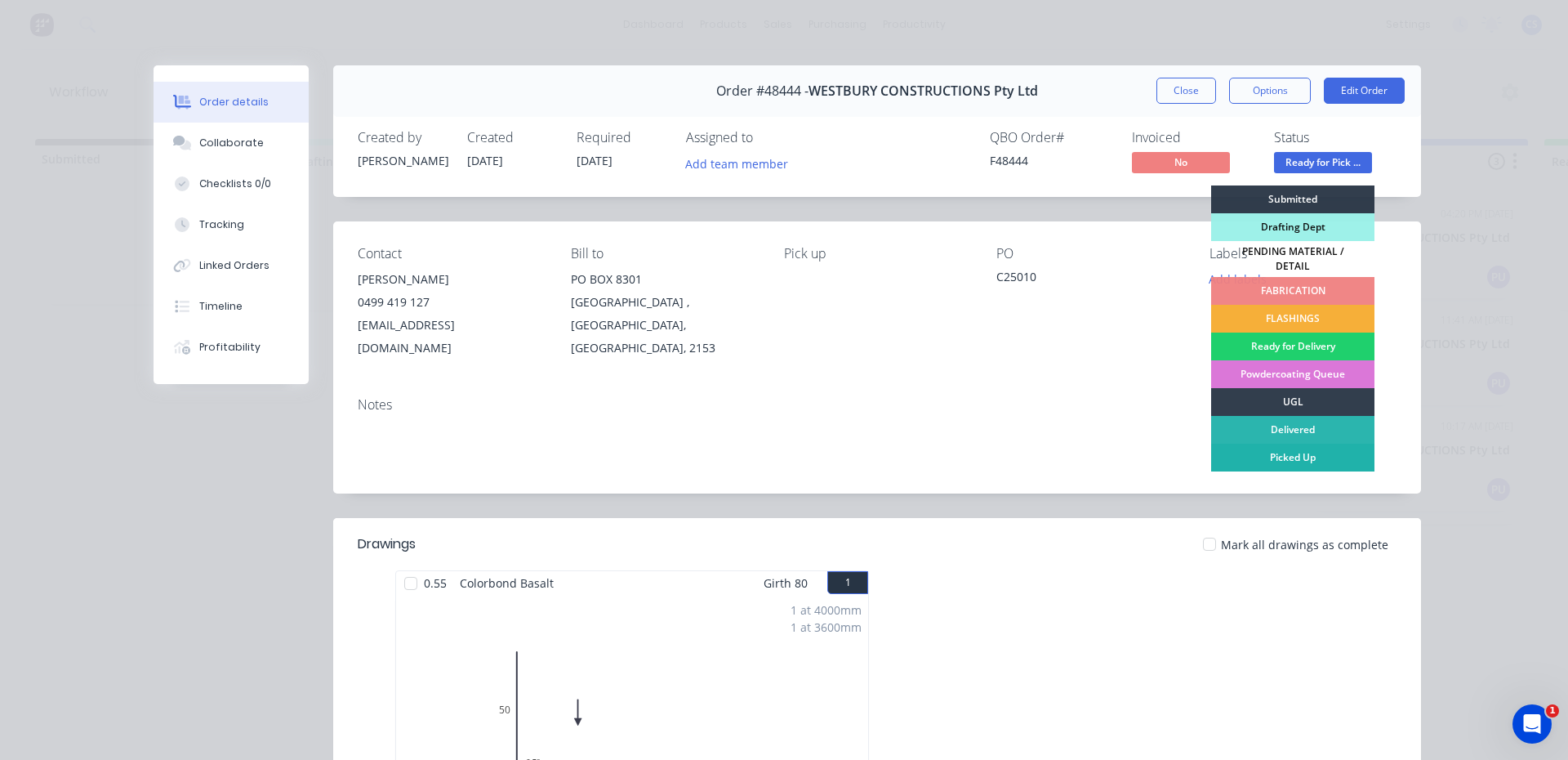
click at [1285, 444] on div "Picked Up" at bounding box center [1292, 457] width 163 height 27
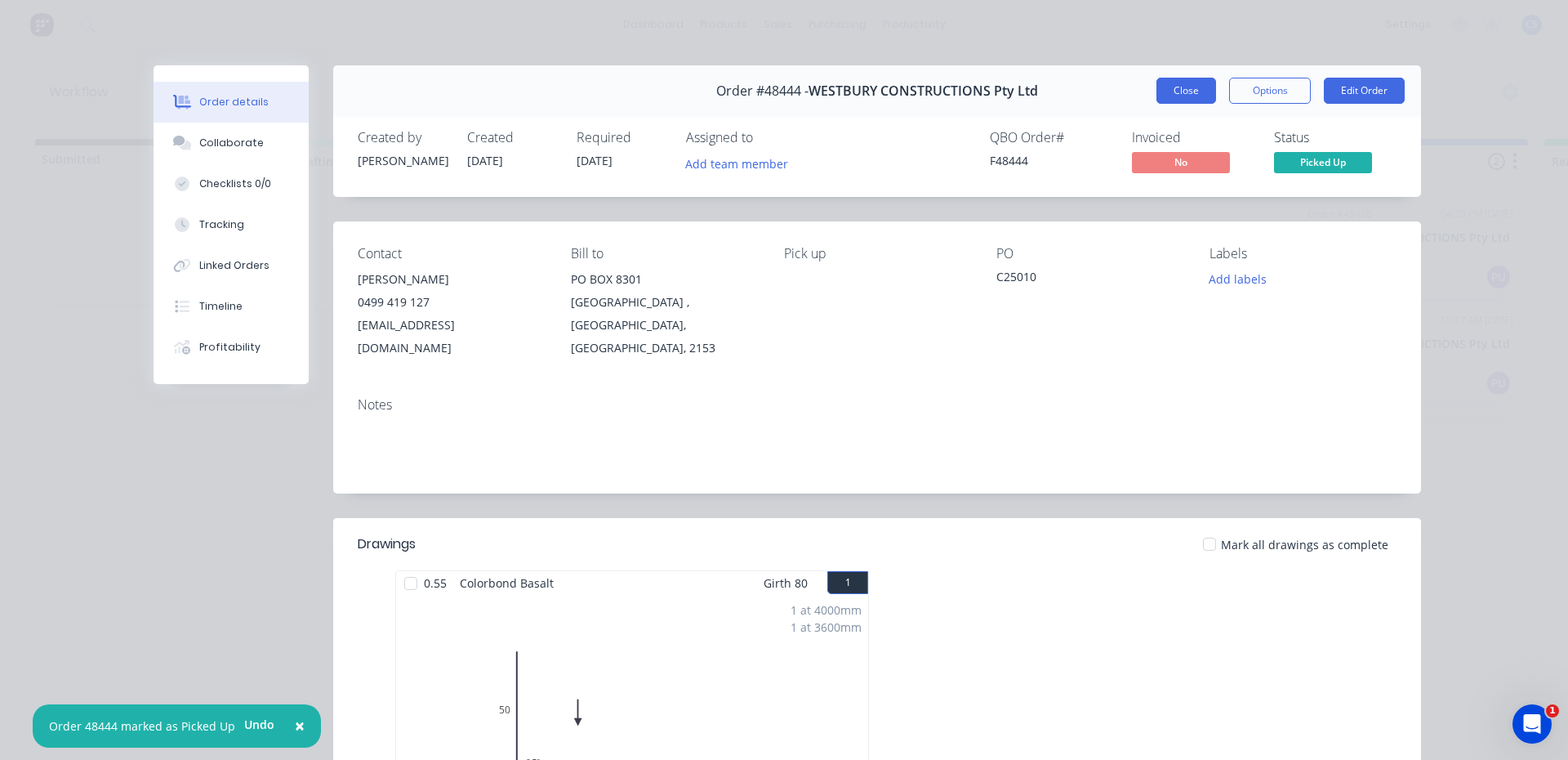
click at [1196, 84] on button "Close" at bounding box center [1185, 90] width 60 height 26
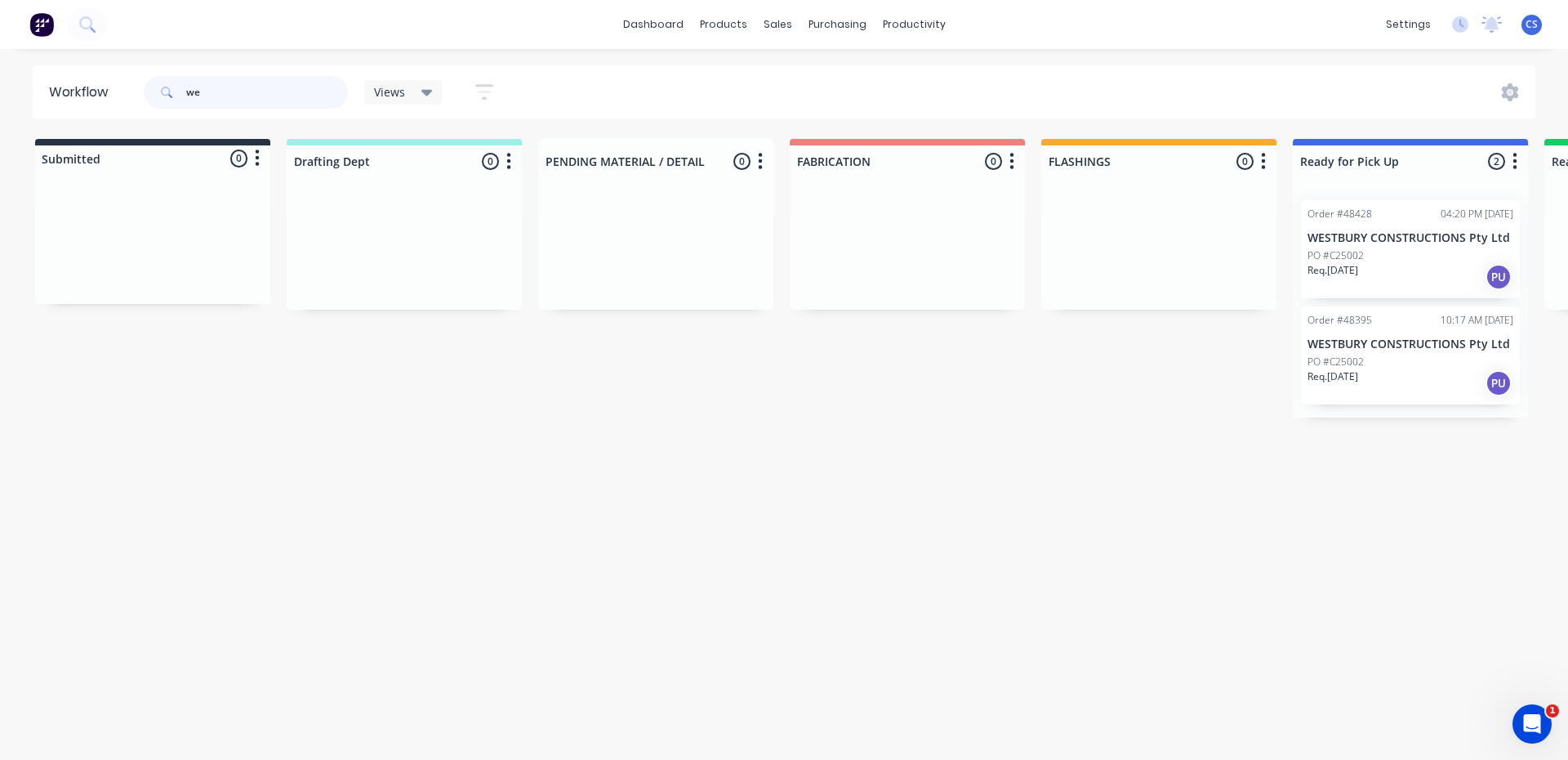
type input "w"
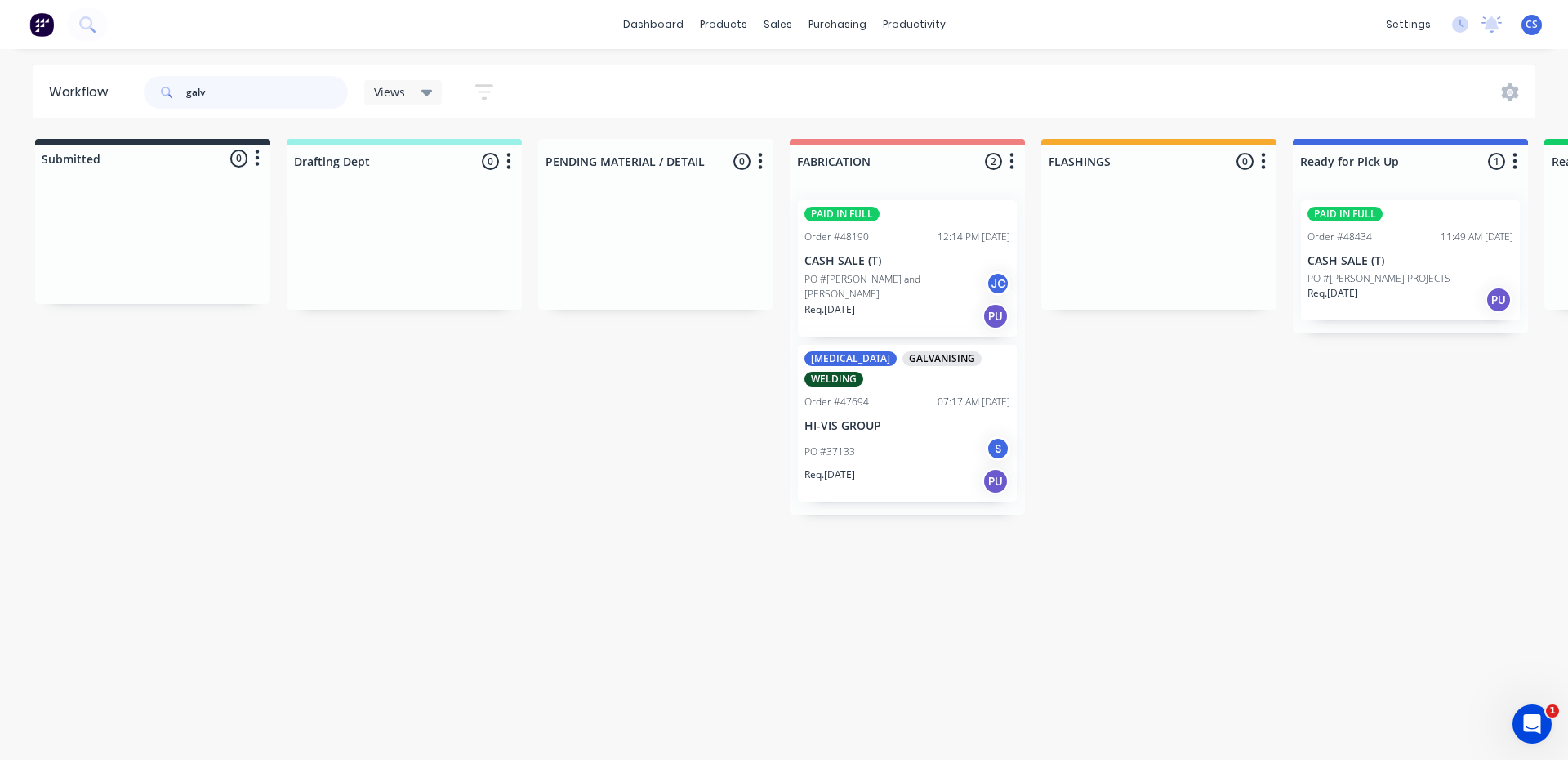
type input "galv"
click at [1431, 278] on div "PO #[PERSON_NAME] PROJECTS" at bounding box center [1410, 278] width 206 height 15
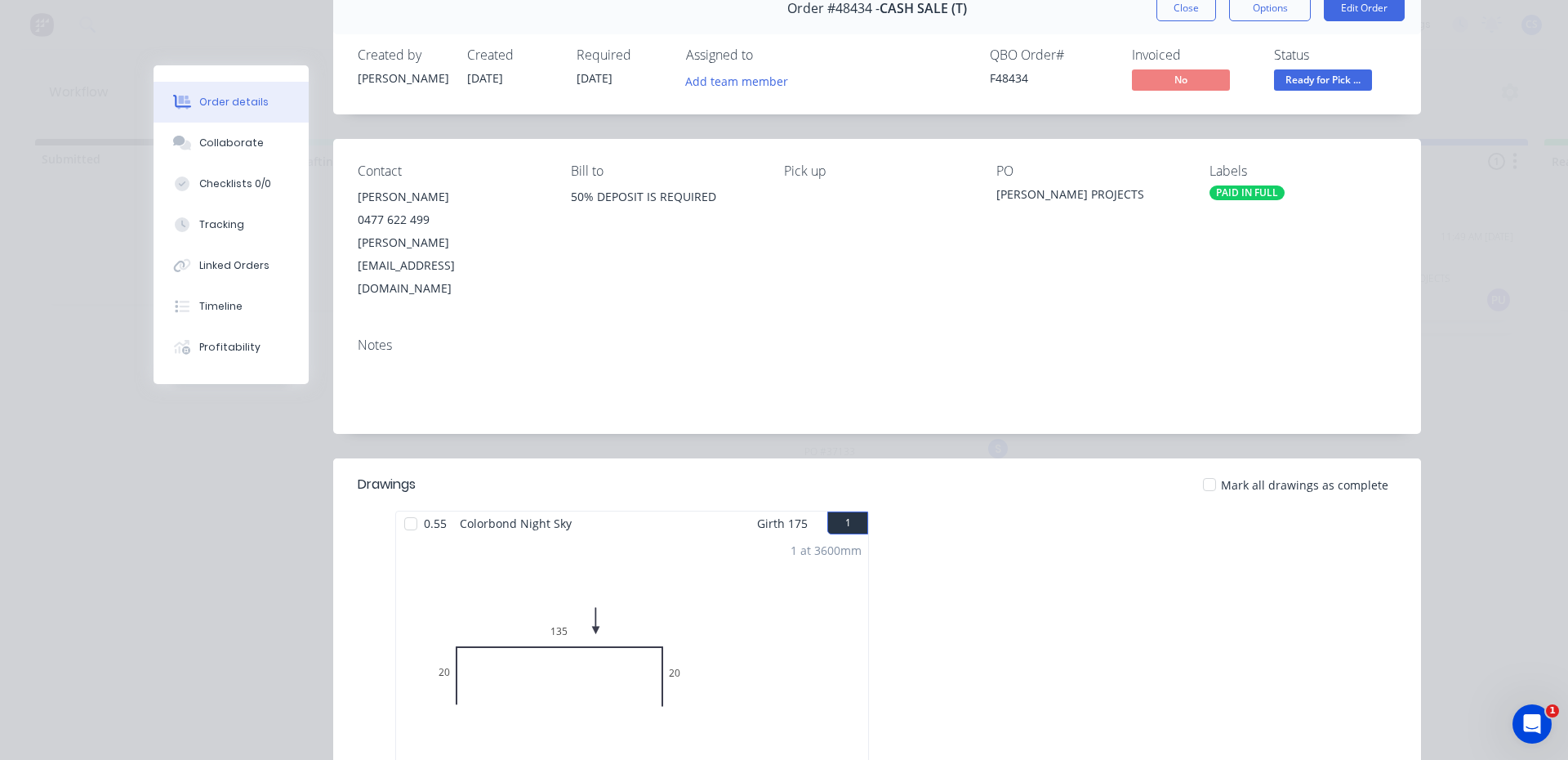
scroll to position [81, 0]
click at [229, 138] on div "Collaborate" at bounding box center [232, 142] width 65 height 15
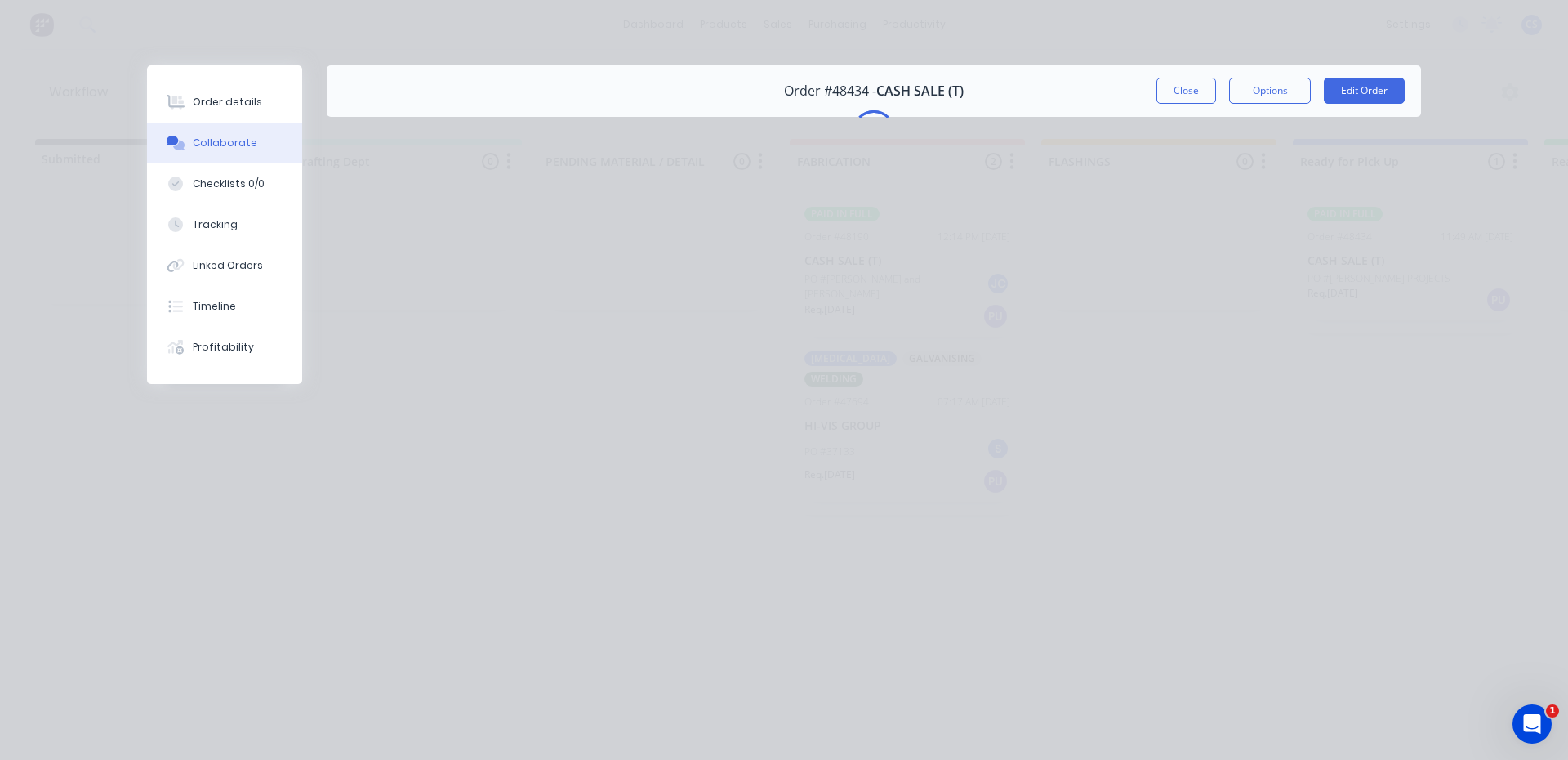
scroll to position [0, 0]
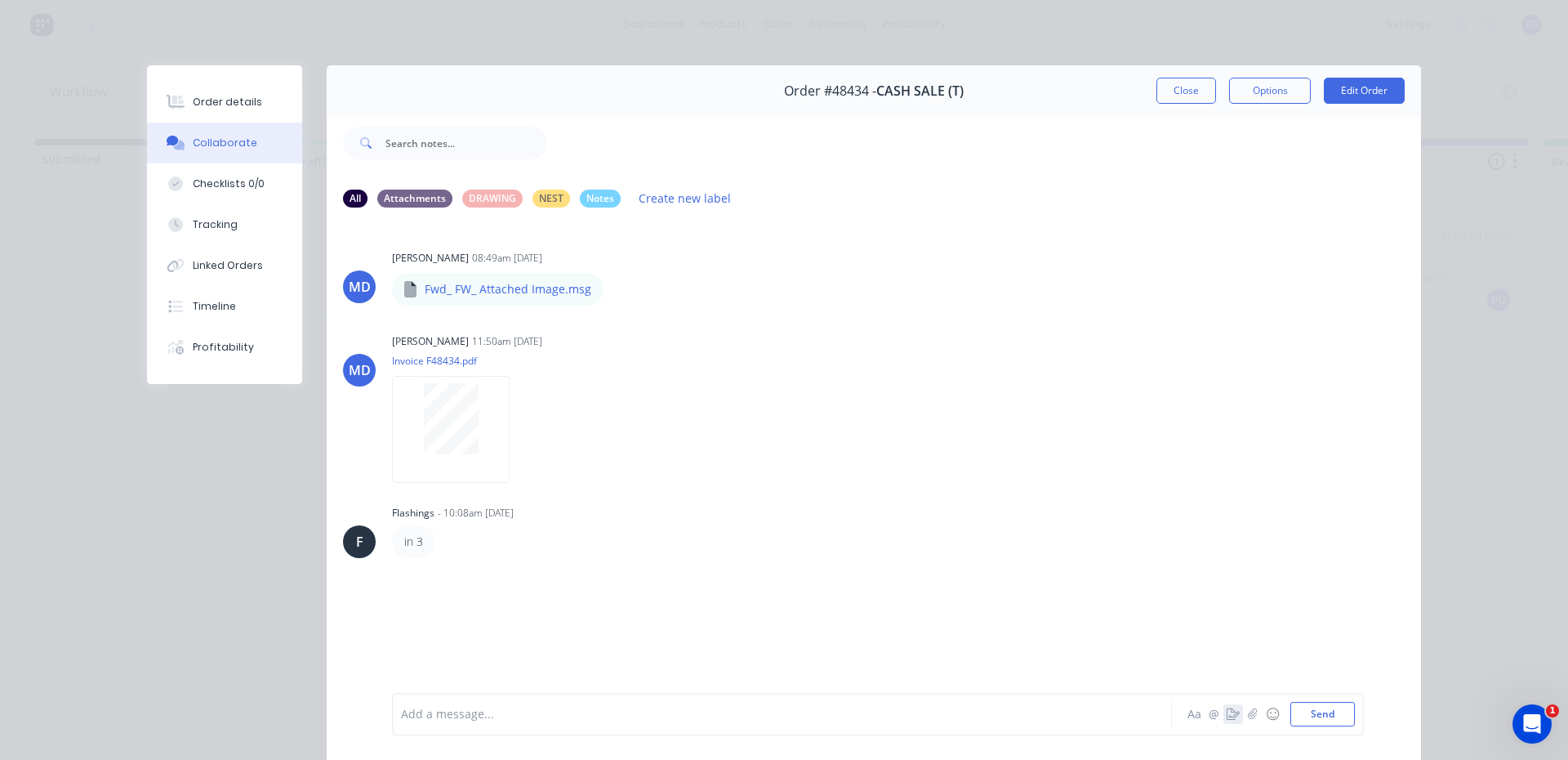
click at [1226, 712] on icon "button" at bounding box center [1232, 714] width 13 height 12
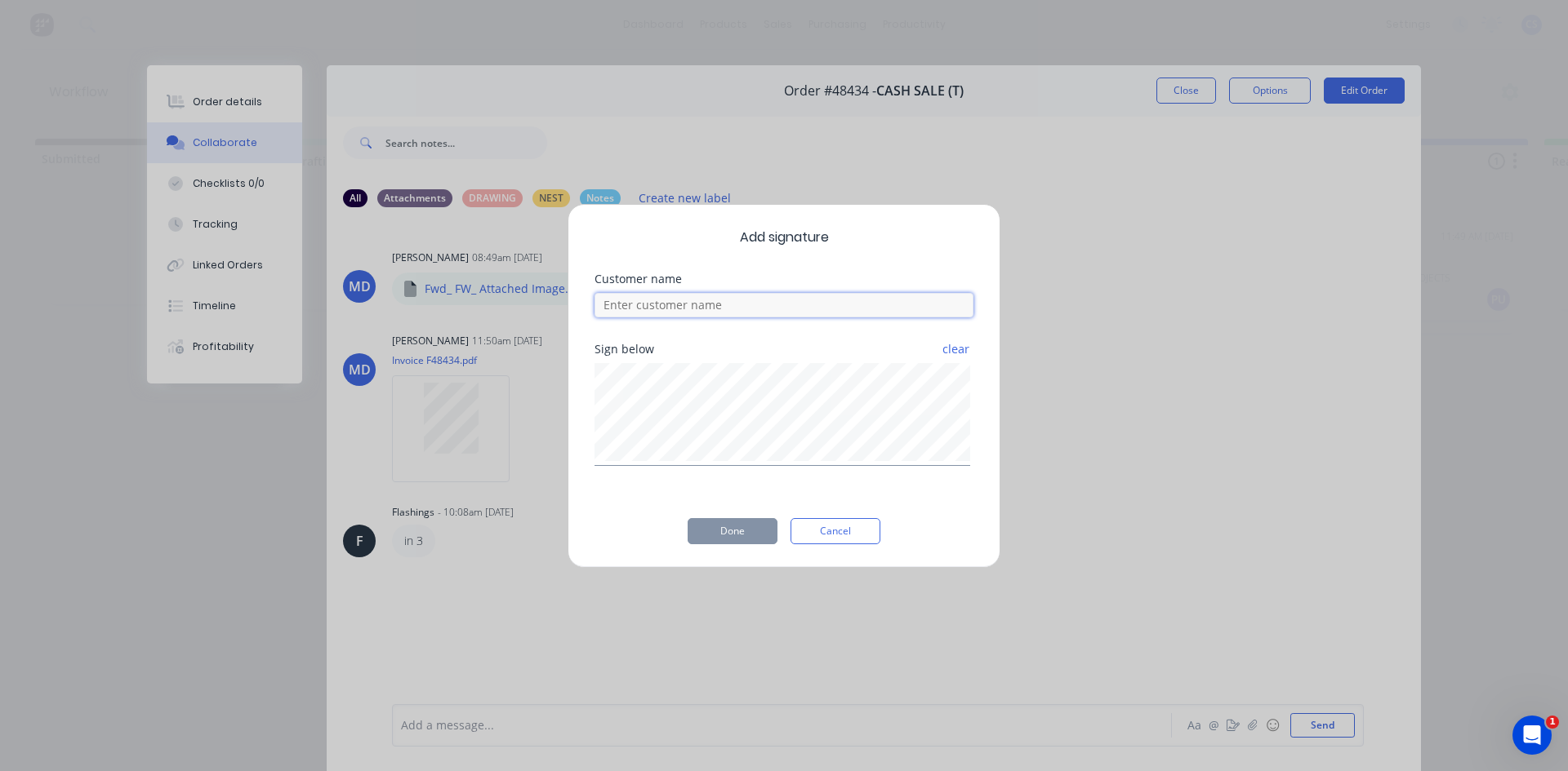
click at [645, 310] on input at bounding box center [783, 304] width 379 height 24
type input "[PERSON_NAME]"
click at [744, 529] on button "Done" at bounding box center [732, 531] width 90 height 26
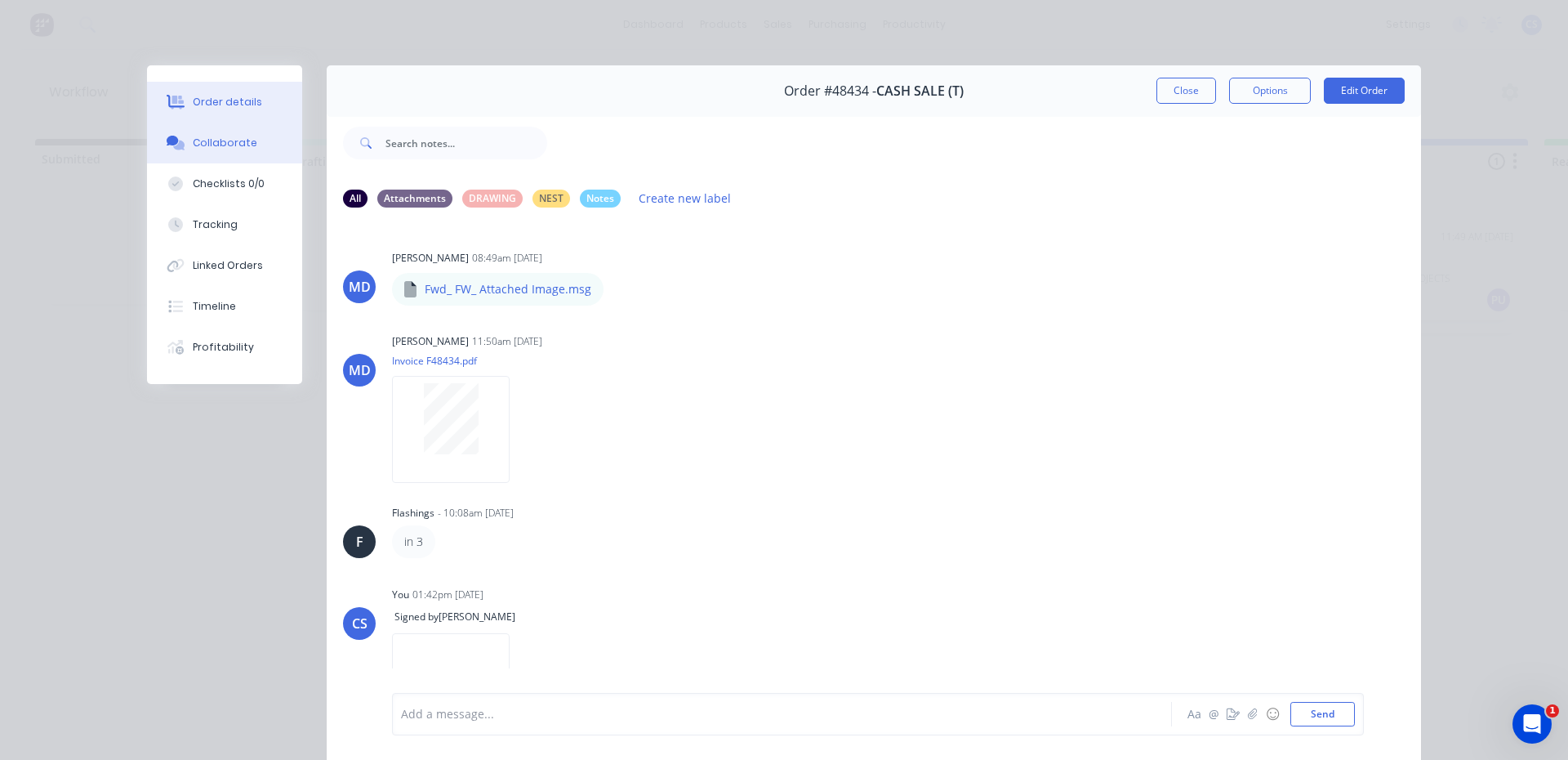
click at [239, 93] on button "Order details" at bounding box center [224, 102] width 156 height 41
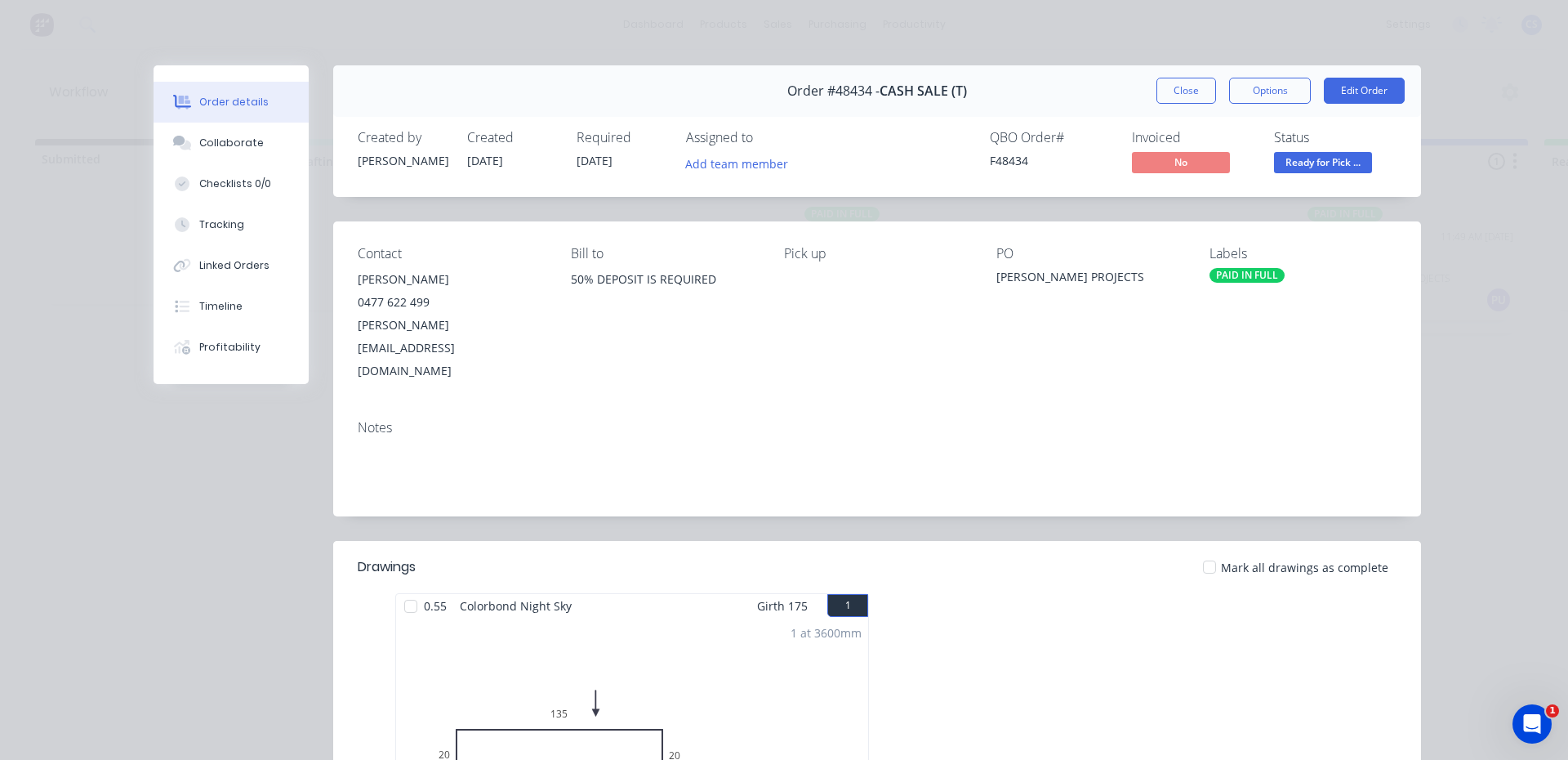
click at [1332, 159] on span "Ready for Pick ..." at bounding box center [1322, 162] width 98 height 21
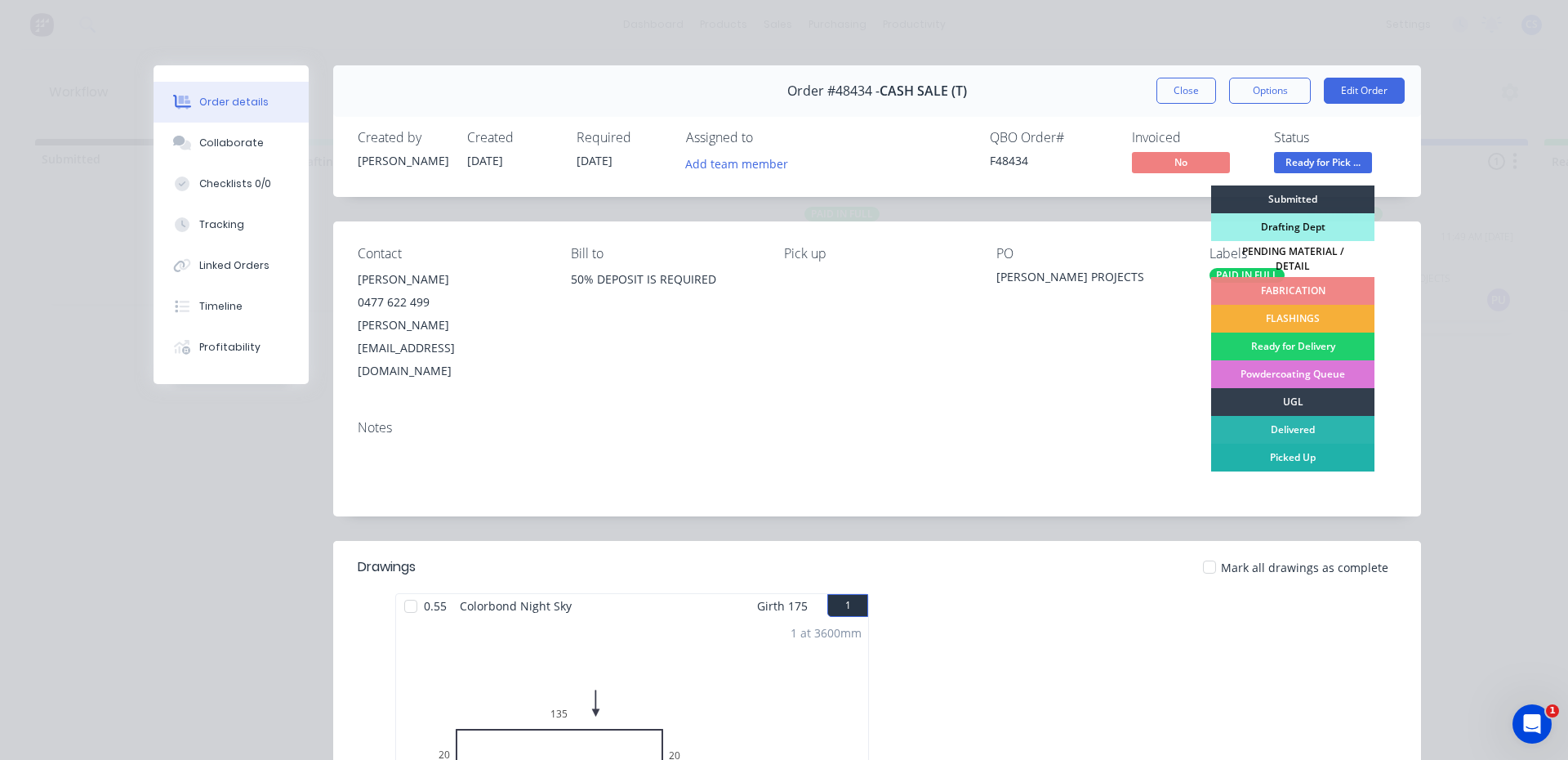
click at [1285, 447] on div "Picked Up" at bounding box center [1292, 457] width 163 height 27
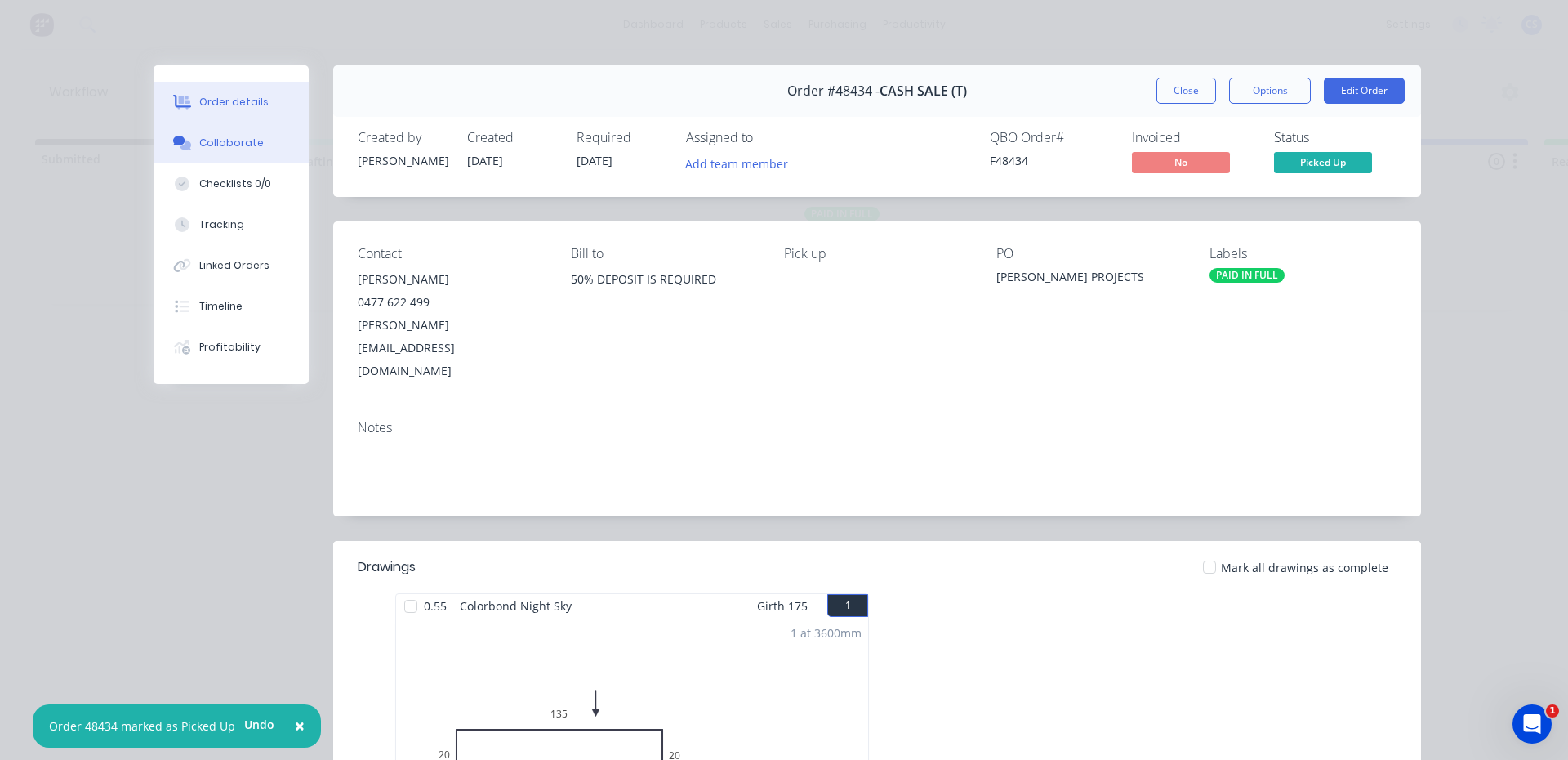
click at [257, 142] on button "Collaborate" at bounding box center [231, 143] width 156 height 41
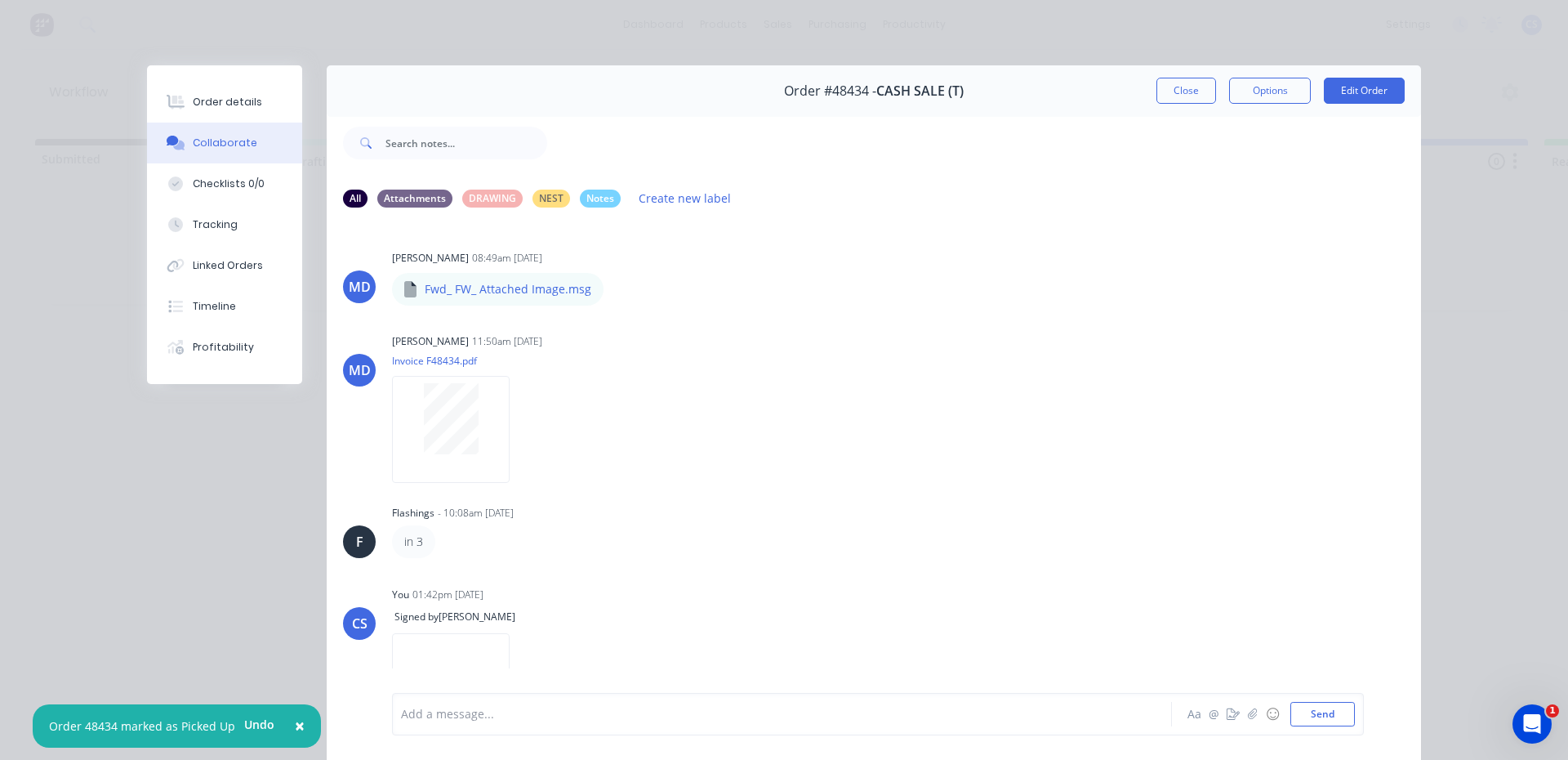
scroll to position [46, 0]
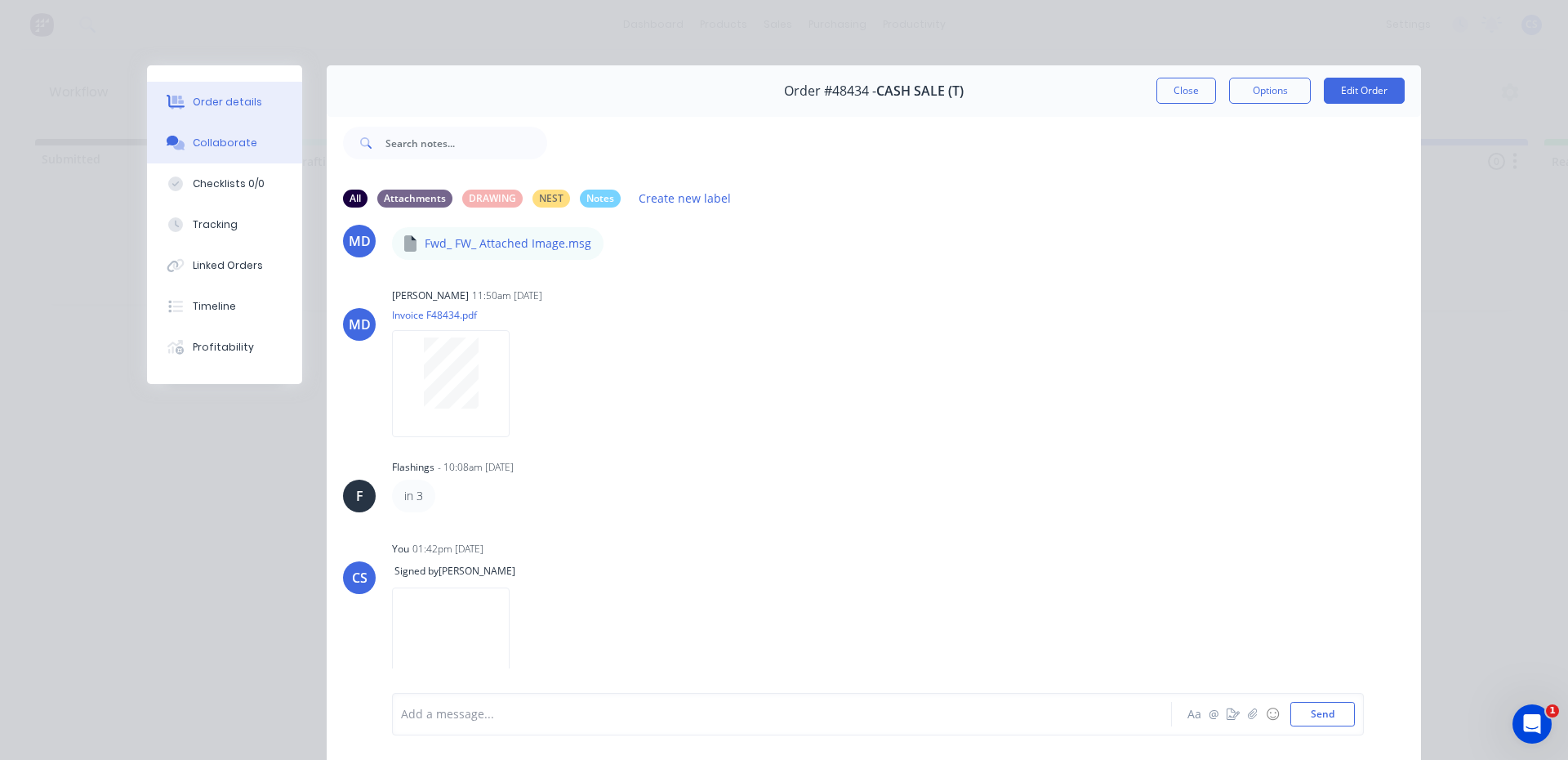
click at [239, 112] on button "Order details" at bounding box center [224, 102] width 156 height 41
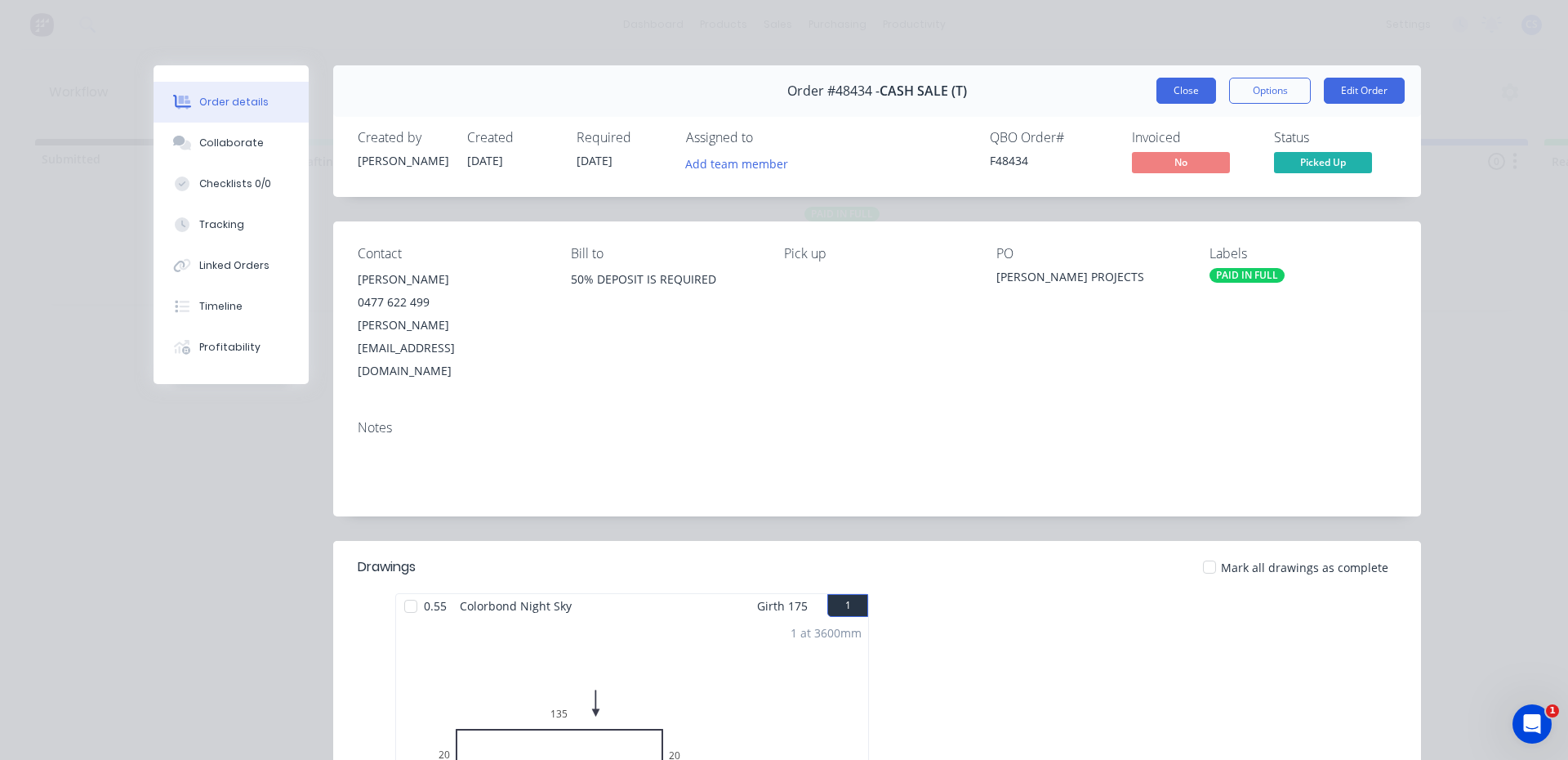
click at [1176, 100] on button "Close" at bounding box center [1185, 90] width 60 height 26
